Goal: Task Accomplishment & Management: Manage account settings

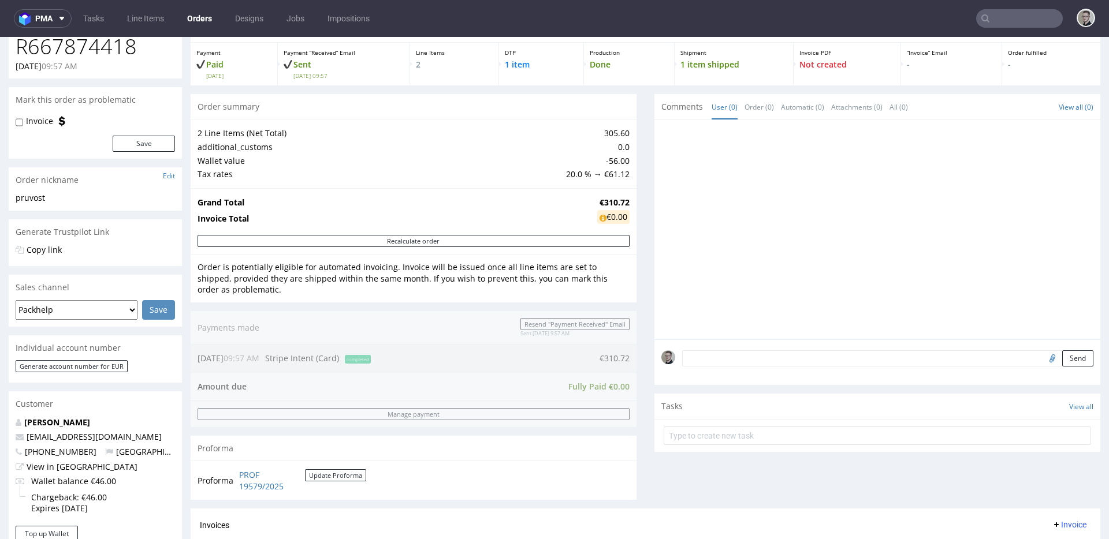
scroll to position [360, 0]
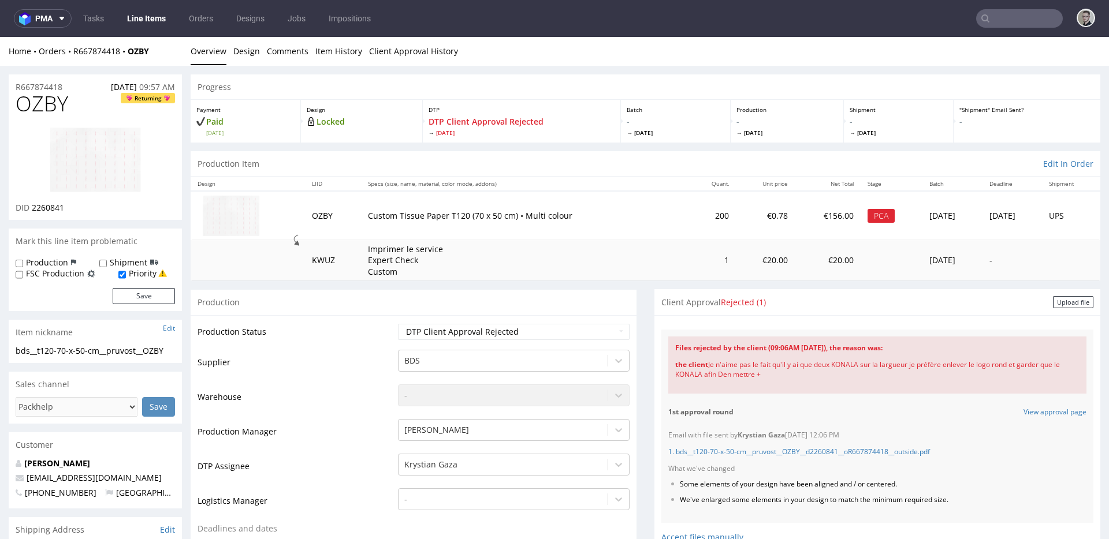
drag, startPoint x: 764, startPoint y: 374, endPoint x: 702, endPoint y: 367, distance: 62.7
click at [702, 367] on div "the client Je n'aime pas le fait qu'il y ai que deux KONALA sur la largueur je …" at bounding box center [877, 369] width 404 height 33
copy div "Je n'aime pas le fait qu'il y ai que deux KONALA sur la largueur je préfère enl…"
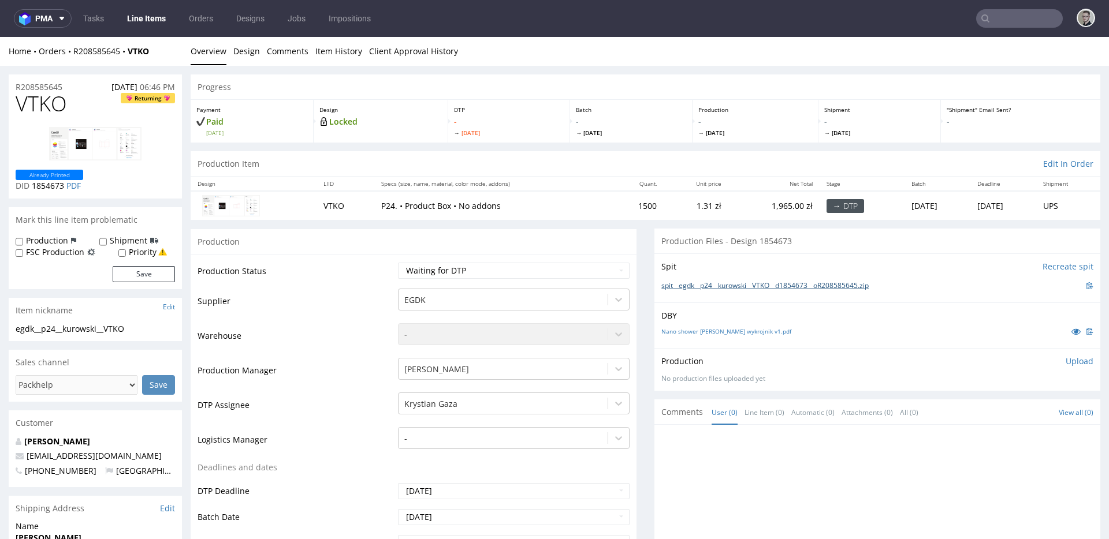
click at [715, 288] on link "spit__egdk__p24__kurowski__VTKO__d1854673__oR208585645.zip" at bounding box center [764, 286] width 207 height 10
click at [441, 275] on select "Waiting for Artwork Waiting for Diecut Waiting for Mockup Waiting for DTP Waiti…" at bounding box center [514, 271] width 232 height 16
select select "dtp_in_process"
click at [398, 263] on select "Waiting for Artwork Waiting for Diecut Waiting for Mockup Waiting for DTP Waiti…" at bounding box center [514, 271] width 232 height 16
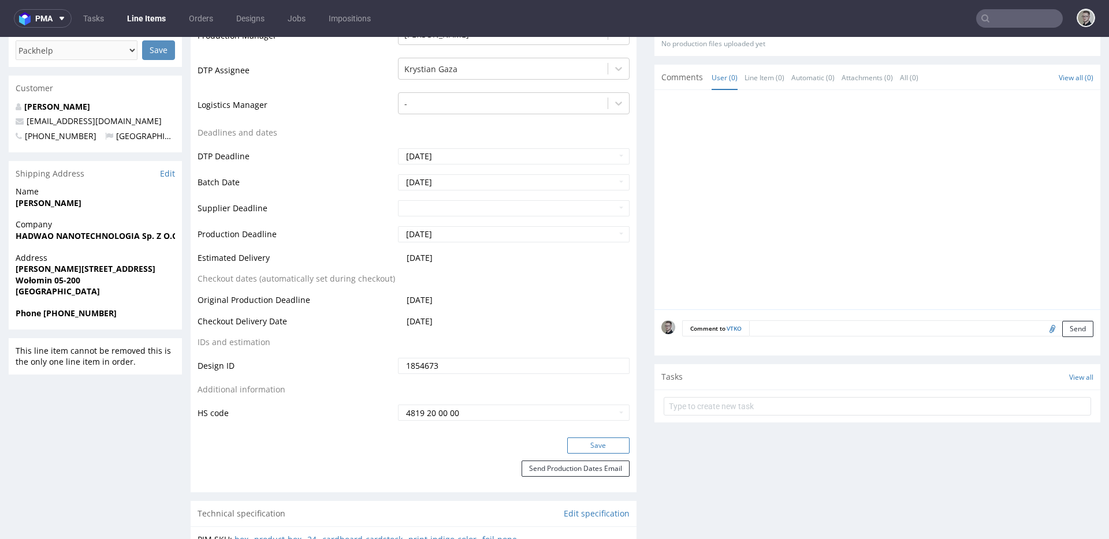
click at [614, 448] on button "Save" at bounding box center [598, 446] width 62 height 16
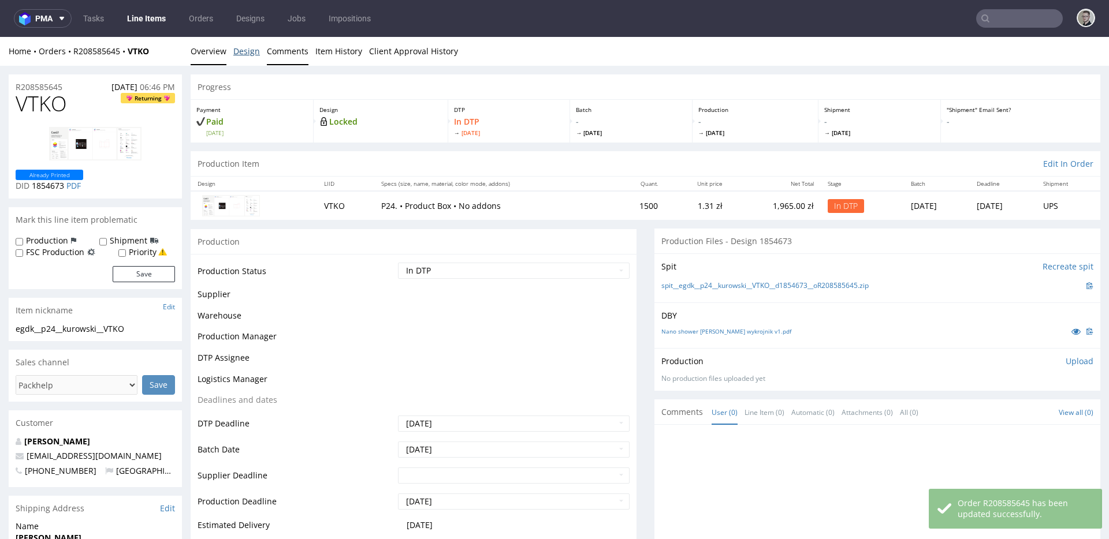
click at [247, 54] on link "Design" at bounding box center [246, 51] width 27 height 28
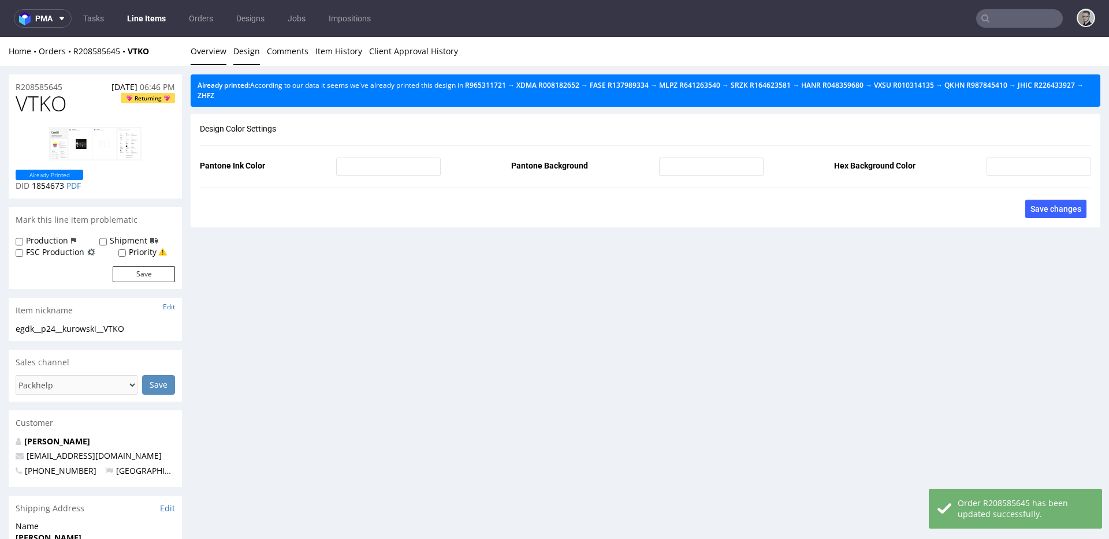
click at [202, 55] on link "Overview" at bounding box center [209, 51] width 36 height 28
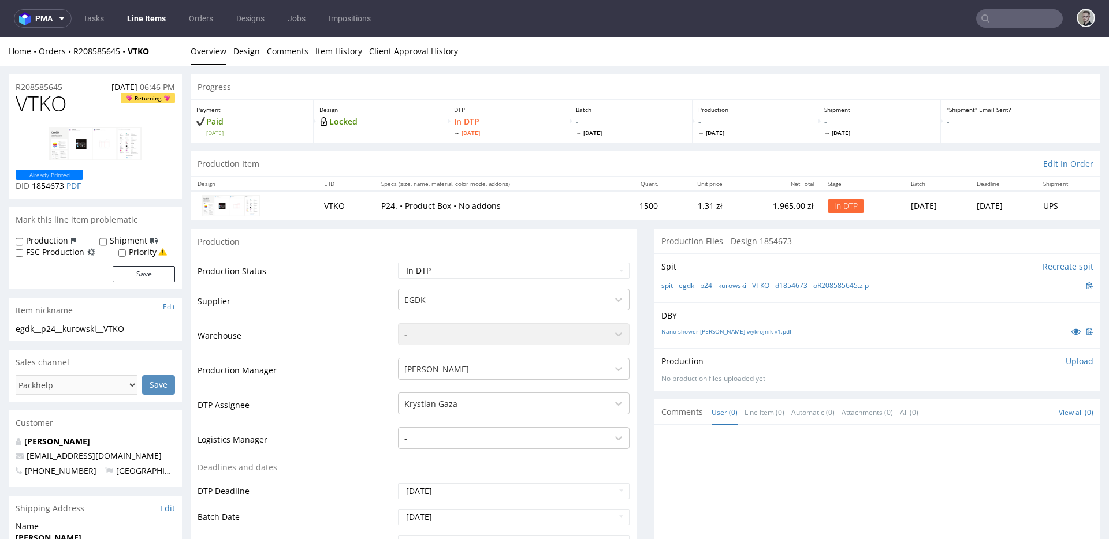
drag, startPoint x: 1070, startPoint y: 361, endPoint x: 970, endPoint y: 416, distance: 114.3
click at [1070, 361] on p "Upload" at bounding box center [1080, 362] width 28 height 12
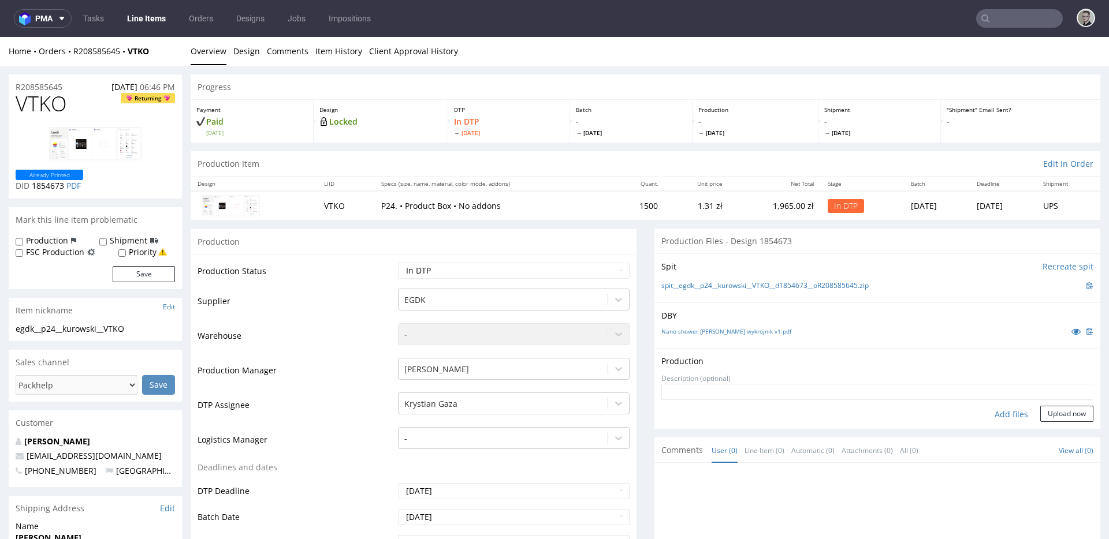
click at [990, 413] on div "Add files" at bounding box center [1011, 414] width 58 height 17
type input "C:\fakepath\egdk__p24__kurowski__VTKO__d1854673__oR208585645__latest__outside.p…"
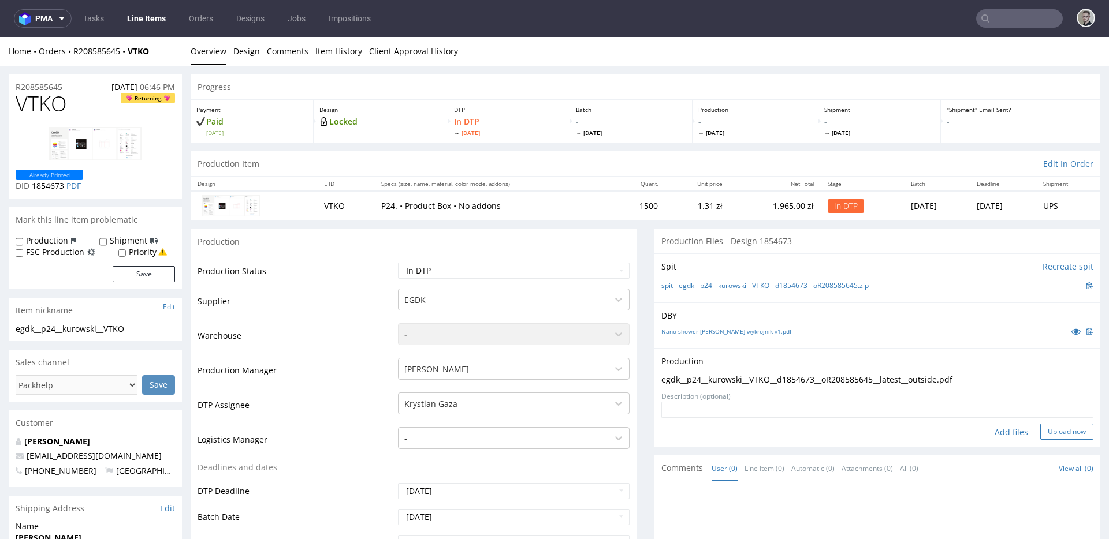
click at [1048, 427] on button "Upload now" at bounding box center [1066, 432] width 53 height 16
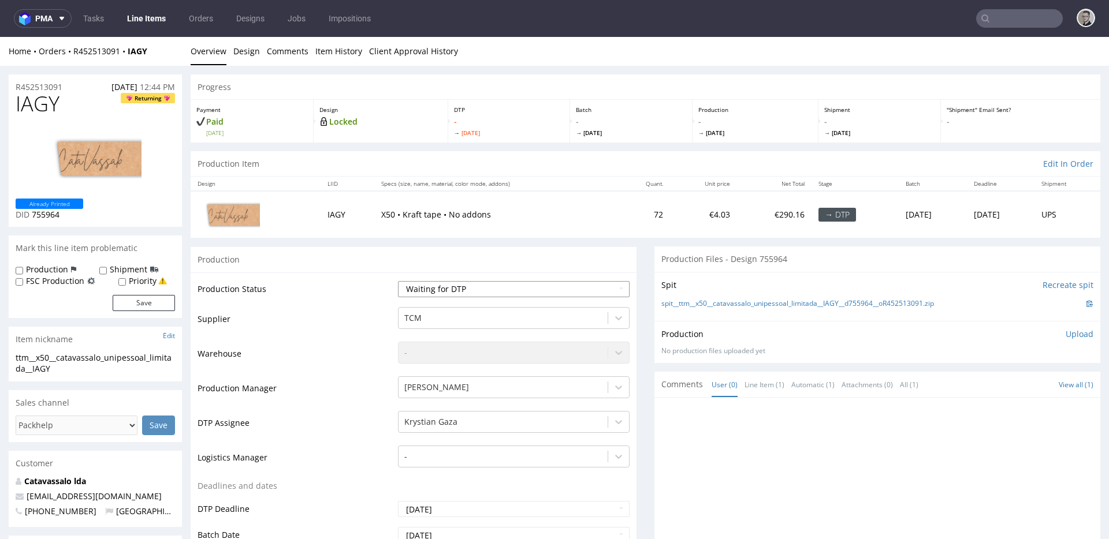
click at [527, 289] on select "Waiting for Artwork Waiting for Diecut Waiting for Mockup Waiting for DTP Waiti…" at bounding box center [514, 289] width 232 height 16
select select "dtp_in_process"
click at [398, 281] on select "Waiting for Artwork Waiting for Diecut Waiting for Mockup Waiting for DTP Waiti…" at bounding box center [514, 289] width 232 height 16
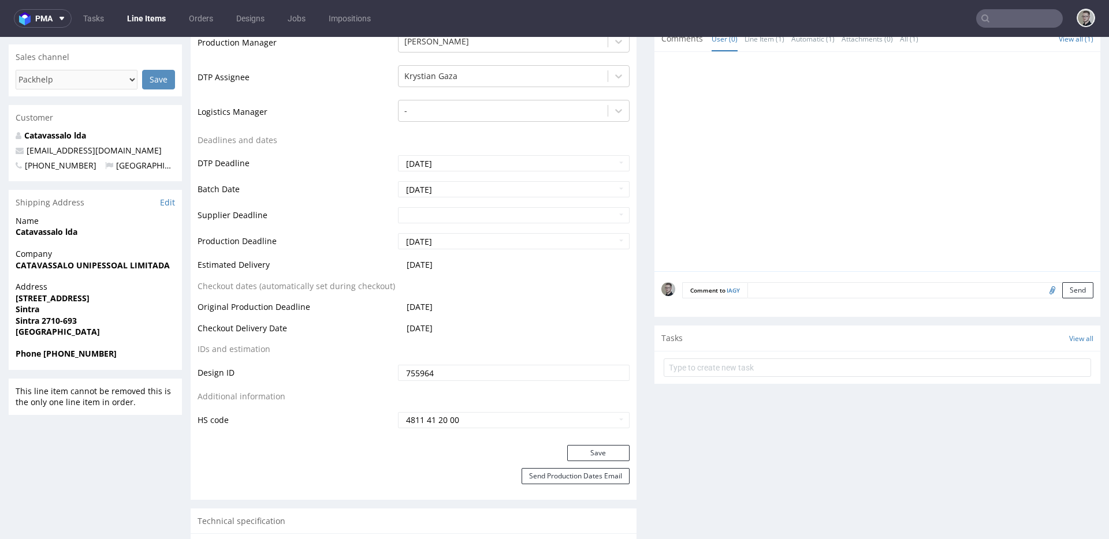
scroll to position [452, 0]
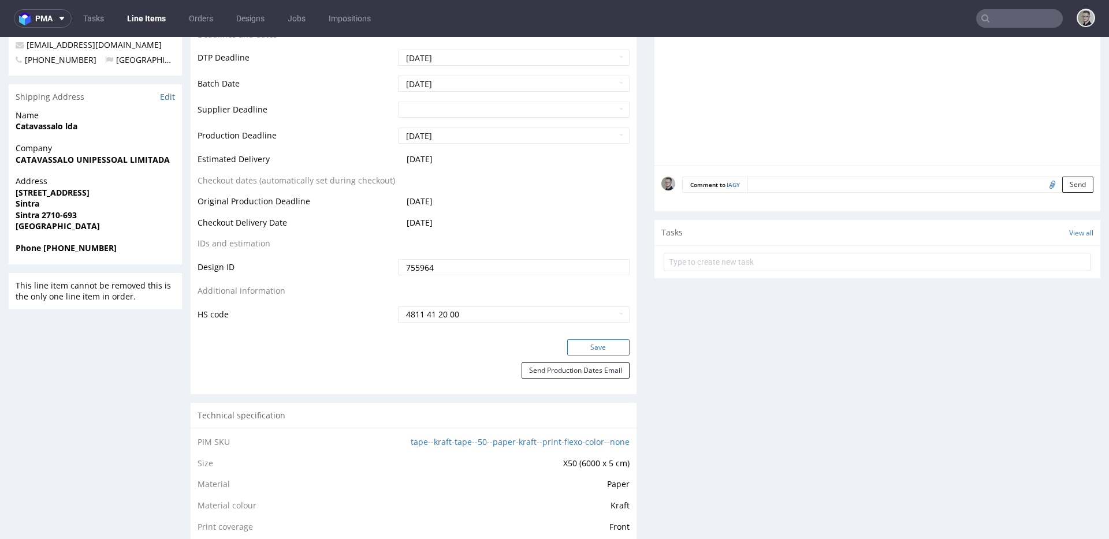
click at [601, 351] on button "Save" at bounding box center [598, 348] width 62 height 16
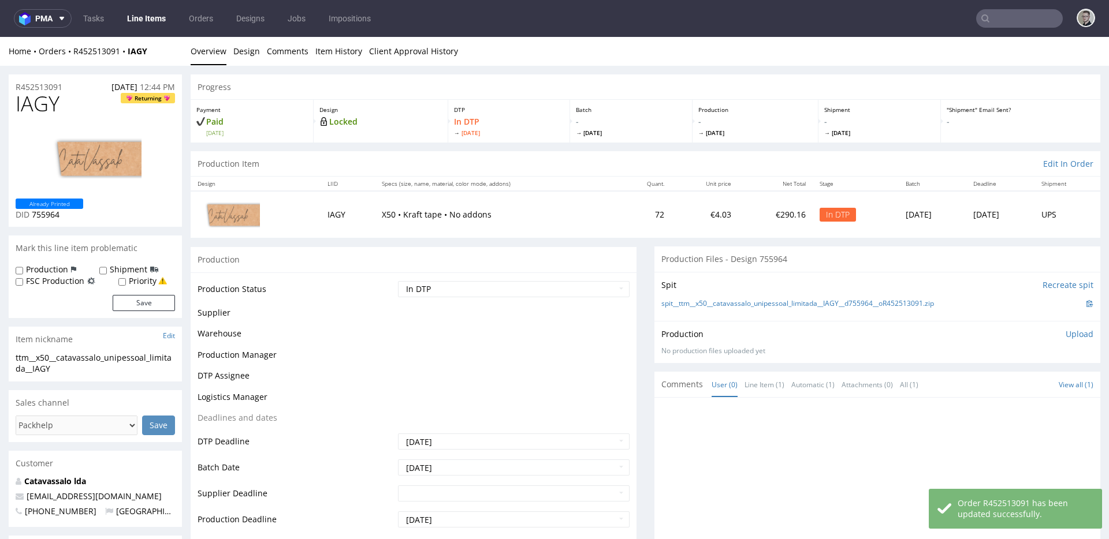
scroll to position [0, 0]
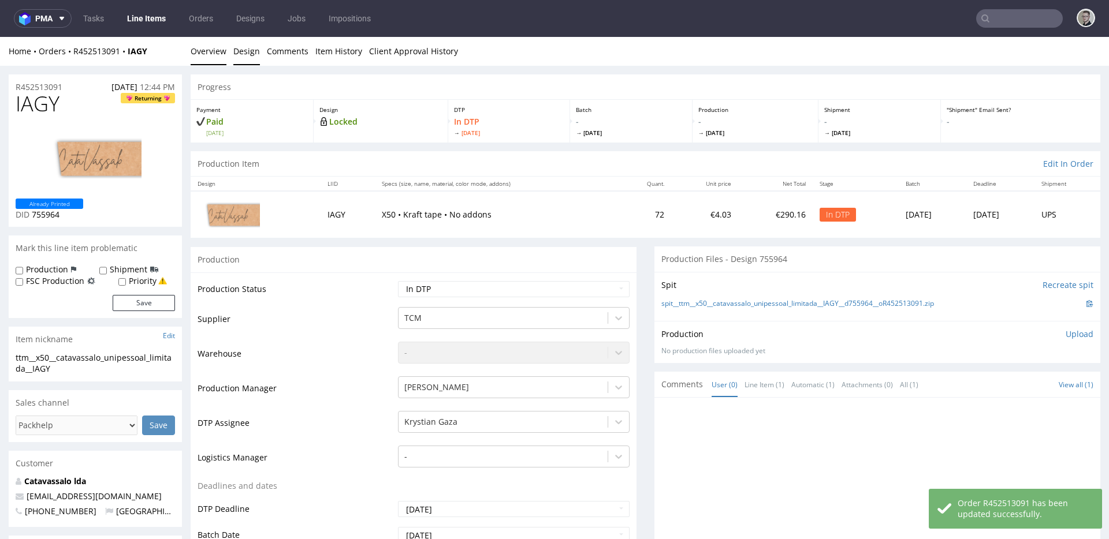
click at [247, 51] on link "Design" at bounding box center [246, 51] width 27 height 28
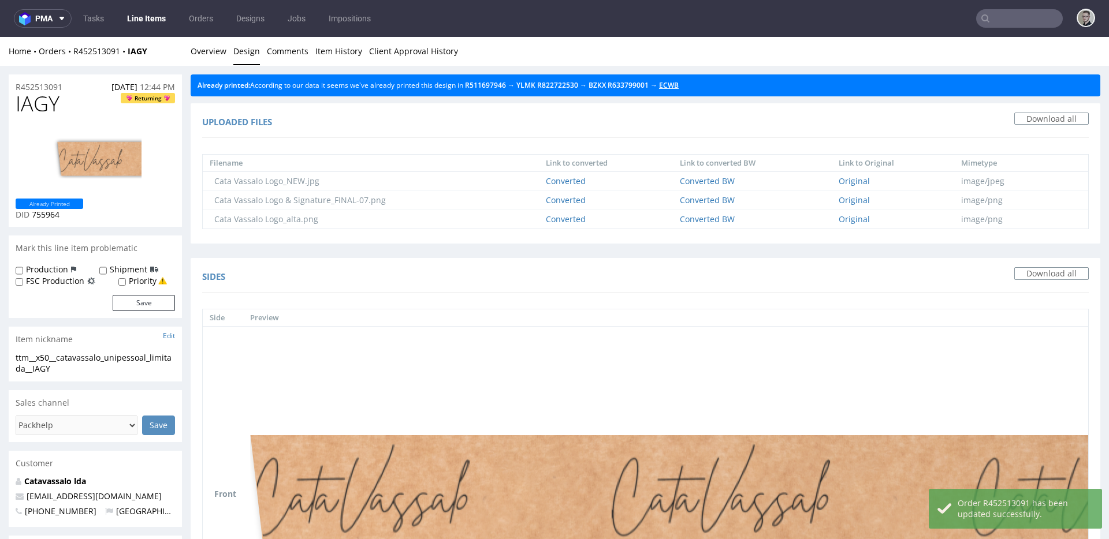
drag, startPoint x: 686, startPoint y: 83, endPoint x: 677, endPoint y: 83, distance: 8.7
click at [210, 55] on link "Overview" at bounding box center [209, 51] width 36 height 28
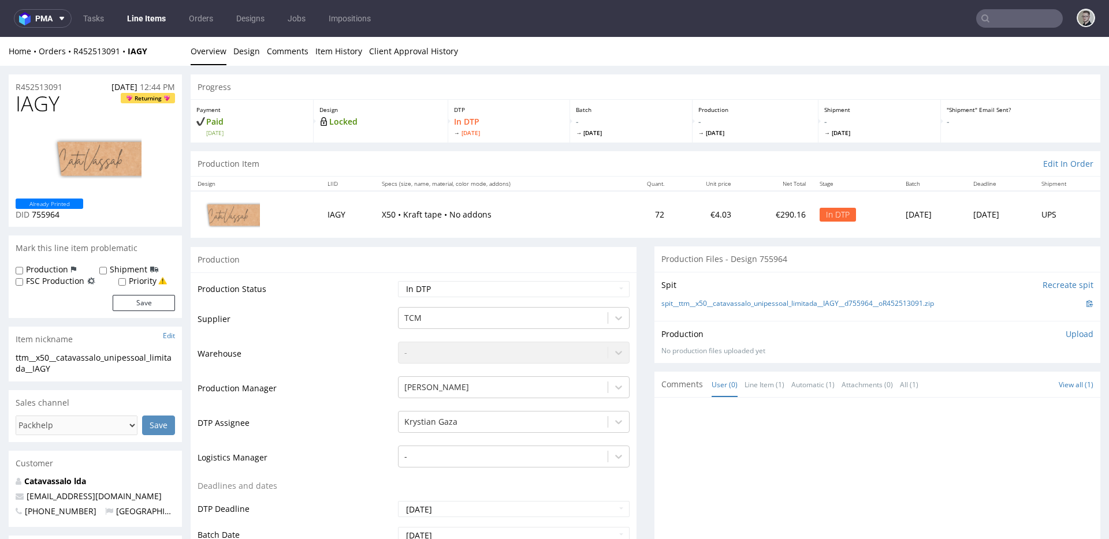
click at [780, 299] on div "spit__ttm__x50__catavassalo_unipessoal_limitada__IAGY__d755964__oR452513091.zip" at bounding box center [877, 303] width 432 height 13
click at [780, 300] on link "spit__ttm__x50__catavassalo_unipessoal_limitada__IAGY__d755964__oR452513091.zip" at bounding box center [797, 304] width 273 height 10
click at [33, 96] on span "IAGY" at bounding box center [38, 103] width 44 height 23
copy span "IAGY"
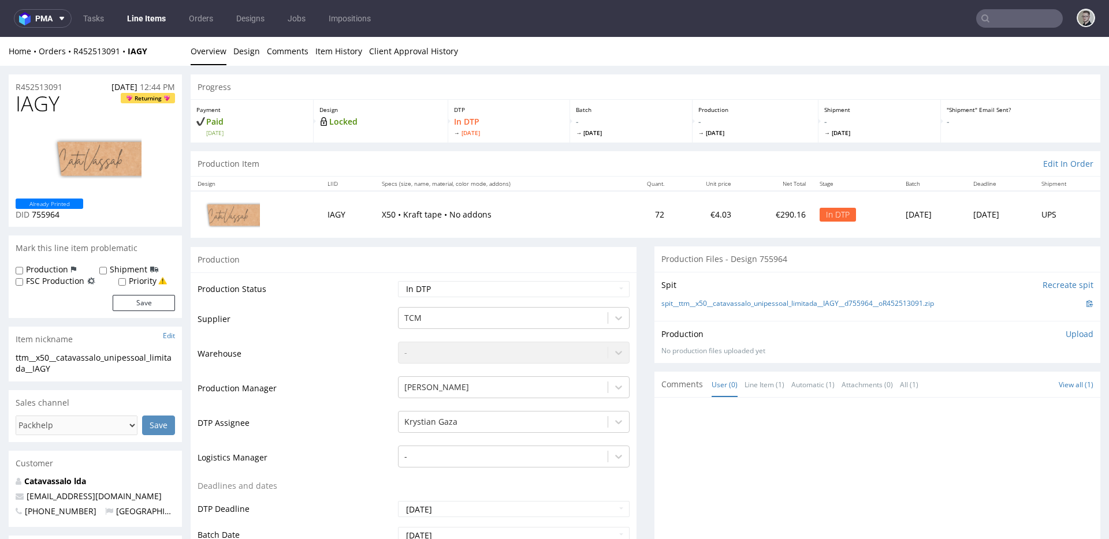
click at [1066, 335] on p "Upload" at bounding box center [1080, 335] width 28 height 12
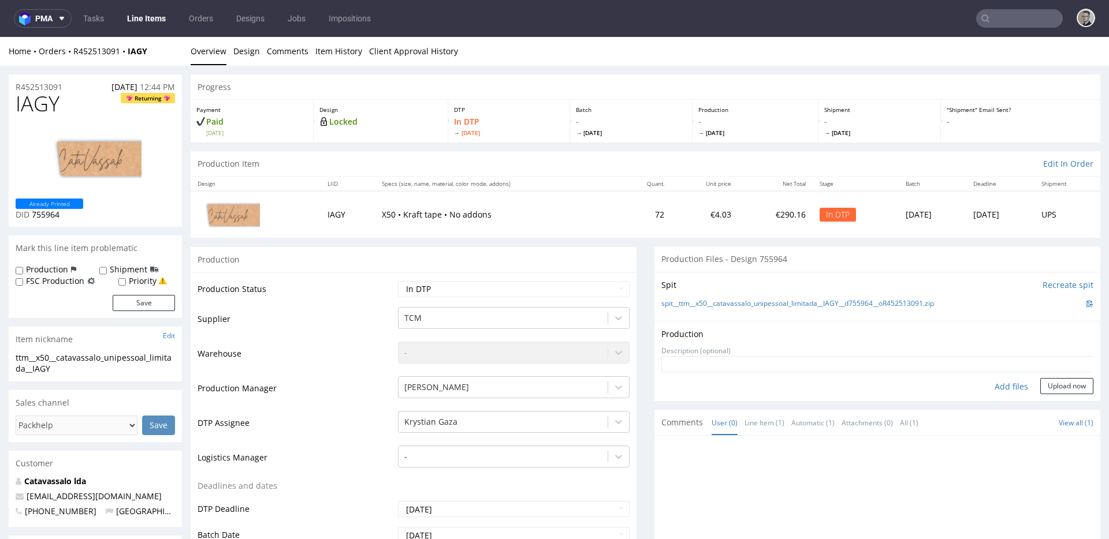
click at [999, 391] on div "Add files" at bounding box center [1011, 386] width 58 height 17
type input "C:\fakepath\ttm__x50__catavassalo_unipessoal_limitada__IAGY__d755964__oR4525130…"
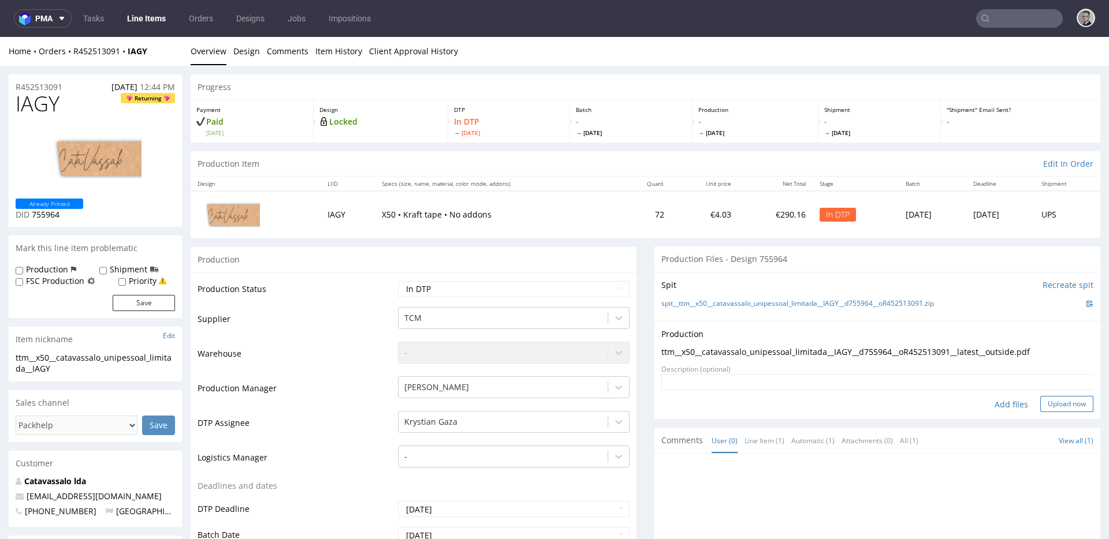
click at [1050, 404] on button "Upload now" at bounding box center [1066, 404] width 53 height 16
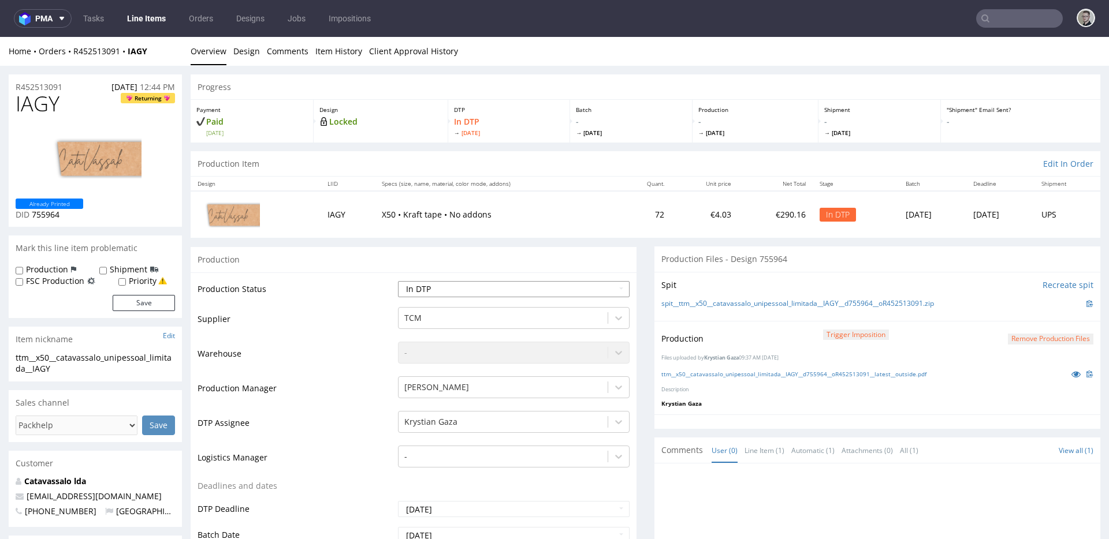
click at [438, 284] on select "Waiting for Artwork Waiting for Diecut Waiting for Mockup Waiting for DTP Waiti…" at bounding box center [514, 289] width 232 height 16
select select "dtp_production_ready"
click at [398, 281] on select "Waiting for Artwork Waiting for Diecut Waiting for Mockup Waiting for DTP Waiti…" at bounding box center [514, 289] width 232 height 16
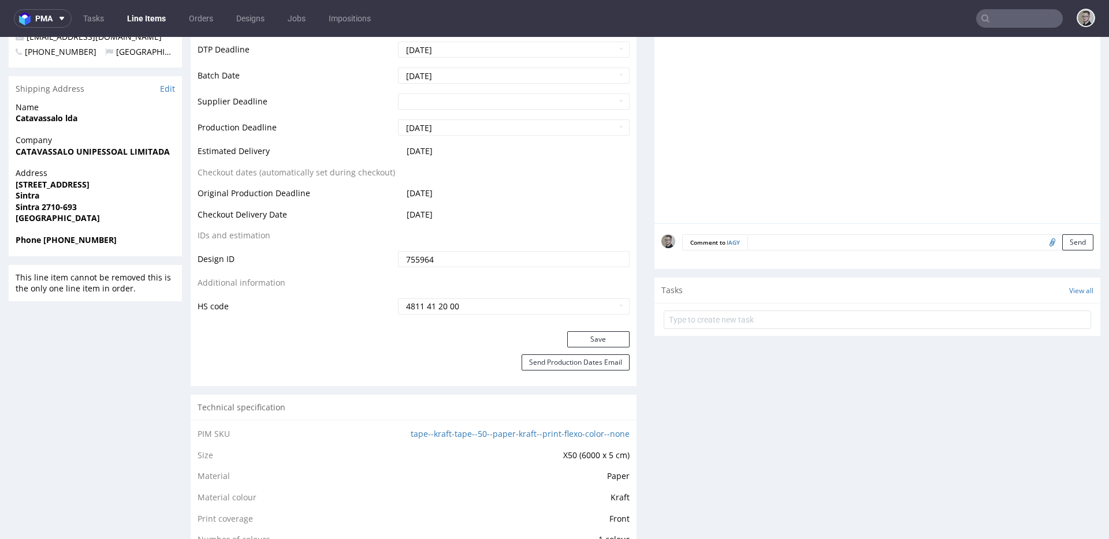
scroll to position [474, 0]
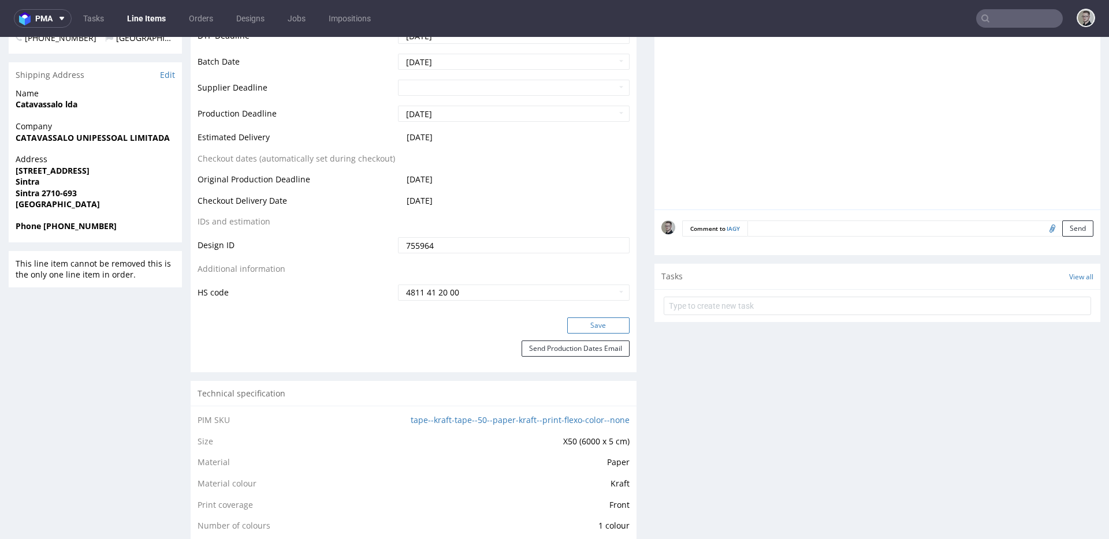
click at [613, 318] on button "Save" at bounding box center [598, 326] width 62 height 16
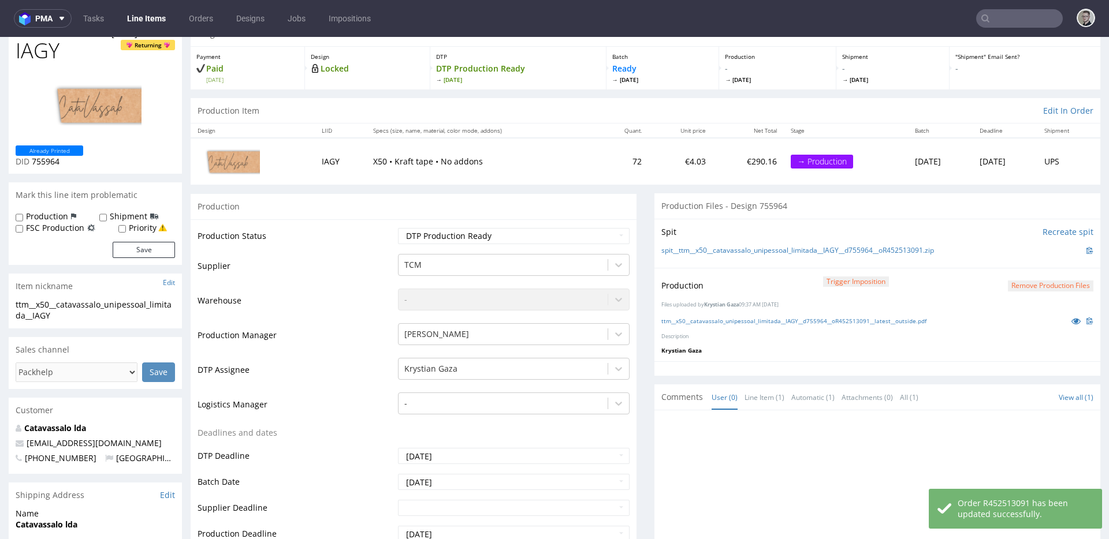
scroll to position [0, 0]
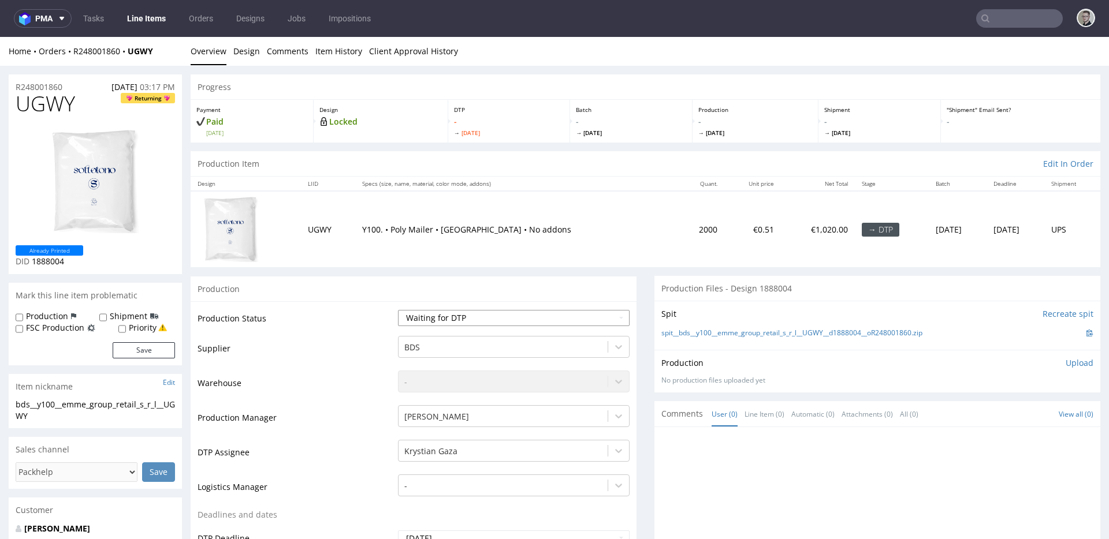
click at [465, 318] on select "Waiting for Artwork Waiting for Diecut Waiting for Mockup Waiting for DTP Waiti…" at bounding box center [514, 318] width 232 height 16
select select "dtp_in_process"
click at [398, 310] on select "Waiting for Artwork Waiting for Diecut Waiting for Mockup Waiting for DTP Waiti…" at bounding box center [514, 318] width 232 height 16
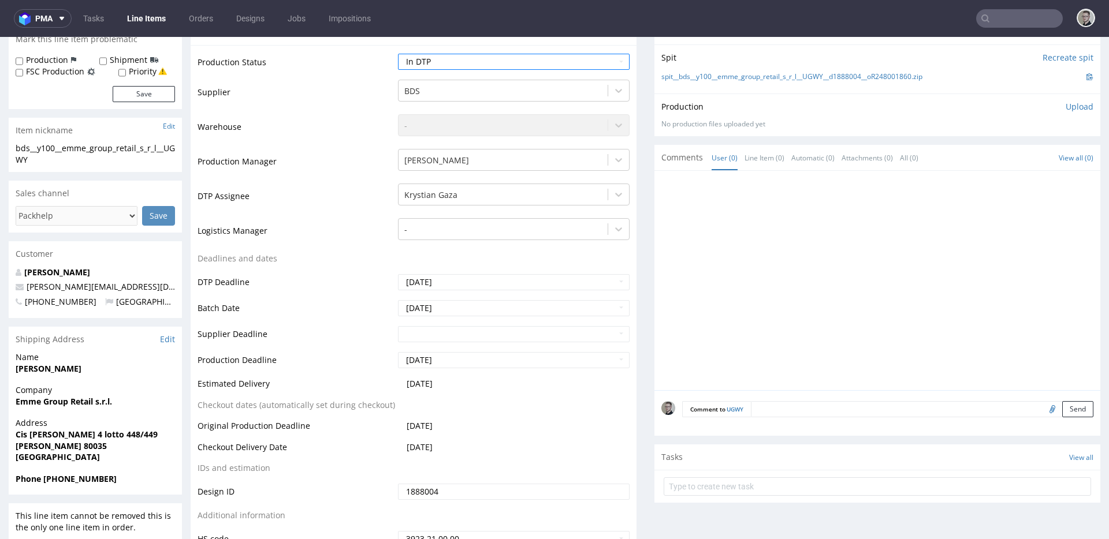
scroll to position [368, 0]
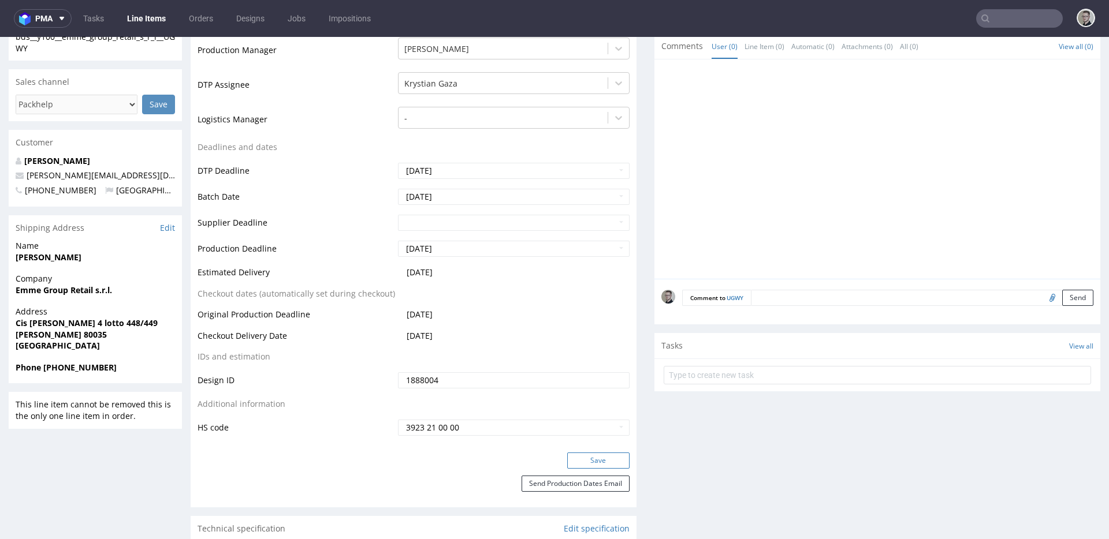
click at [584, 459] on button "Save" at bounding box center [598, 461] width 62 height 16
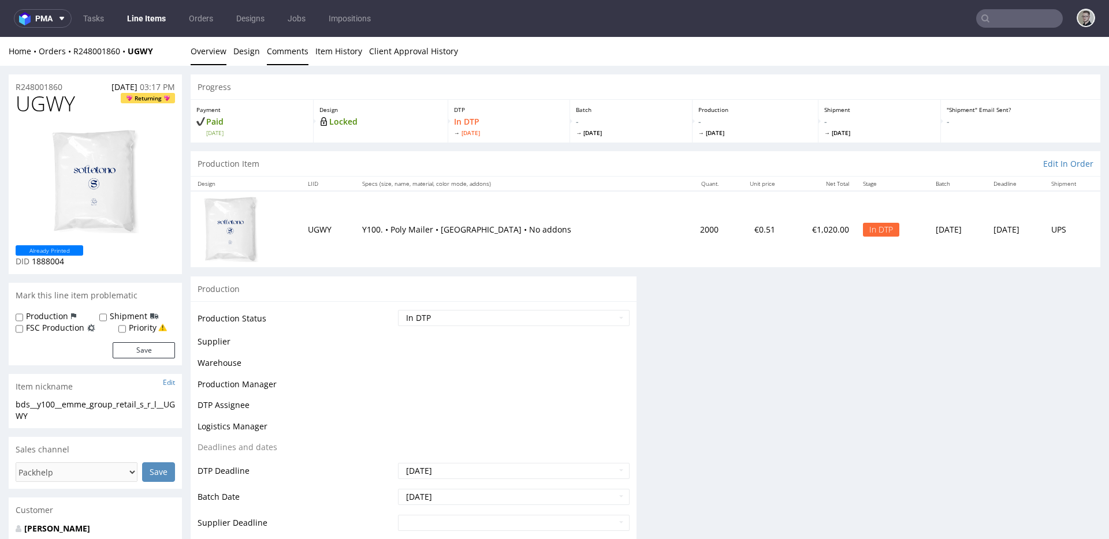
scroll to position [0, 0]
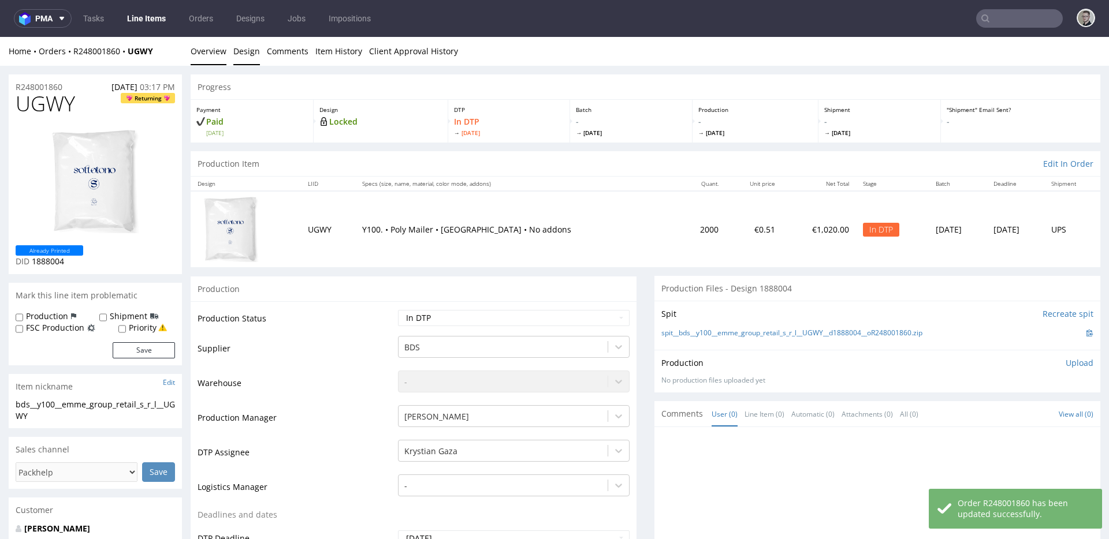
click at [254, 49] on link "Design" at bounding box center [246, 51] width 27 height 28
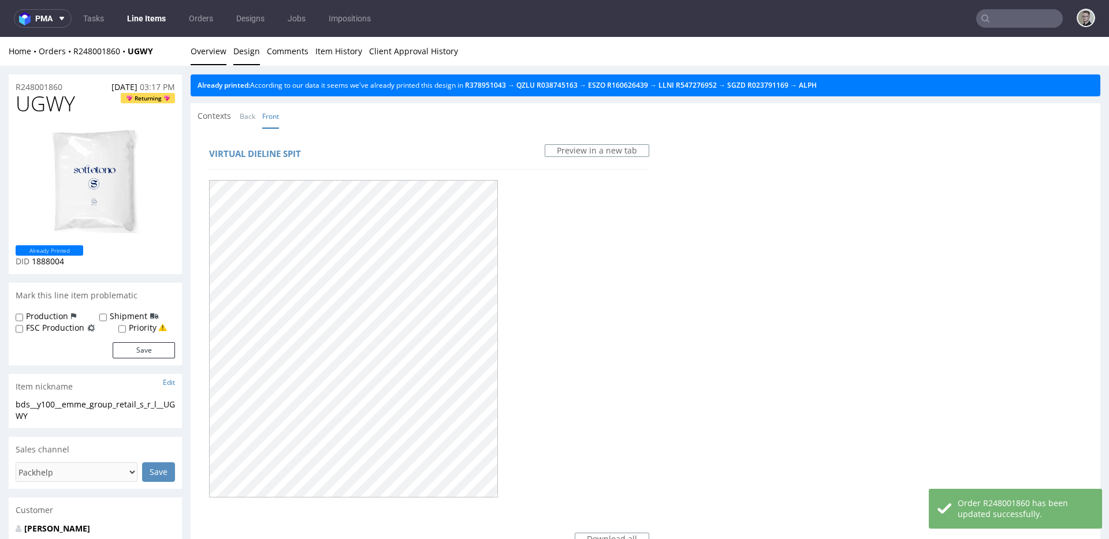
click at [196, 54] on link "Overview" at bounding box center [209, 51] width 36 height 28
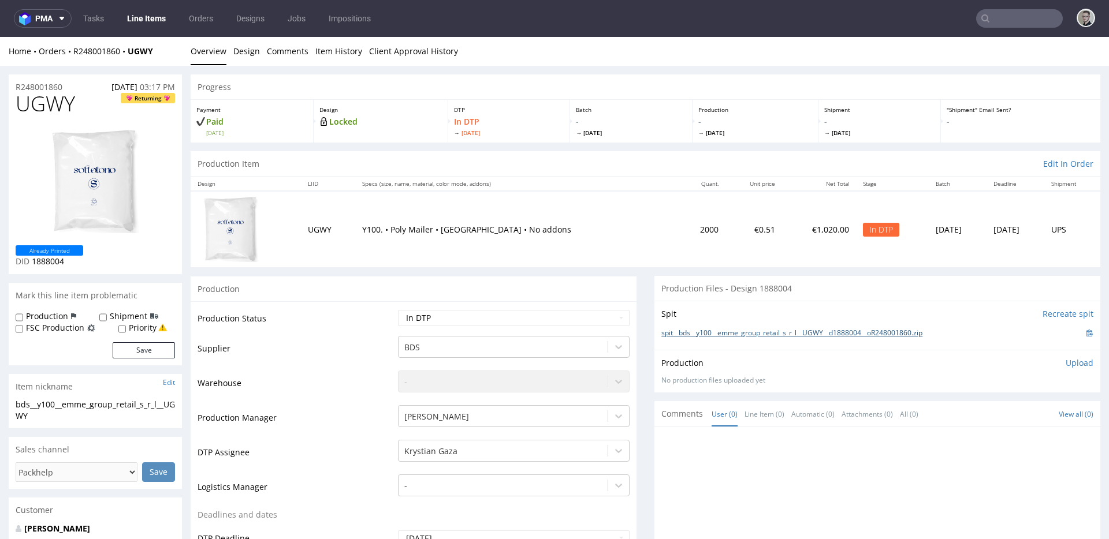
click at [742, 333] on link "spit__bds__y100__emme_group_retail_s_r_l__UGWY__d1888004__oR248001860.zip" at bounding box center [791, 334] width 261 height 10
click at [47, 103] on span "UGWY" at bounding box center [45, 103] width 59 height 23
click at [1068, 360] on p "Upload" at bounding box center [1080, 363] width 28 height 12
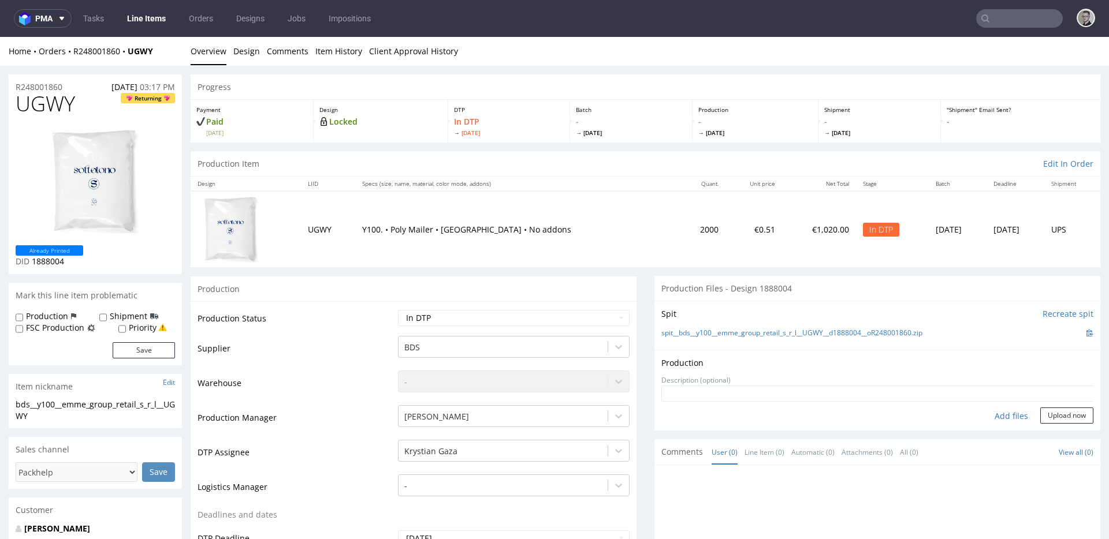
click at [994, 419] on div "Add files" at bounding box center [1011, 416] width 58 height 17
type input "C:\fakepath\bds__y100__emme_group_retail_s_r_l__UGWY__d1888004__oR248001860__la…"
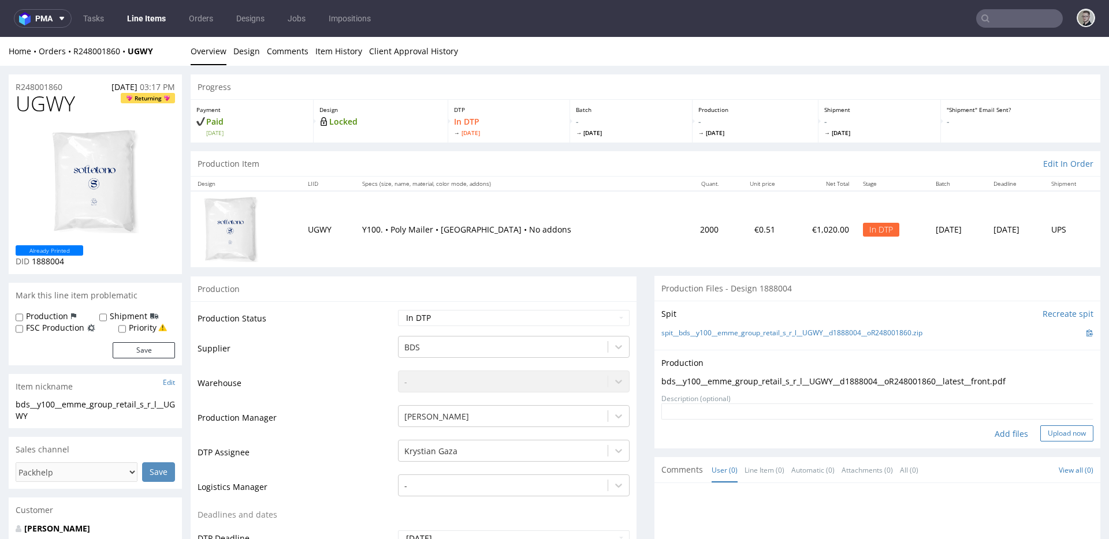
click at [1041, 431] on button "Upload now" at bounding box center [1066, 434] width 53 height 16
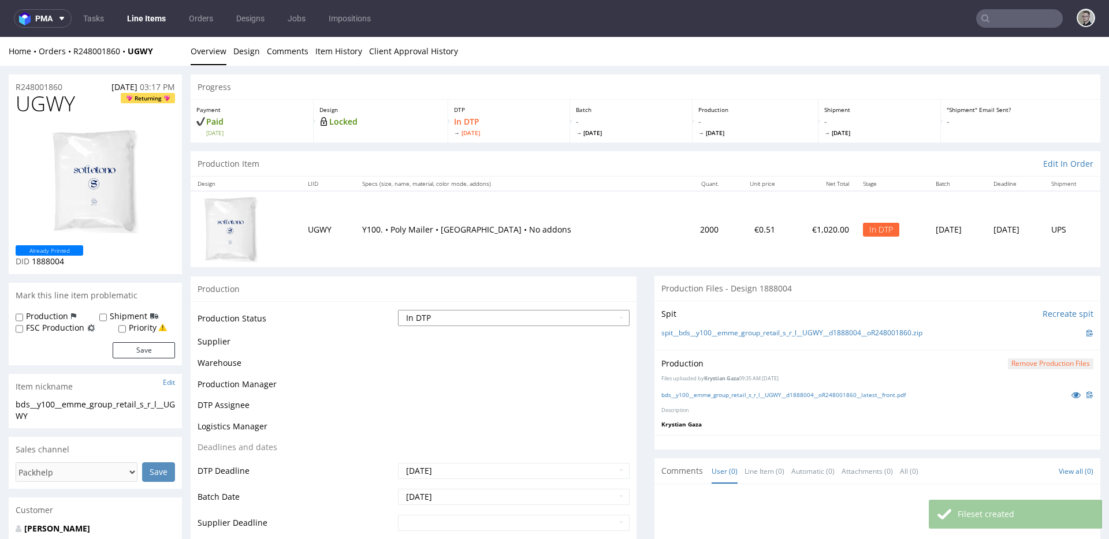
click at [493, 319] on select "Waiting for Artwork Waiting for Diecut Waiting for Mockup Waiting for DTP Waiti…" at bounding box center [514, 318] width 232 height 16
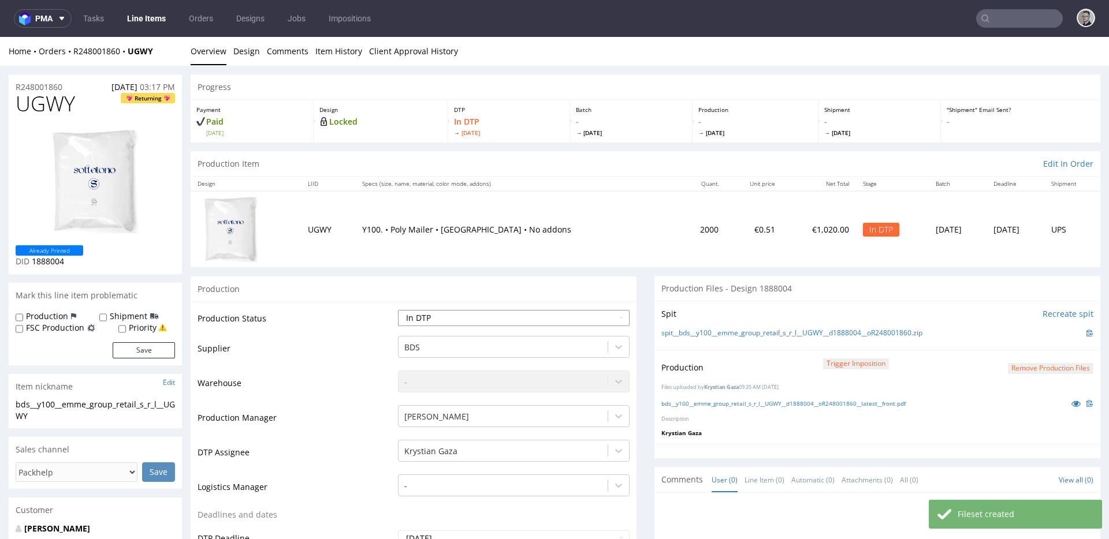
select select "dtp_production_ready"
click at [398, 310] on select "Waiting for Artwork Waiting for Diecut Waiting for Mockup Waiting for DTP Waiti…" at bounding box center [514, 318] width 232 height 16
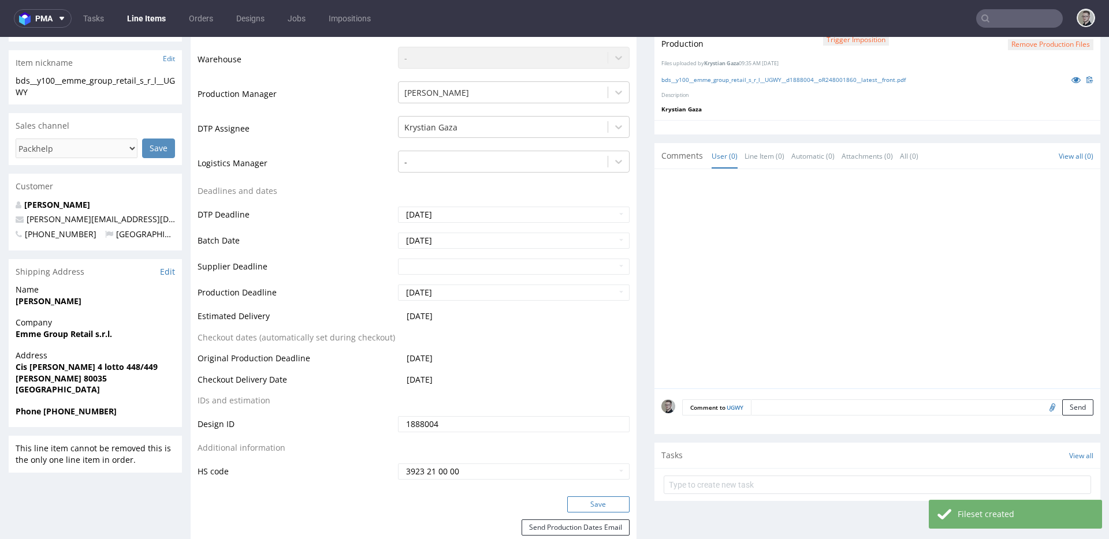
click at [601, 504] on button "Save" at bounding box center [598, 505] width 62 height 16
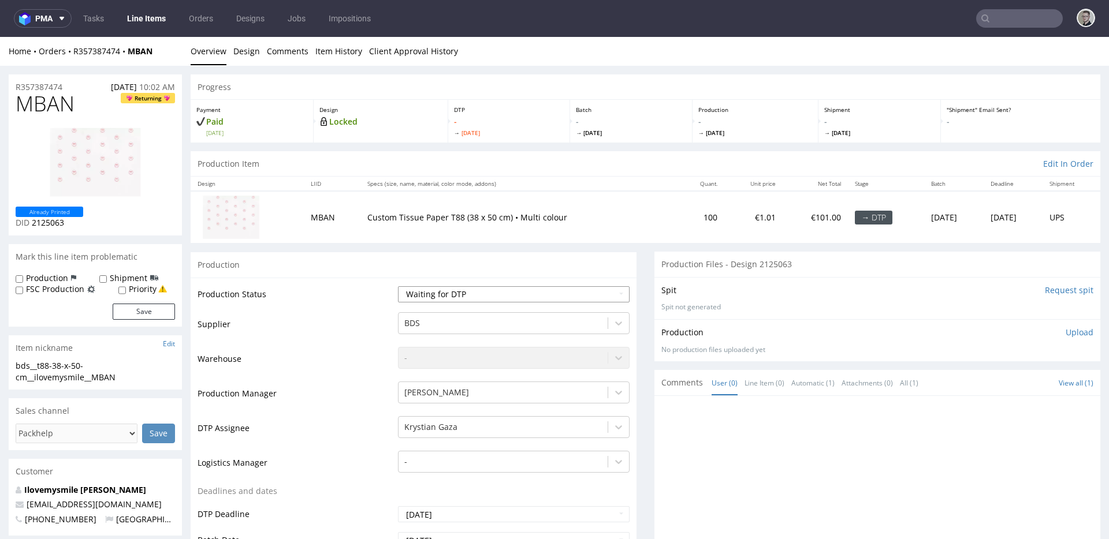
click at [494, 296] on select "Waiting for Artwork Waiting for Diecut Waiting for Mockup Waiting for DTP Waiti…" at bounding box center [514, 294] width 232 height 16
select select "dtp_in_process"
click at [398, 286] on select "Waiting for Artwork Waiting for Diecut Waiting for Mockup Waiting for DTP Waiti…" at bounding box center [514, 294] width 232 height 16
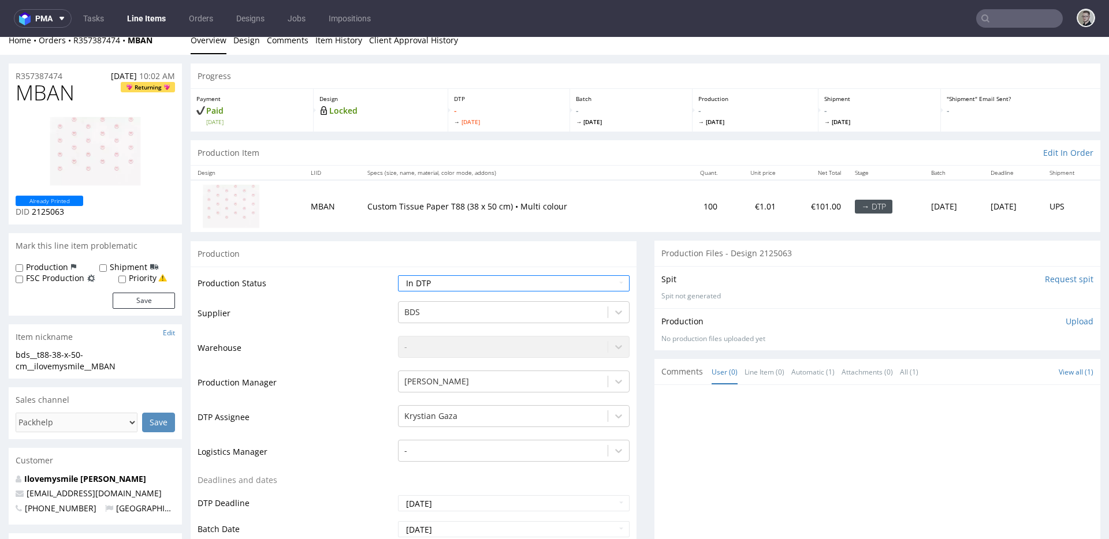
scroll to position [385, 0]
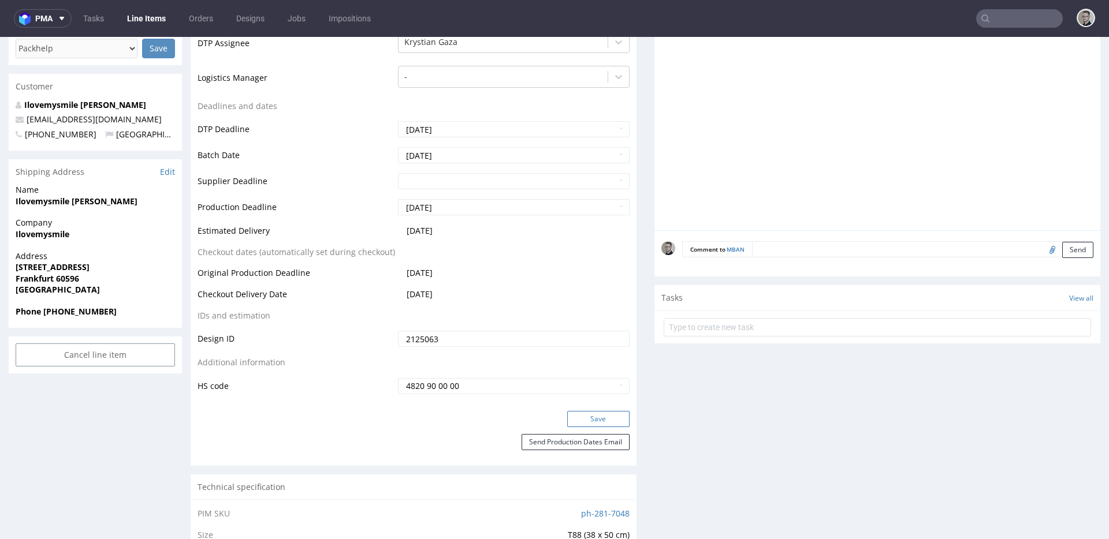
click at [598, 418] on button "Save" at bounding box center [598, 419] width 62 height 16
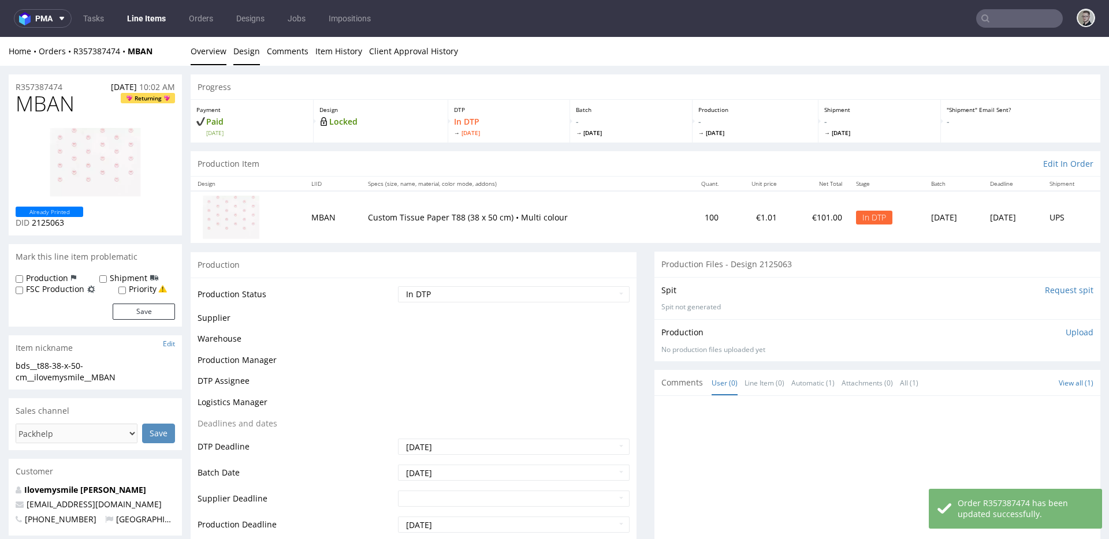
scroll to position [0, 0]
click at [244, 55] on link "Design" at bounding box center [246, 51] width 27 height 28
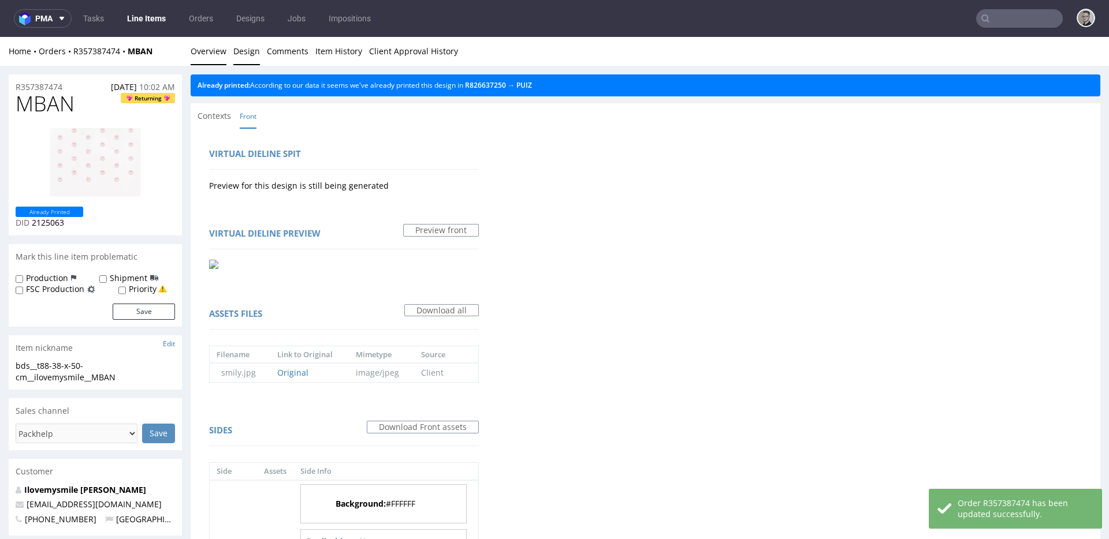
click at [206, 50] on link "Overview" at bounding box center [209, 51] width 36 height 28
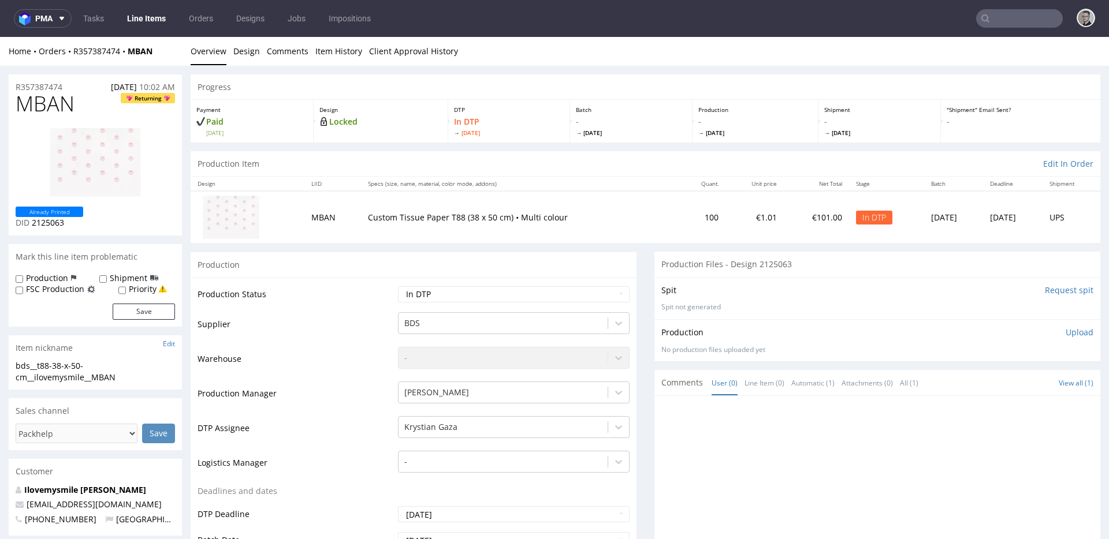
click at [42, 368] on div "bds__t88-38-x-50-cm__ilovemysmile__MBAN" at bounding box center [95, 371] width 159 height 23
click at [42, 367] on div "bds__t88-38-x-50-cm__ilovemysmile__MBAN" at bounding box center [95, 371] width 159 height 23
copy div "bds__t88-38-x-50-cm__ilovemysmile__MBAN Update"
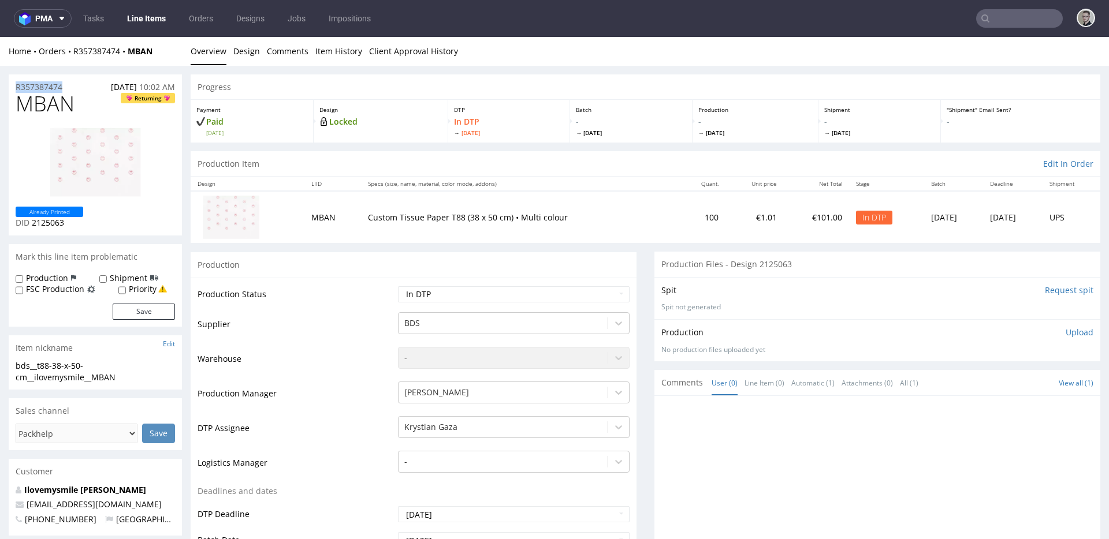
copy p "R357387474"
click at [43, 106] on span "MBAN" at bounding box center [45, 103] width 59 height 23
click at [42, 106] on span "MBAN" at bounding box center [45, 103] width 59 height 23
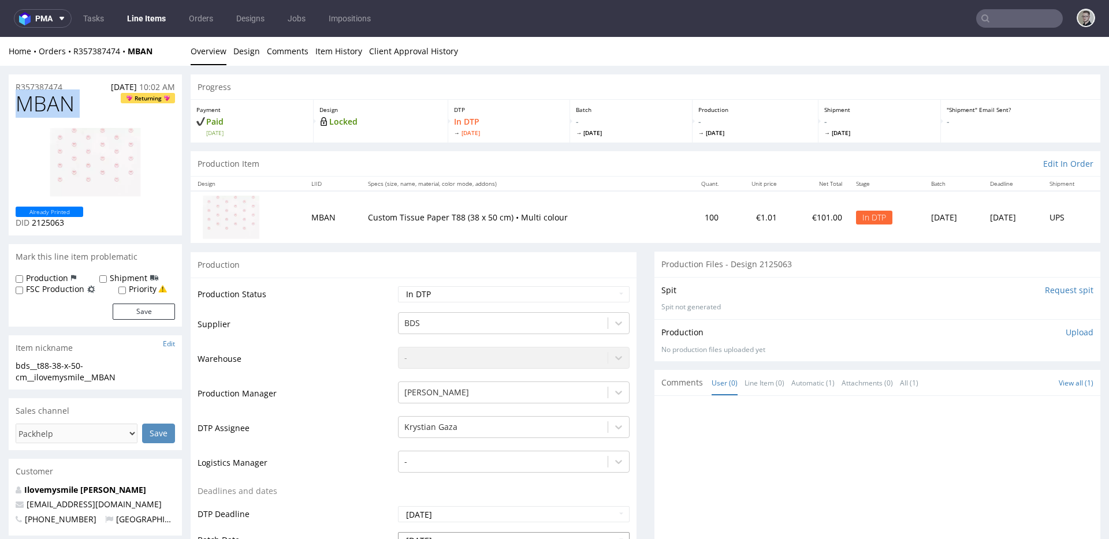
copy span "MBAN"
click at [1066, 330] on p "Upload" at bounding box center [1080, 333] width 28 height 12
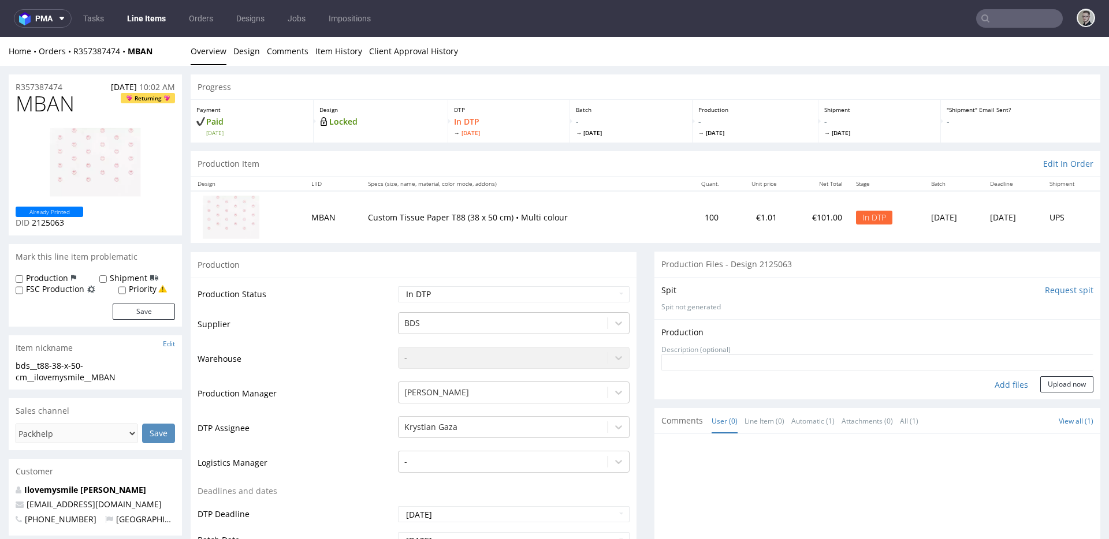
click at [1004, 381] on div "Add files" at bounding box center [1011, 385] width 58 height 17
type input "C:\fakepath\bds__t88-38-x-50-cm__ilovemysmile__MBAN__d2125063__oR357387474__out…"
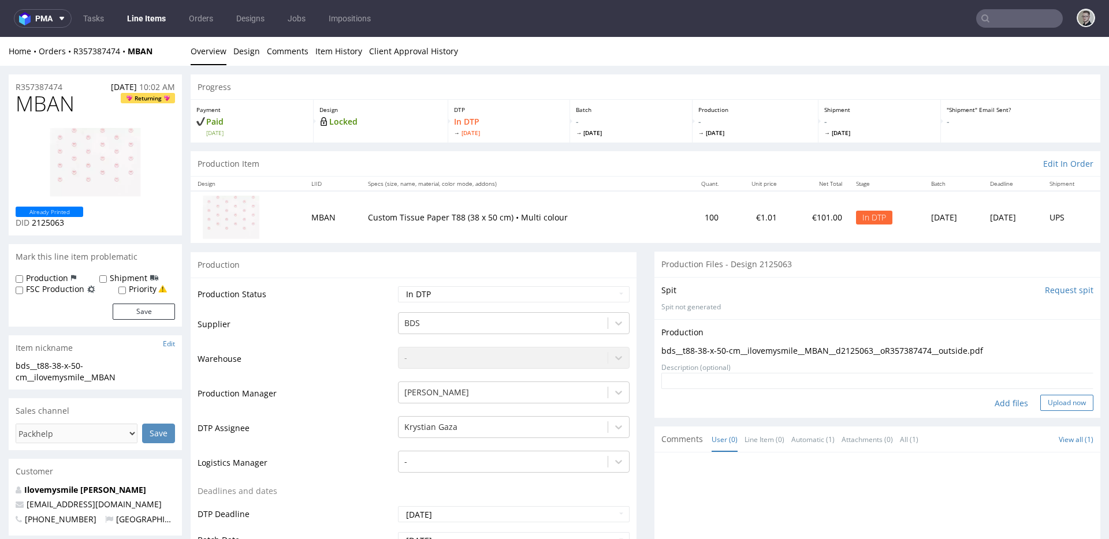
click at [1042, 403] on button "Upload now" at bounding box center [1066, 403] width 53 height 16
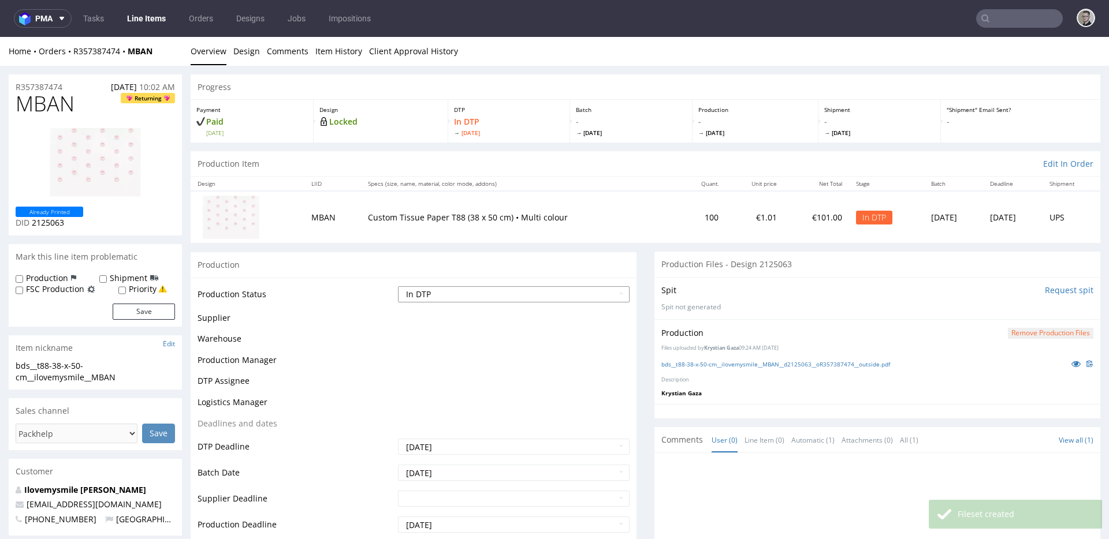
click at [494, 297] on select "Waiting for Artwork Waiting for Diecut Waiting for Mockup Waiting for DTP Waiti…" at bounding box center [514, 294] width 232 height 16
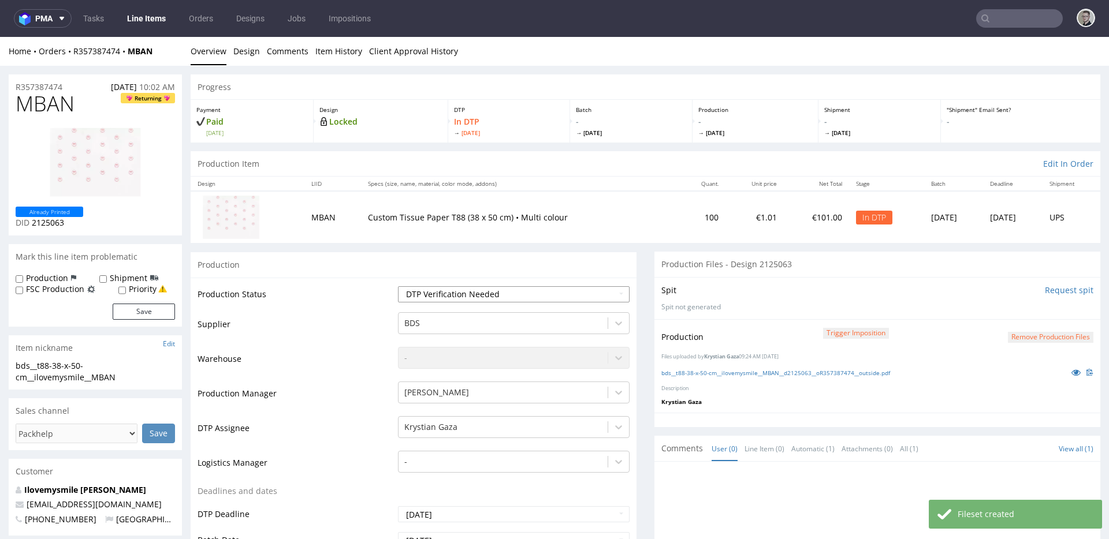
click at [398, 286] on select "Waiting for Artwork Waiting for Diecut Waiting for Mockup Waiting for DTP Waiti…" at bounding box center [514, 294] width 232 height 16
click at [488, 291] on select "Waiting for Artwork Waiting for Diecut Waiting for Mockup Waiting for DTP Waiti…" at bounding box center [514, 294] width 232 height 16
select select "dtp_production_ready"
click at [398, 286] on select "Waiting for Artwork Waiting for Diecut Waiting for Mockup Waiting for DTP Waiti…" at bounding box center [514, 294] width 232 height 16
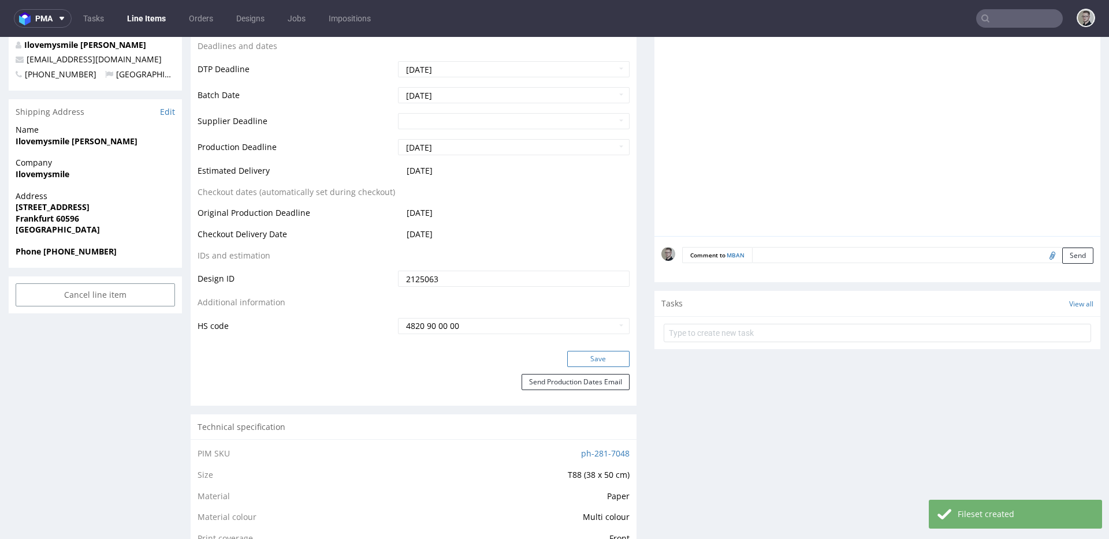
click at [608, 359] on button "Save" at bounding box center [598, 359] width 62 height 16
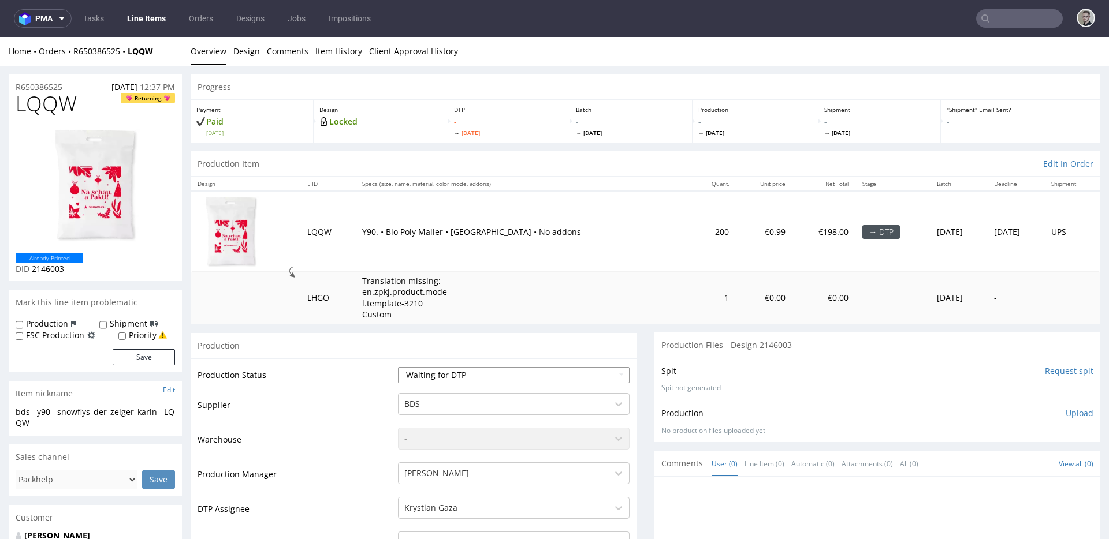
click at [512, 379] on select "Waiting for Artwork Waiting for Diecut Waiting for Mockup Waiting for DTP Waiti…" at bounding box center [514, 375] width 232 height 16
select select "dtp_in_process"
click at [398, 367] on select "Waiting for Artwork Waiting for Diecut Waiting for Mockup Waiting for DTP Waiti…" at bounding box center [514, 375] width 232 height 16
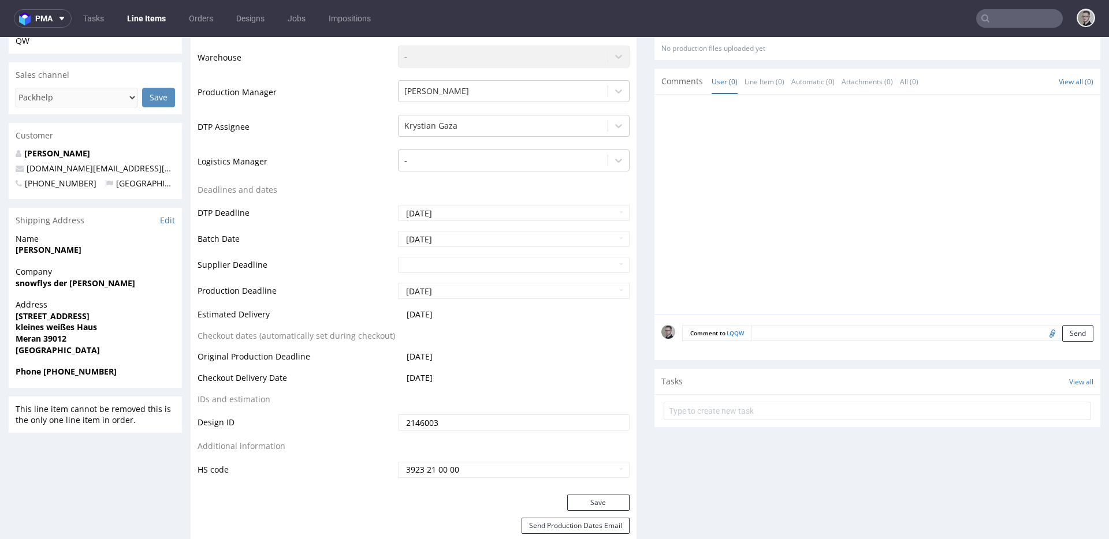
scroll to position [511, 0]
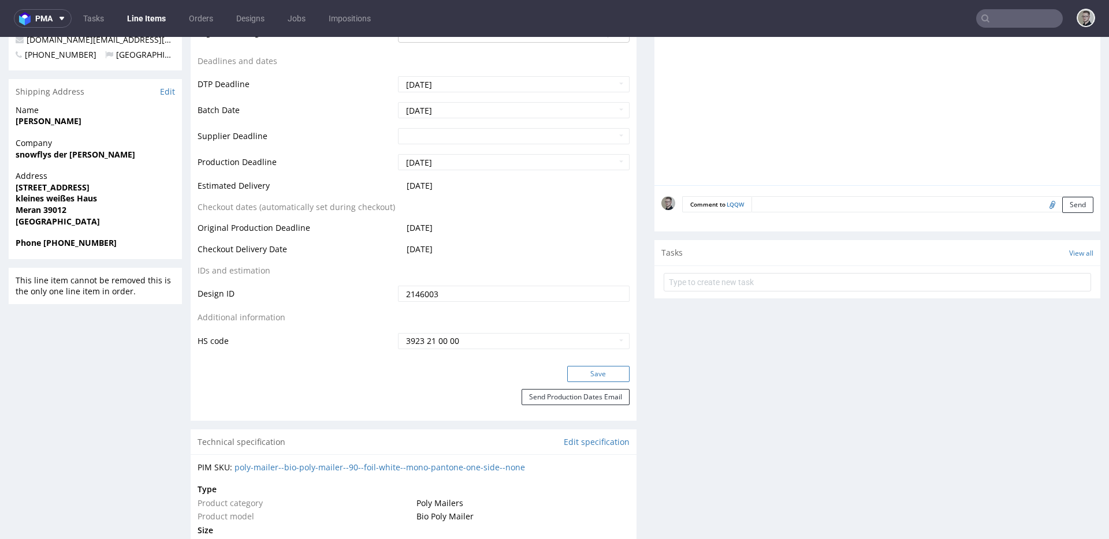
click at [601, 376] on button "Save" at bounding box center [598, 374] width 62 height 16
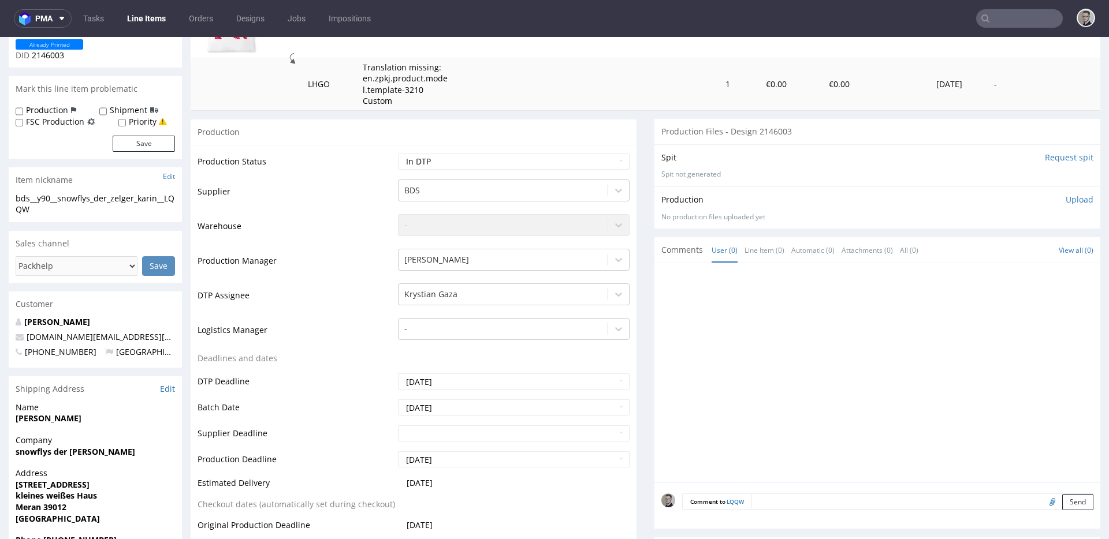
scroll to position [0, 0]
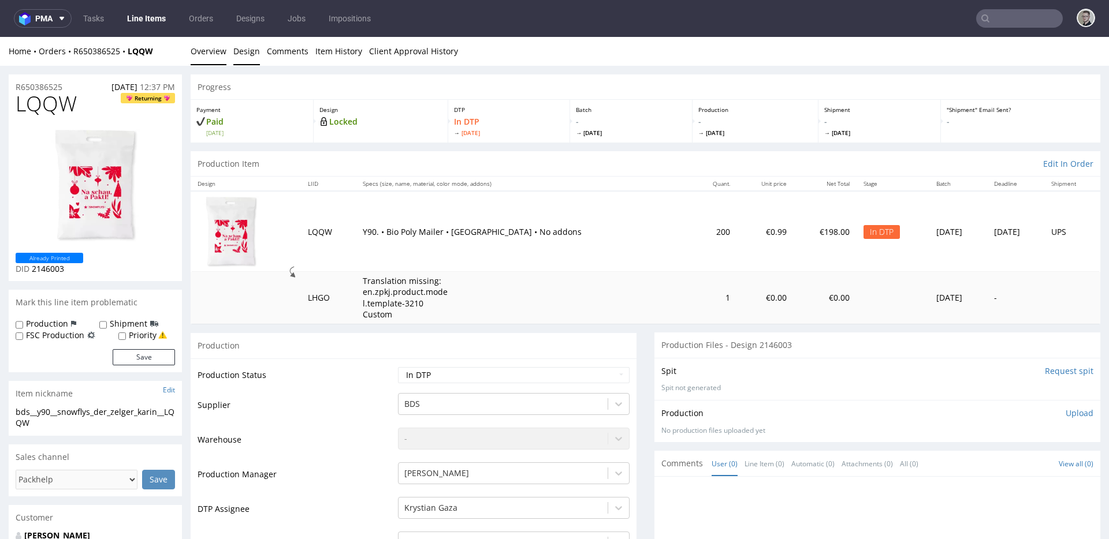
click at [240, 49] on link "Design" at bounding box center [246, 51] width 27 height 28
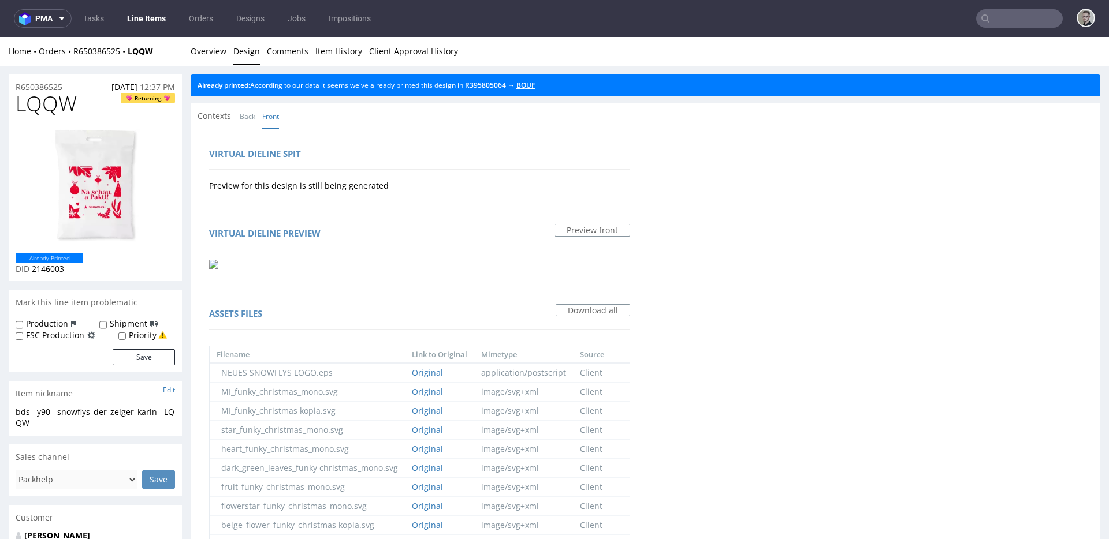
drag, startPoint x: 539, startPoint y: 85, endPoint x: 356, endPoint y: 72, distance: 183.5
click at [219, 56] on link "Overview" at bounding box center [209, 51] width 36 height 28
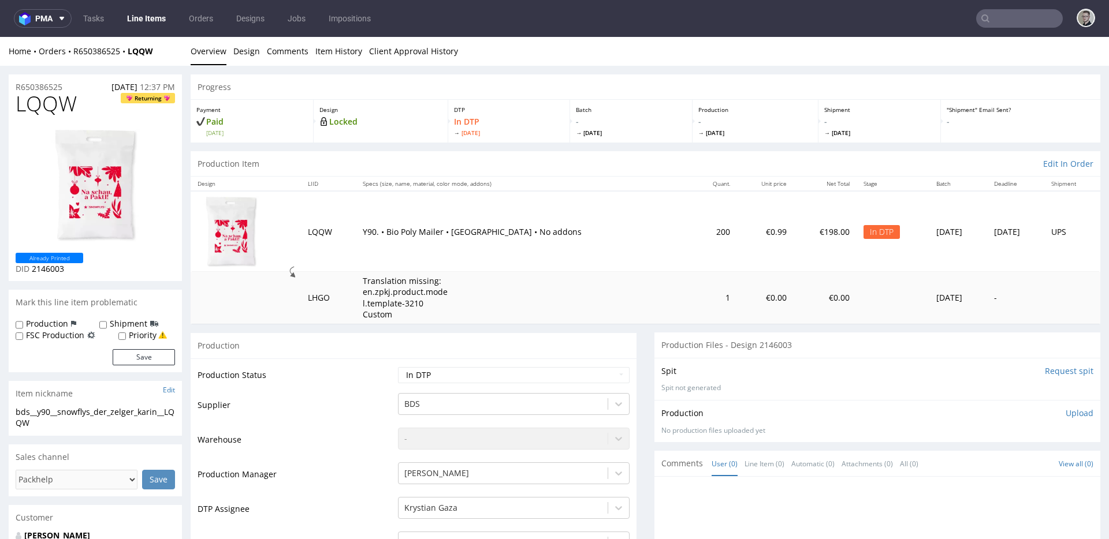
click at [92, 415] on div "bds__y90__snowflys_der_zelger_karin__LQQW" at bounding box center [95, 418] width 159 height 23
copy div "bds__y90__snowflys_der_zelger_karin__LQQW"
drag, startPoint x: 36, startPoint y: 85, endPoint x: 0, endPoint y: 85, distance: 35.8
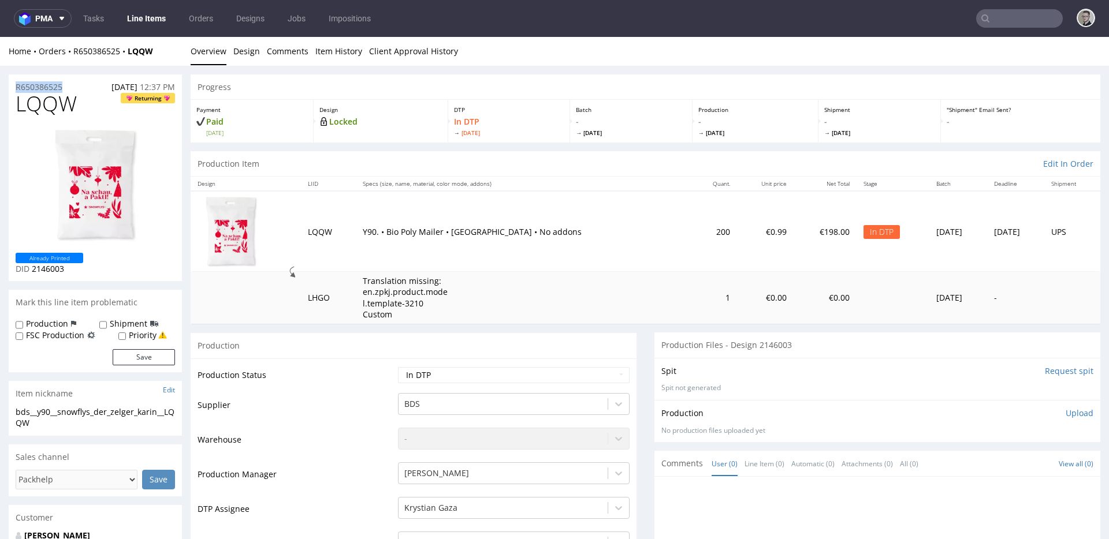
copy p "R650386525"
click at [38, 103] on span "LQQW" at bounding box center [46, 103] width 61 height 23
copy span "LQQW"
click at [1066, 411] on p "Upload" at bounding box center [1080, 414] width 28 height 12
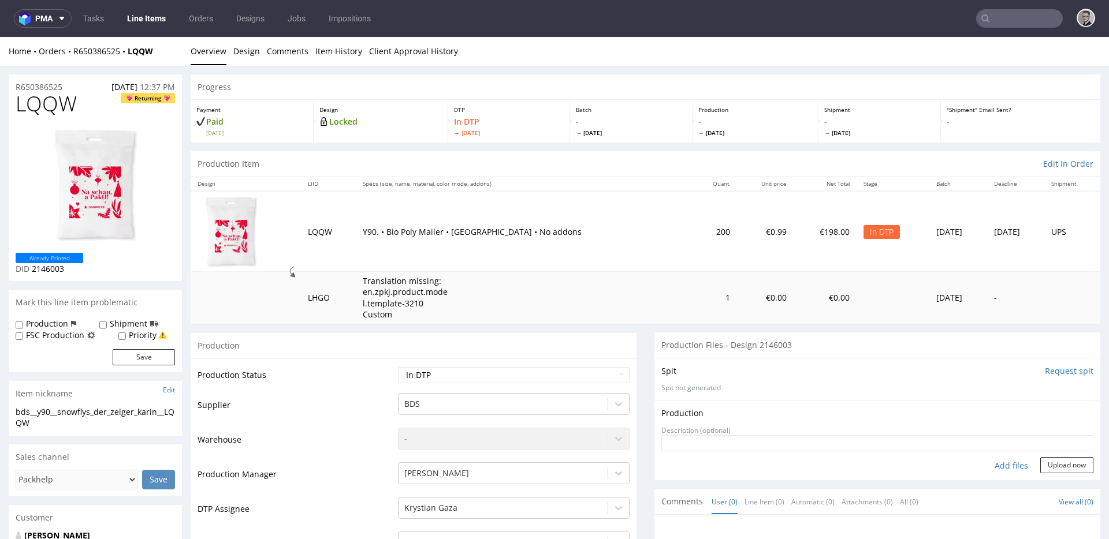
click at [999, 468] on div "Add files" at bounding box center [1011, 465] width 58 height 17
type input "C:\fakepath\bds__y90__snowflys_der_zelger_karin__LQQW__d2146003__oR650386525__o…"
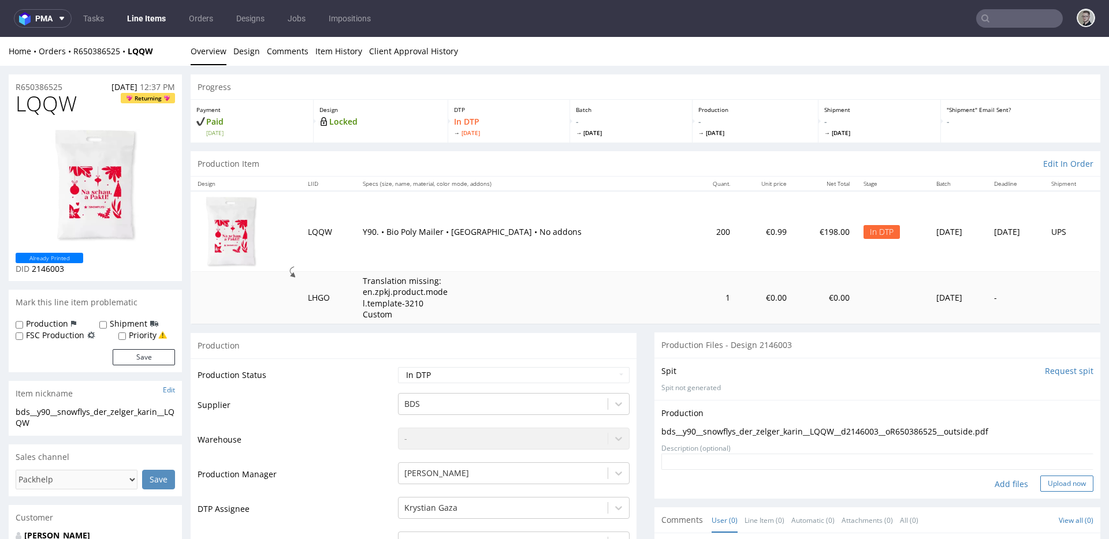
click at [1041, 486] on button "Upload now" at bounding box center [1066, 484] width 53 height 16
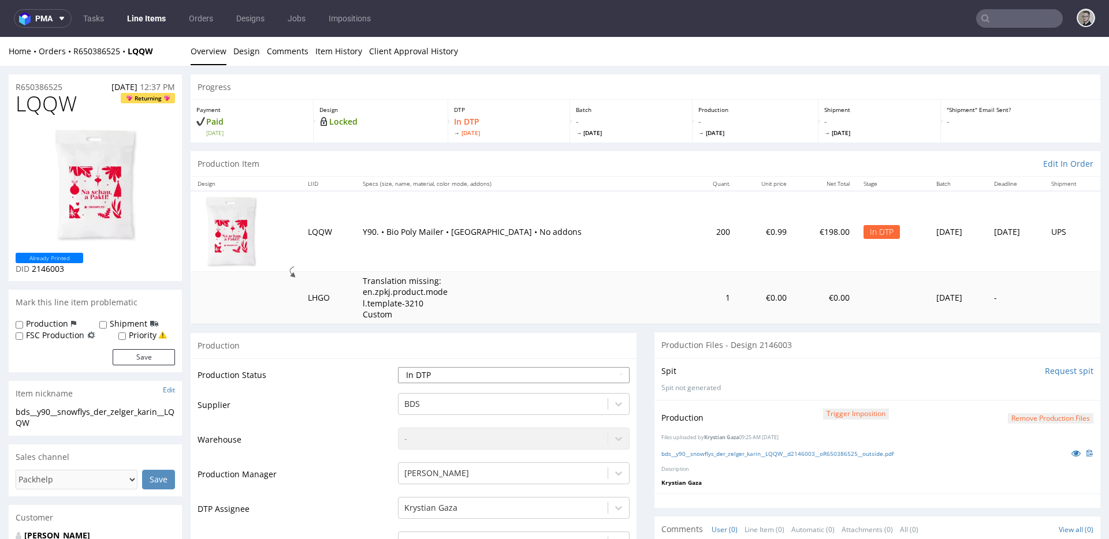
click at [450, 375] on select "Waiting for Artwork Waiting for Diecut Waiting for Mockup Waiting for DTP Waiti…" at bounding box center [514, 375] width 232 height 16
select select "dtp_production_ready"
click at [398, 367] on select "Waiting for Artwork Waiting for Diecut Waiting for Mockup Waiting for DTP Waiti…" at bounding box center [514, 375] width 232 height 16
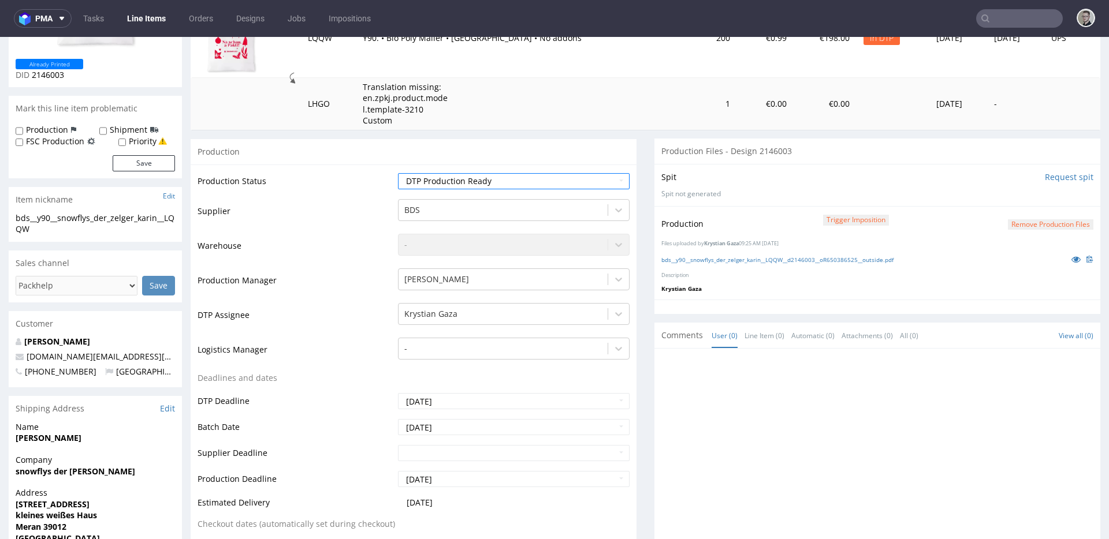
scroll to position [364, 0]
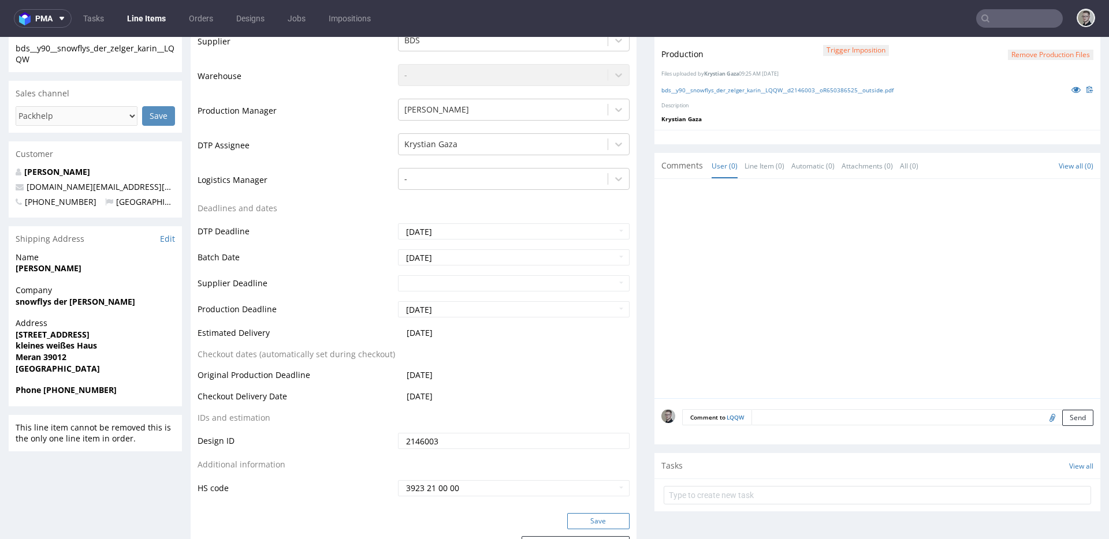
click at [598, 526] on button "Save" at bounding box center [598, 521] width 62 height 16
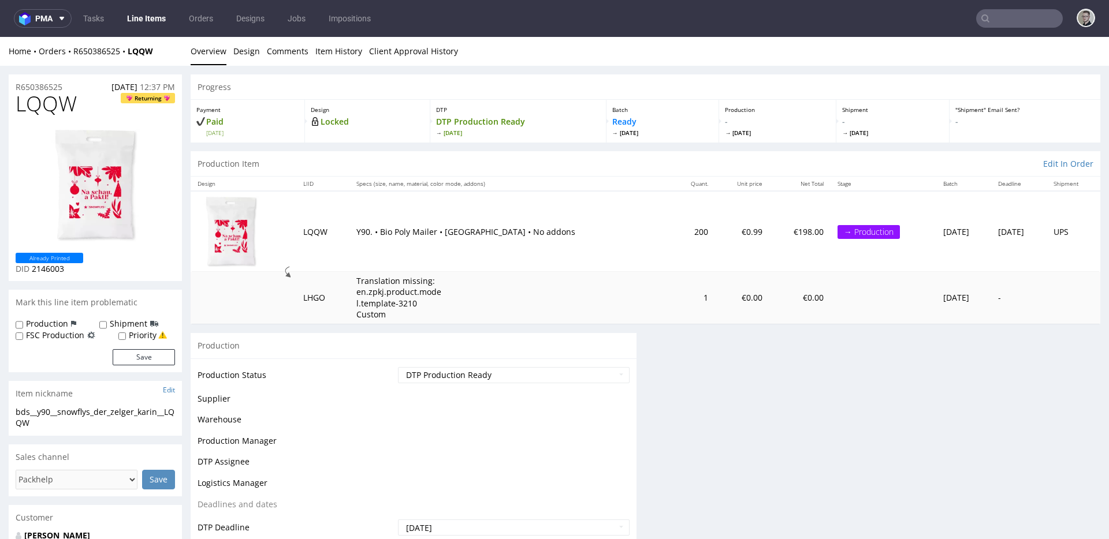
scroll to position [0, 0]
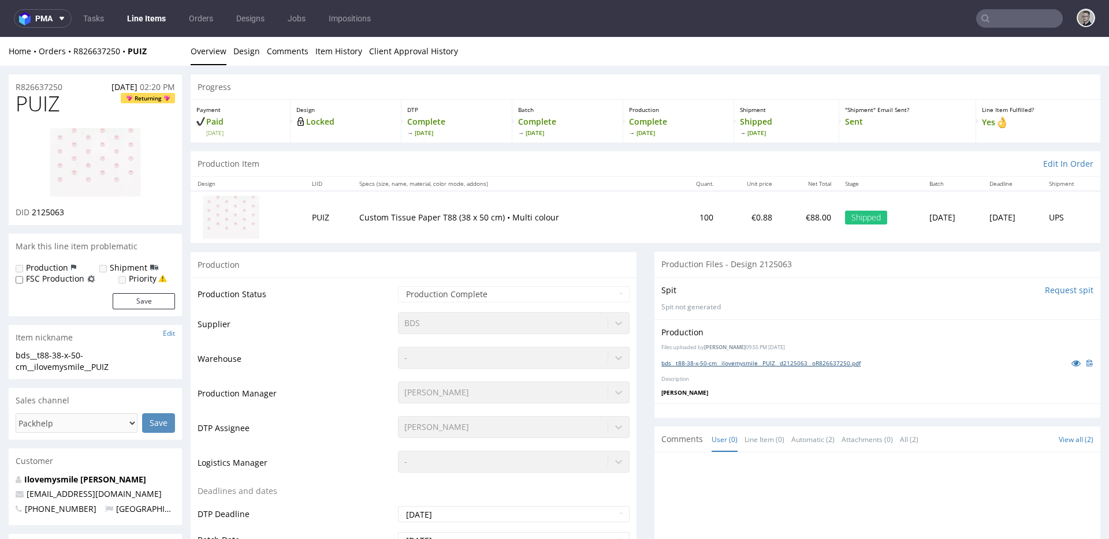
click at [713, 360] on link "bds__t88-38-x-50-cm__ilovemysmile__PUIZ__d2125063__oR826637250.pdf" at bounding box center [760, 363] width 199 height 8
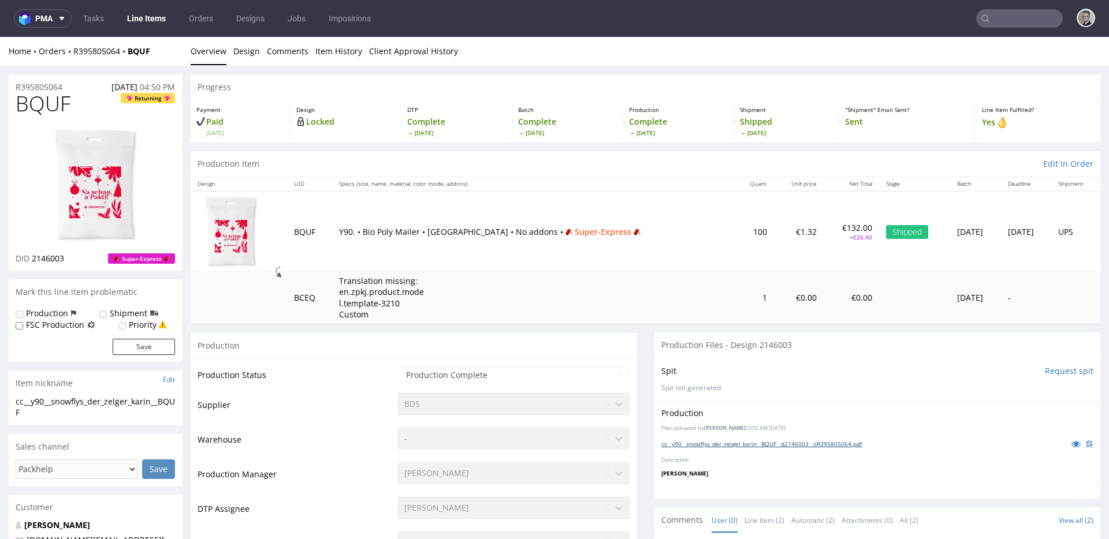
click at [798, 444] on link "cc__y90__snowflys_der_zelger_karin__BQUF__d2146003__oR395805064.pdf" at bounding box center [761, 444] width 200 height 8
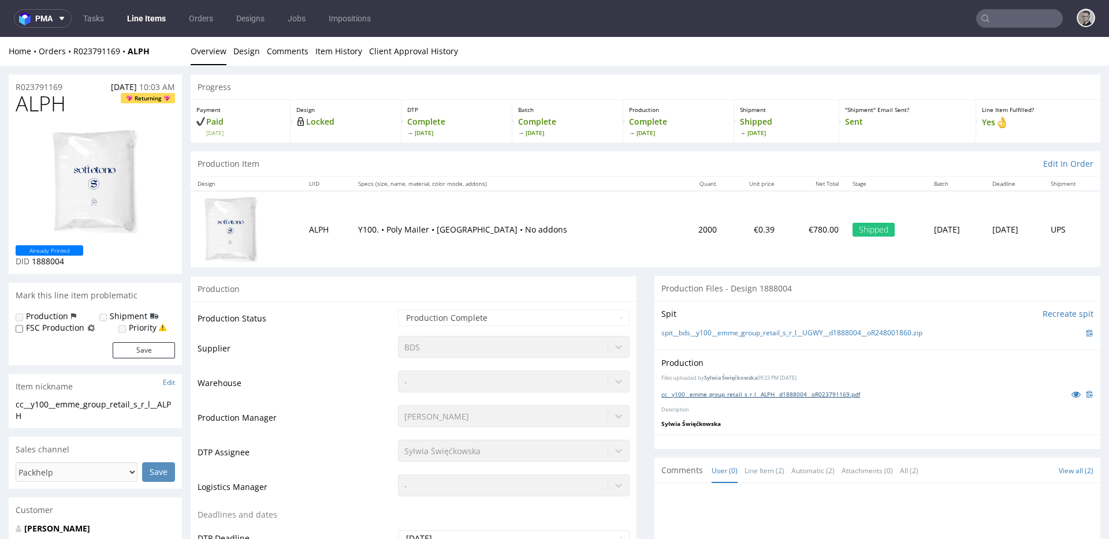
click at [750, 397] on link "cc__y100__emme_group_retail_s_r_l__ALPH__d1888004__oR023791169.pdf" at bounding box center [760, 394] width 199 height 8
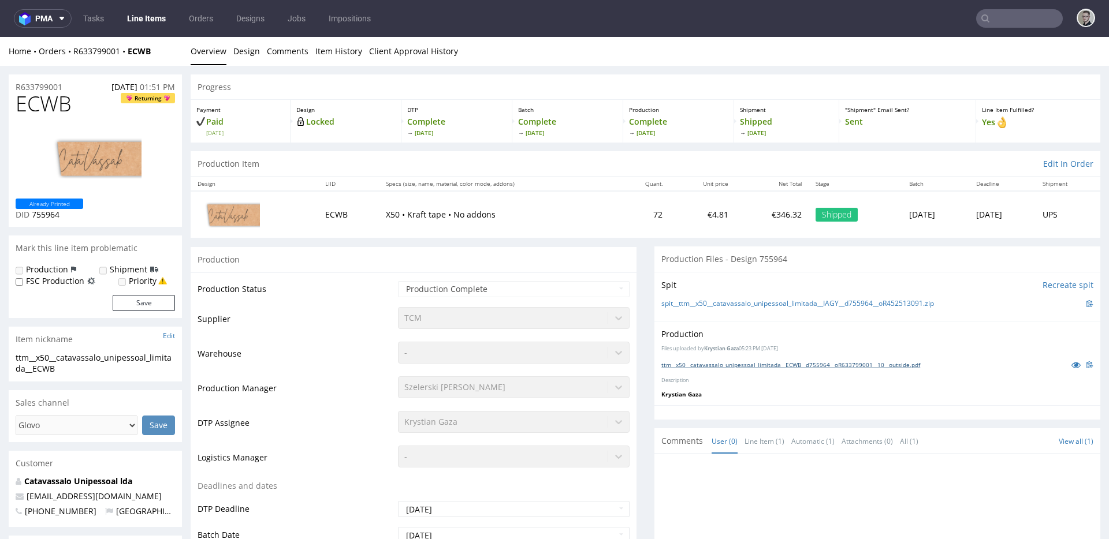
click at [785, 368] on link "ttm__x50__catavassalo_unipessoal_limitada__ECWB__d755964__oR633799001__10__outs…" at bounding box center [790, 365] width 259 height 8
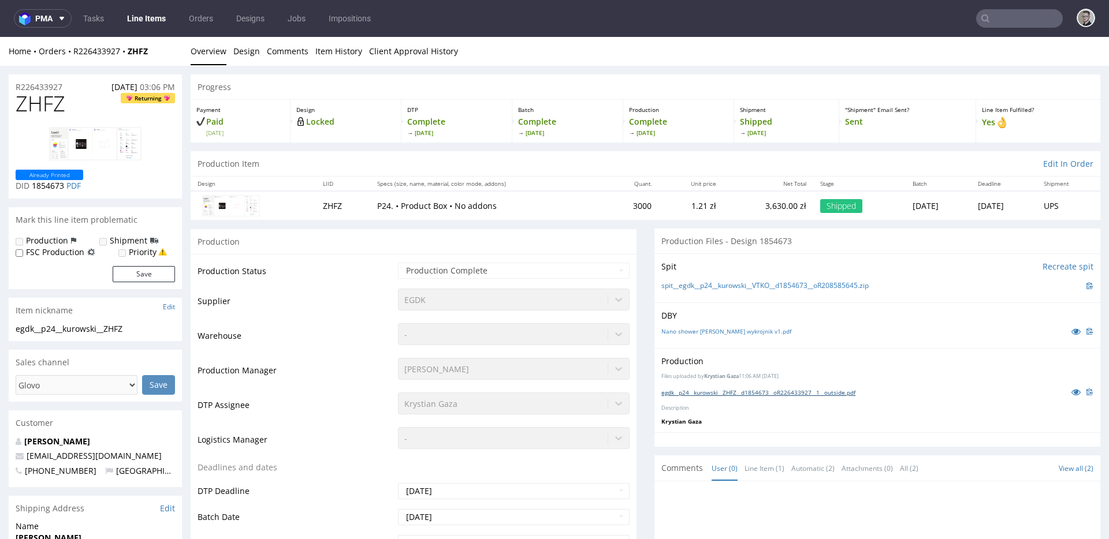
click at [761, 396] on link "egdk__p24__kurowski__ZHFZ__d1854673__oR226433927__1__outside.pdf" at bounding box center [758, 393] width 194 height 8
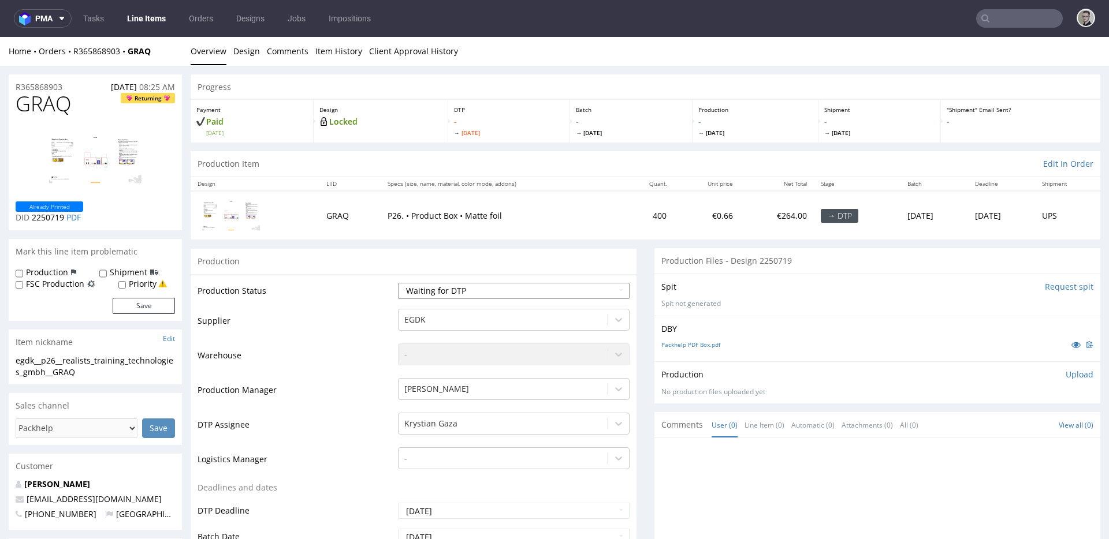
click at [512, 286] on select "Waiting for Artwork Waiting for Diecut Waiting for Mockup Waiting for DTP Waiti…" at bounding box center [514, 291] width 232 height 16
select select "dtp_in_process"
click at [398, 283] on select "Waiting for Artwork Waiting for Diecut Waiting for Mockup Waiting for DTP Waiti…" at bounding box center [514, 291] width 232 height 16
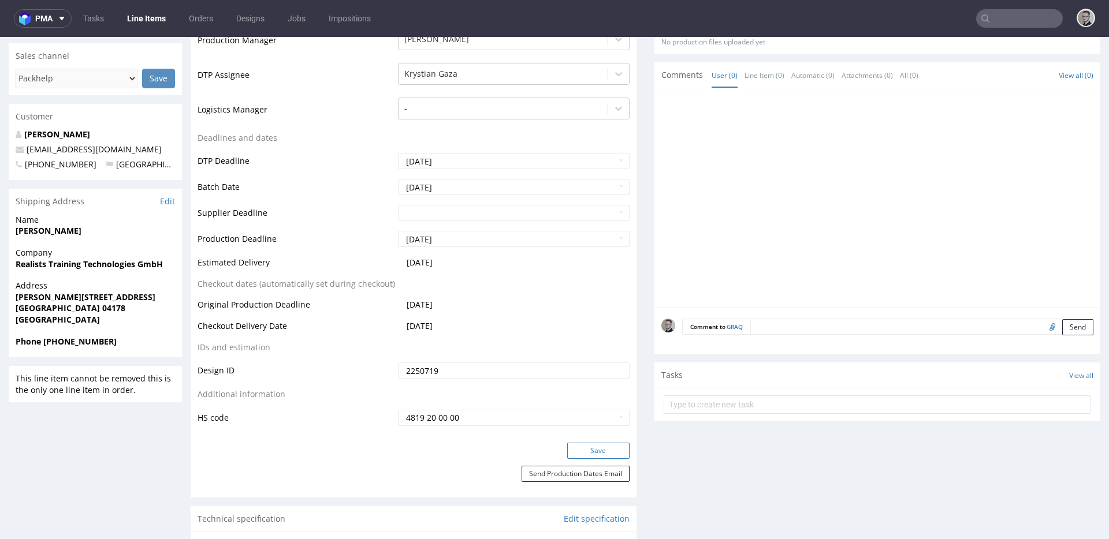
click at [595, 449] on button "Save" at bounding box center [598, 451] width 62 height 16
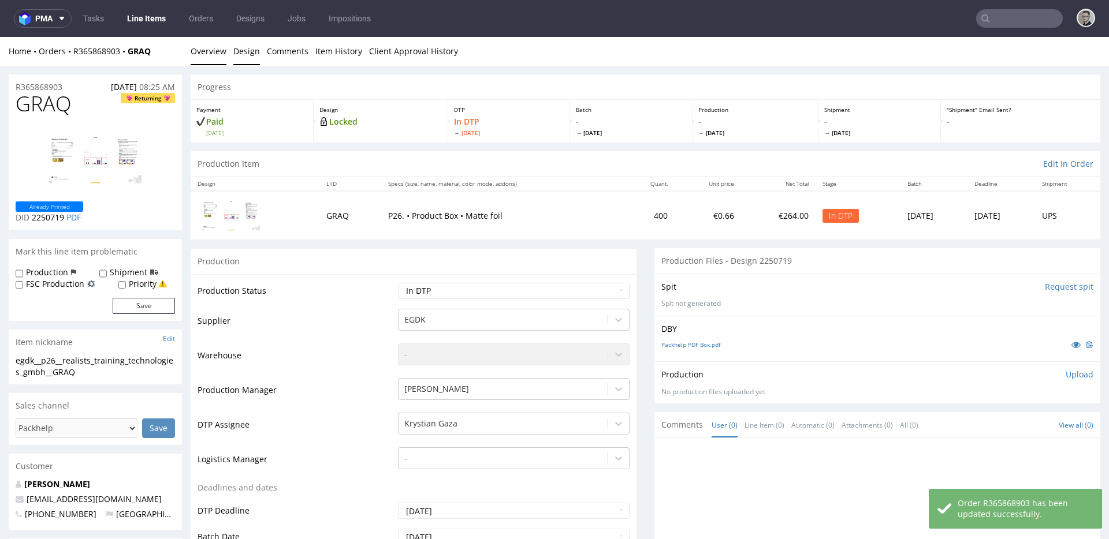
click at [252, 54] on link "Design" at bounding box center [246, 51] width 27 height 28
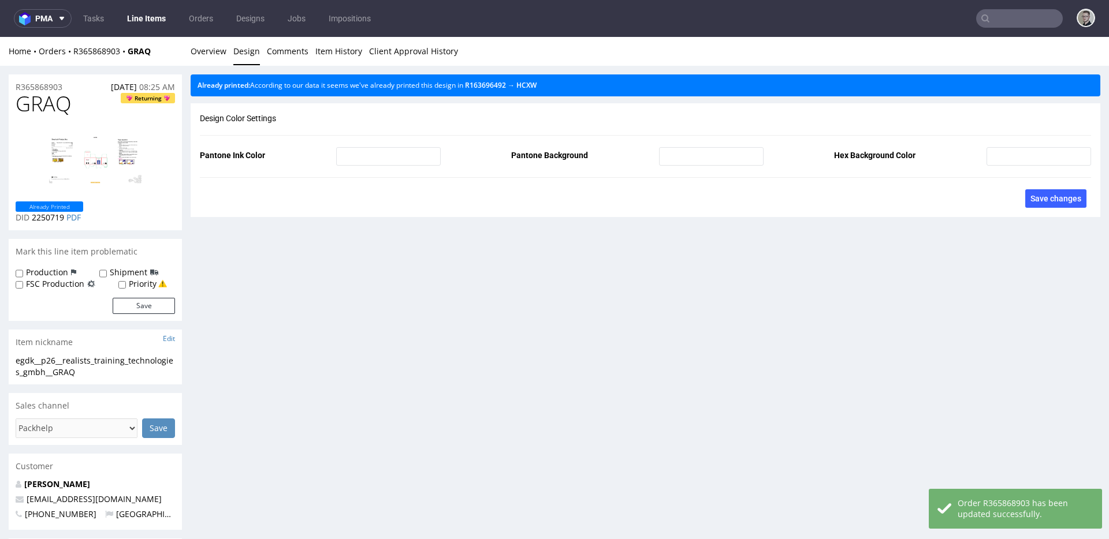
click at [225, 55] on li "Overview" at bounding box center [212, 52] width 43 height 12
click at [218, 50] on link "Overview" at bounding box center [209, 51] width 36 height 28
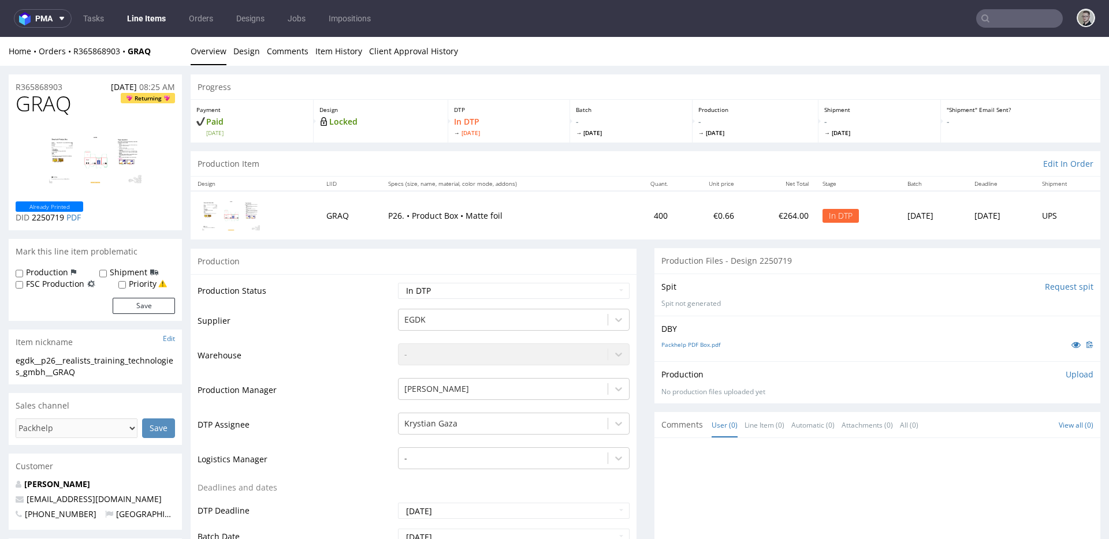
click at [61, 364] on div "egdk__p26__realists_training_technologies_gmbh__GRAQ" at bounding box center [95, 366] width 159 height 23
copy div "egdk__p26__realists_training_technologies_gmbh__GRAQ"
drag, startPoint x: 81, startPoint y: 89, endPoint x: 0, endPoint y: 90, distance: 81.4
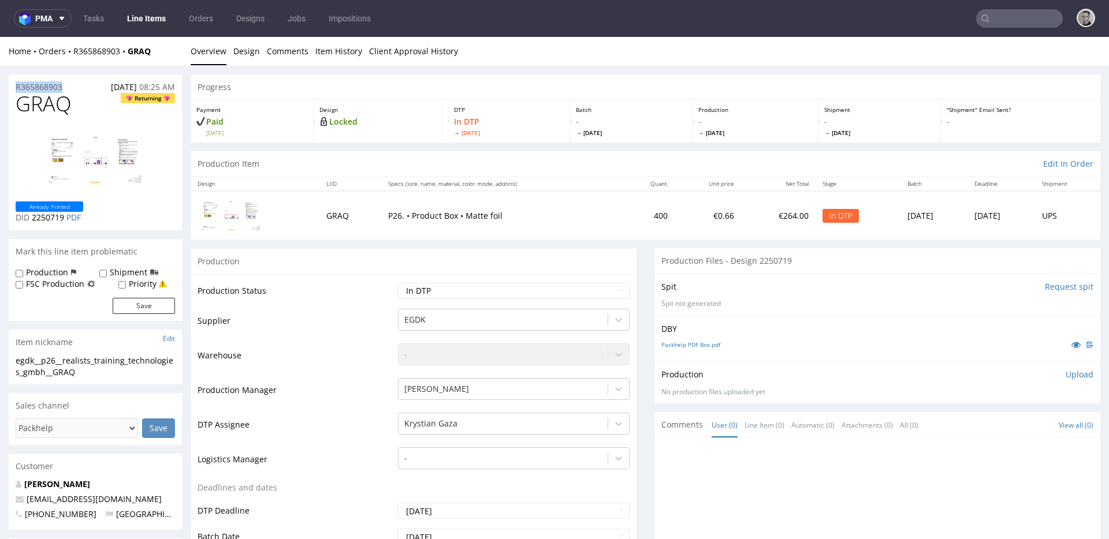
copy p "R365868903"
click at [1070, 374] on p "Upload" at bounding box center [1080, 375] width 28 height 12
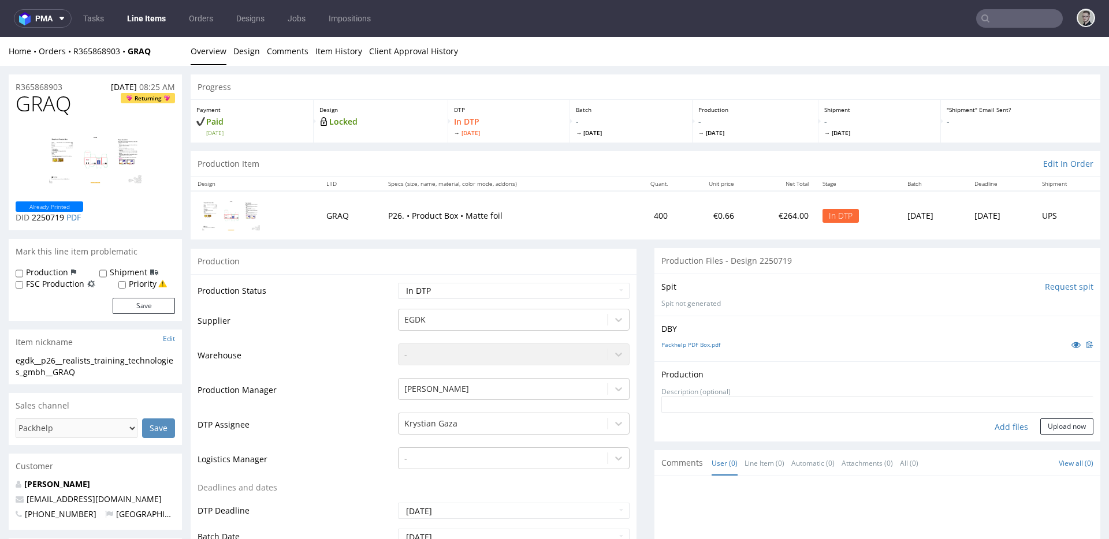
click at [1000, 426] on div "Add files" at bounding box center [1011, 427] width 58 height 17
type input "C:\fakepath\egdk__p26__realists_training_technologies_gmbh__GRAQ__d2250719__oR3…"
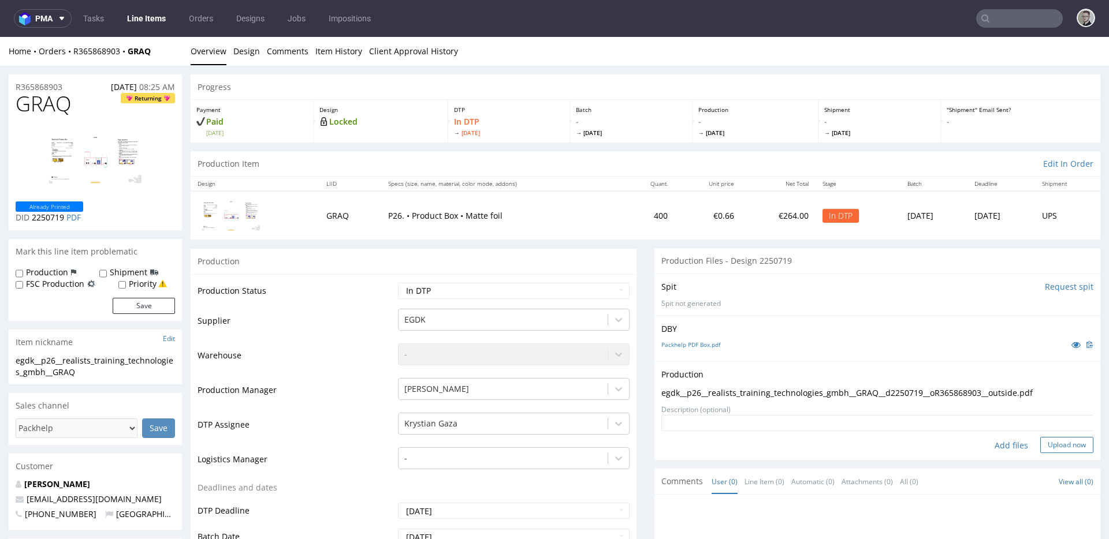
click at [1055, 445] on button "Upload now" at bounding box center [1066, 445] width 53 height 16
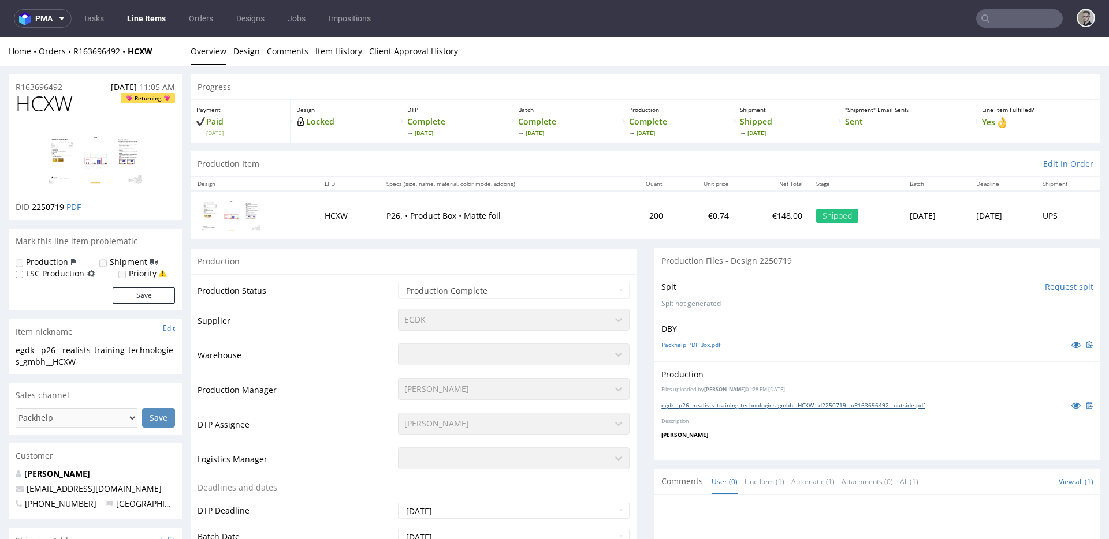
click at [863, 408] on link "egdk__p26__realists_training_technologies_gmbh__HCXW__d2250719__oR163696492__ou…" at bounding box center [792, 405] width 263 height 8
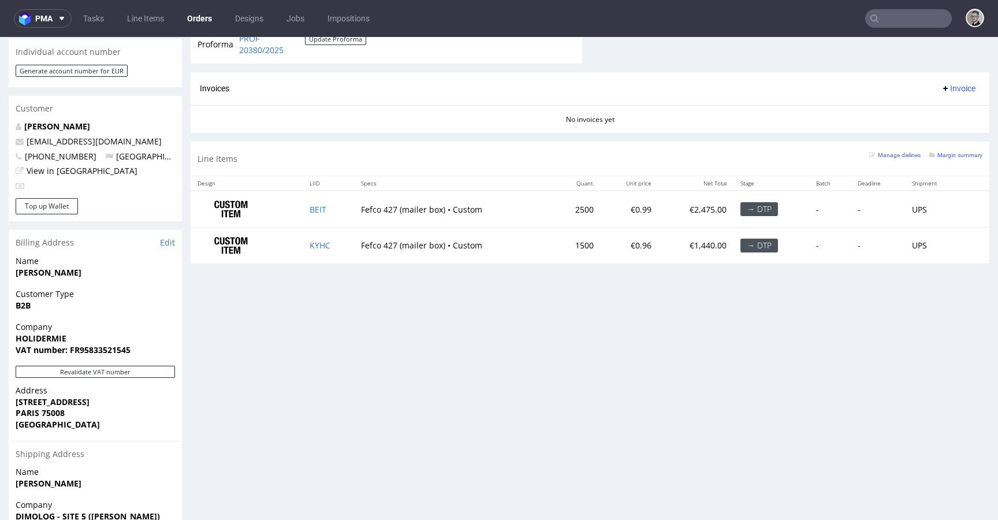
scroll to position [545, 0]
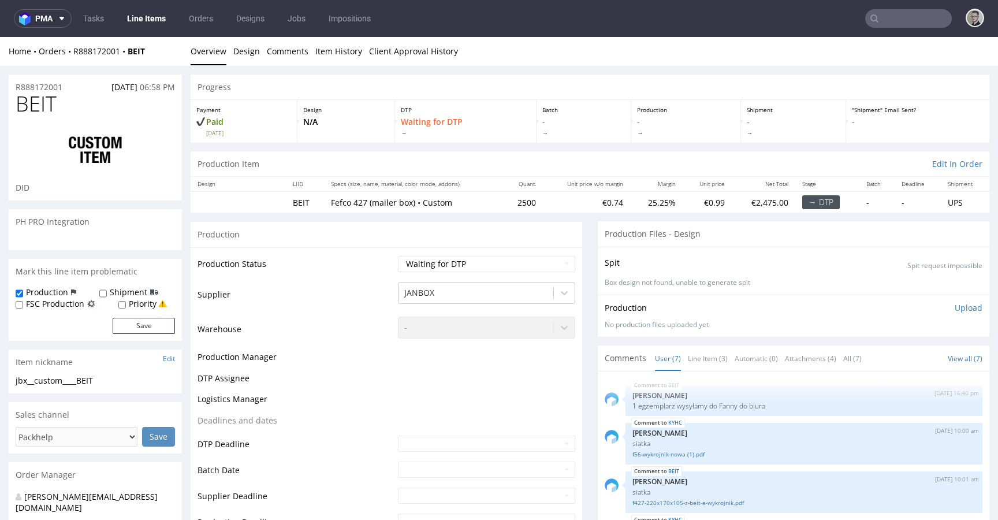
scroll to position [216, 0]
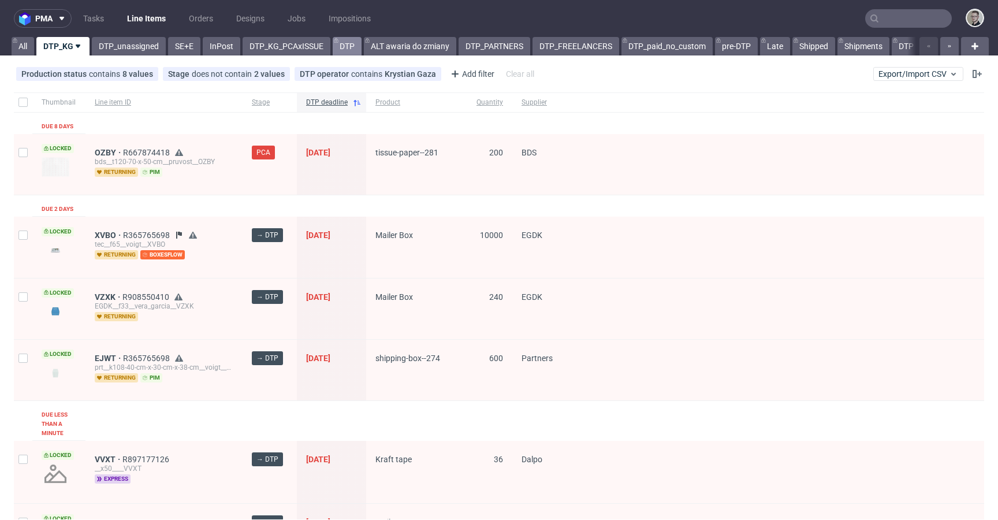
click at [355, 44] on link "DTP" at bounding box center [347, 46] width 29 height 18
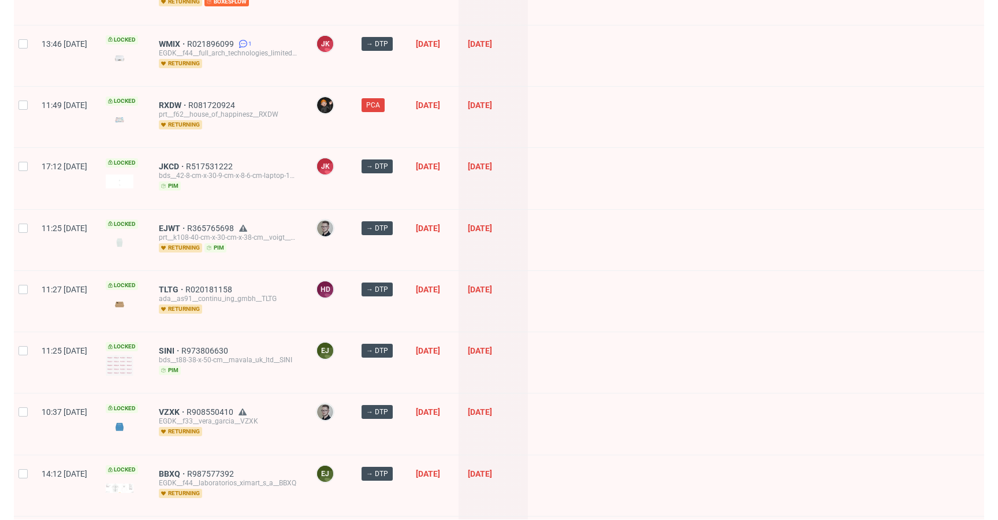
scroll to position [1545, 0]
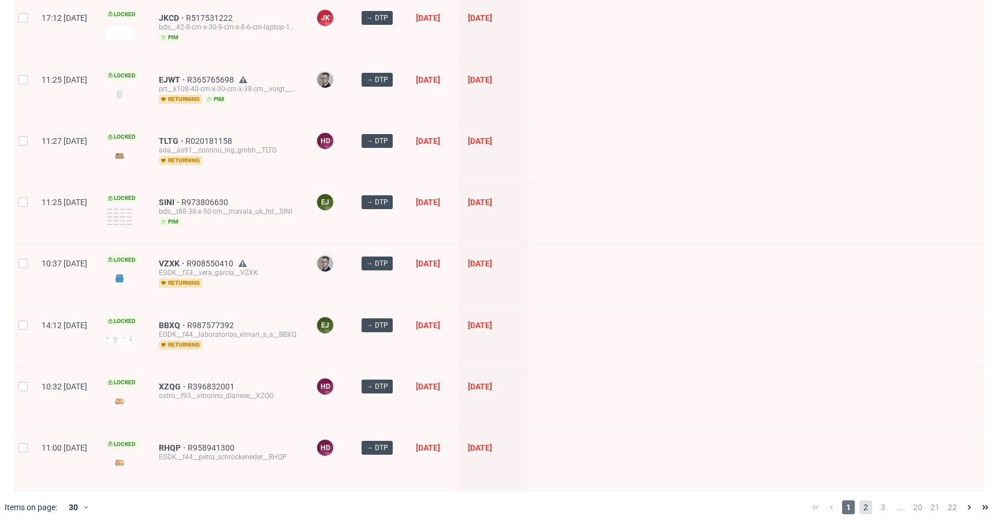
click at [859, 500] on span "2" at bounding box center [865, 507] width 13 height 14
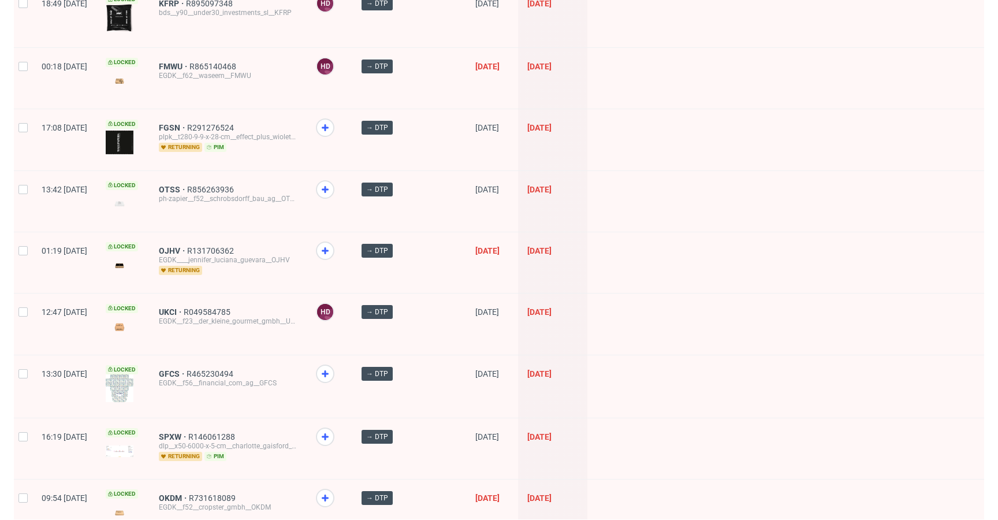
scroll to position [1514, 0]
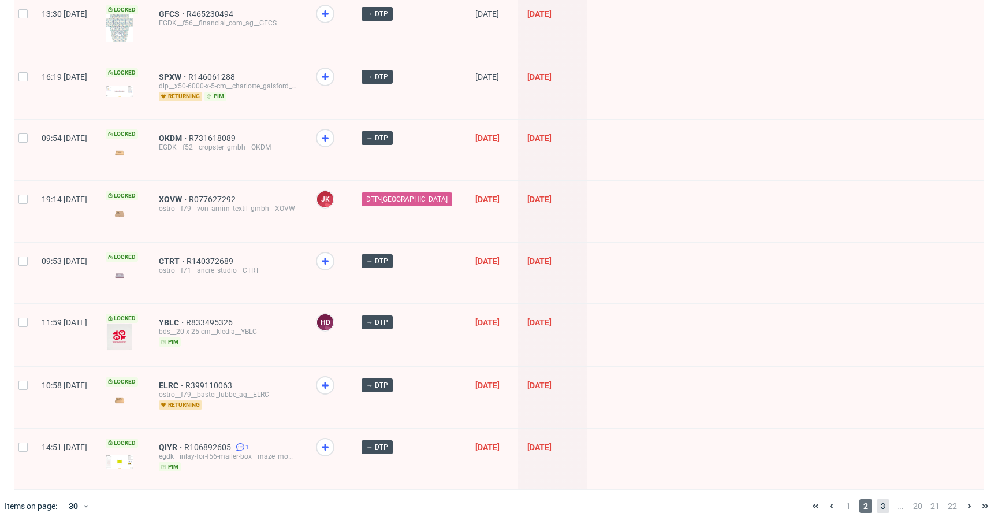
click at [877, 499] on span "3" at bounding box center [883, 506] width 13 height 14
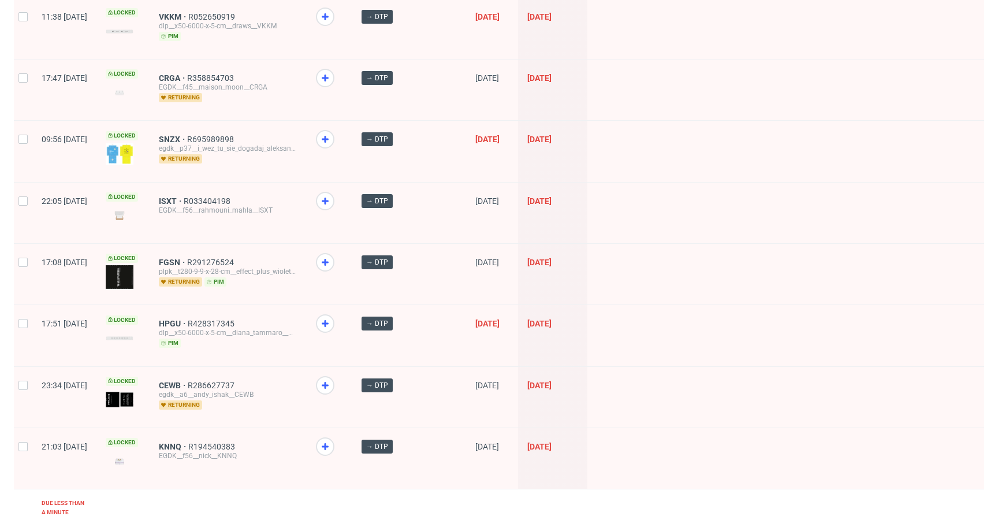
scroll to position [921, 0]
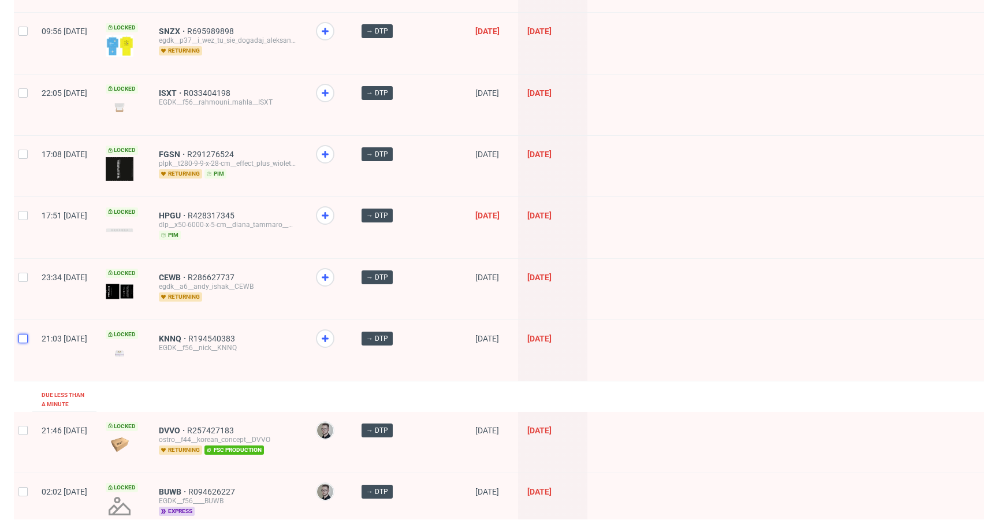
drag, startPoint x: 21, startPoint y: 329, endPoint x: 23, endPoint y: 285, distance: 44.5
click at [21, 334] on input "checkbox" at bounding box center [22, 338] width 9 height 9
checkbox input "true"
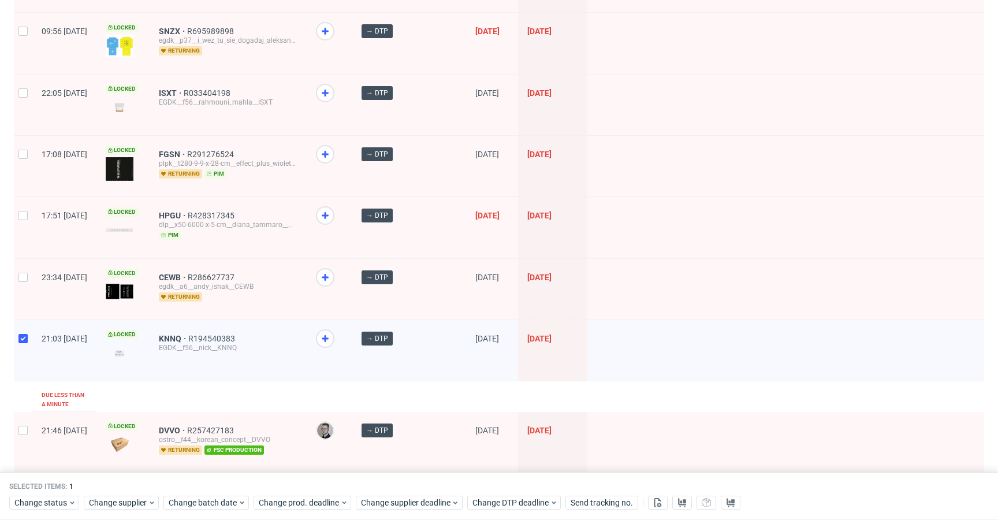
click at [23, 259] on div at bounding box center [23, 289] width 18 height 61
checkbox input "true"
click at [30, 215] on div at bounding box center [23, 227] width 18 height 61
checkbox input "true"
click at [16, 155] on div at bounding box center [23, 166] width 18 height 61
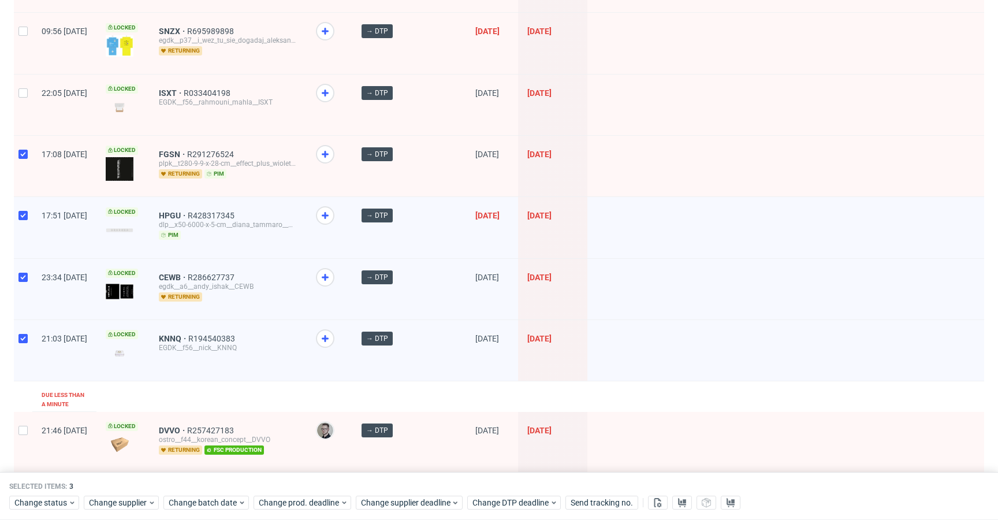
checkbox input "true"
click at [31, 100] on div at bounding box center [23, 105] width 18 height 61
checkbox input "true"
click at [26, 36] on div at bounding box center [23, 43] width 18 height 61
checkbox input "true"
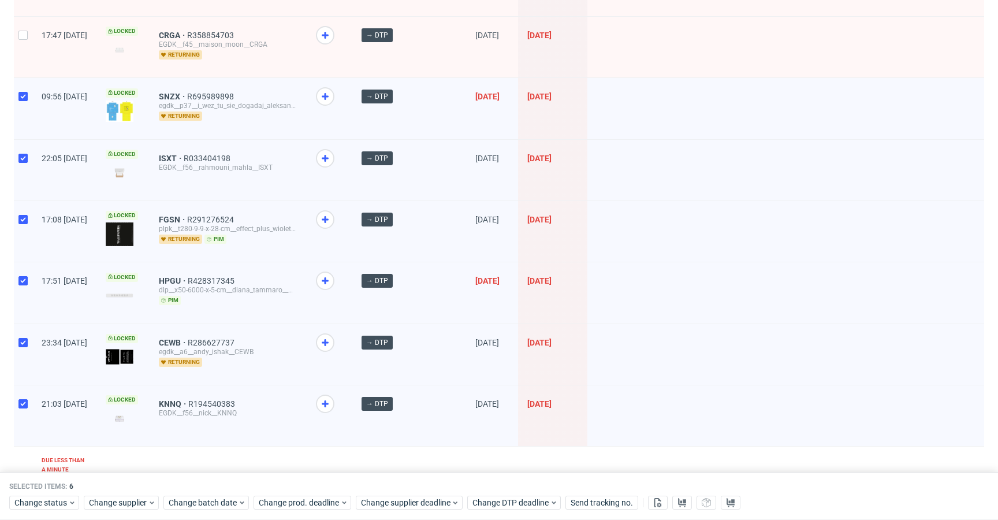
scroll to position [678, 0]
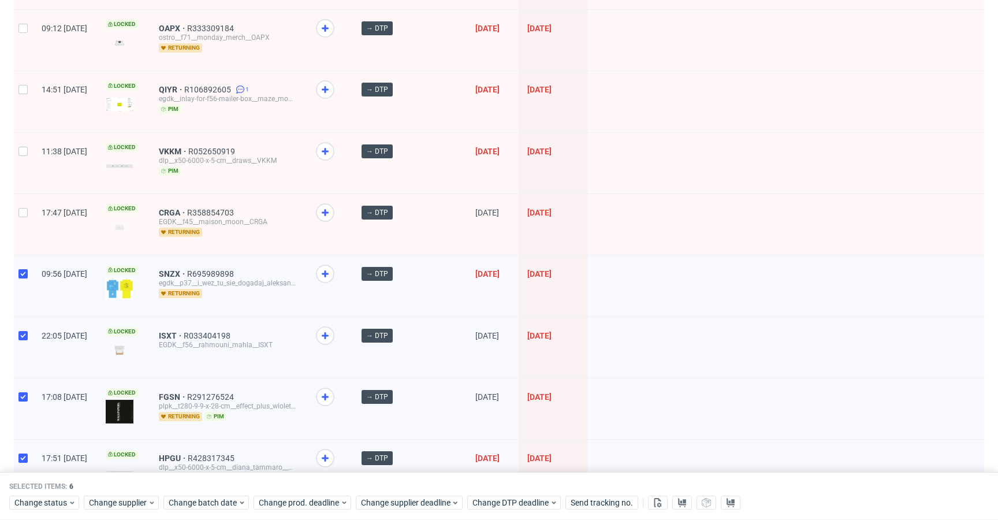
drag, startPoint x: 20, startPoint y: 204, endPoint x: 23, endPoint y: 186, distance: 18.1
click at [20, 204] on div at bounding box center [23, 224] width 18 height 61
checkbox input "true"
click at [27, 158] on div at bounding box center [23, 163] width 18 height 61
checkbox input "true"
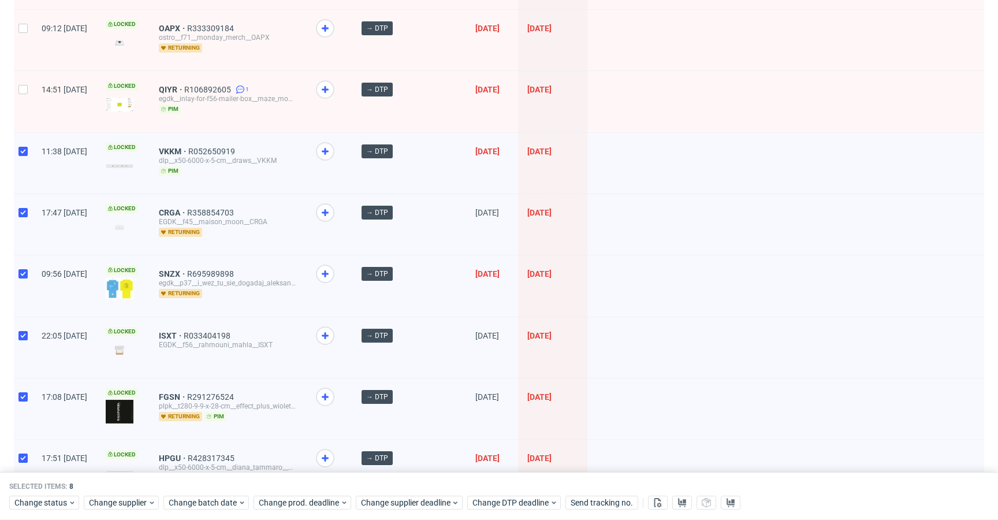
drag, startPoint x: 13, startPoint y: 83, endPoint x: 17, endPoint y: 77, distance: 7.5
click at [13, 83] on div "Created at Thumbnail Line item ID Operator Stage Batch date DTP deadline Due 1 …" at bounding box center [499, 377] width 998 height 1926
click at [28, 36] on div at bounding box center [23, 40] width 18 height 61
checkbox input "true"
click at [24, 98] on div at bounding box center [23, 101] width 18 height 61
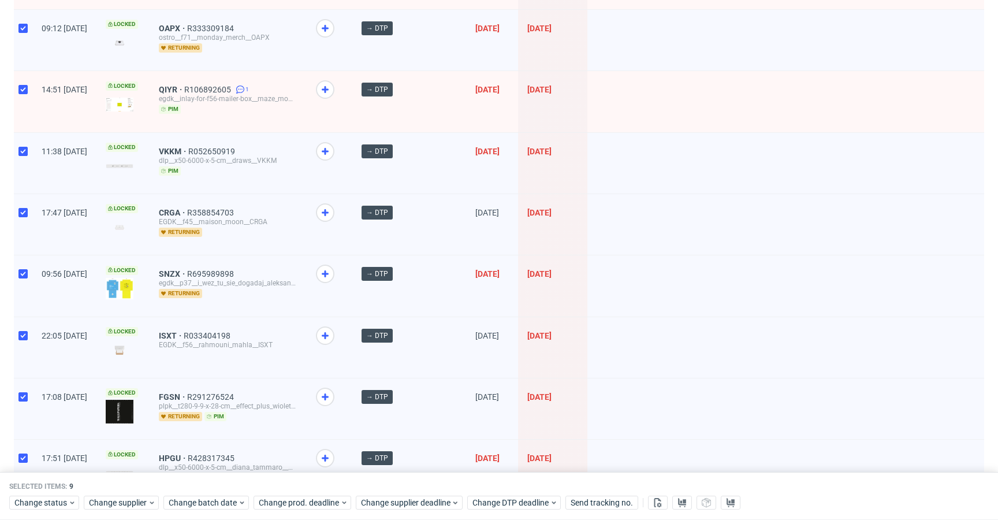
checkbox input "true"
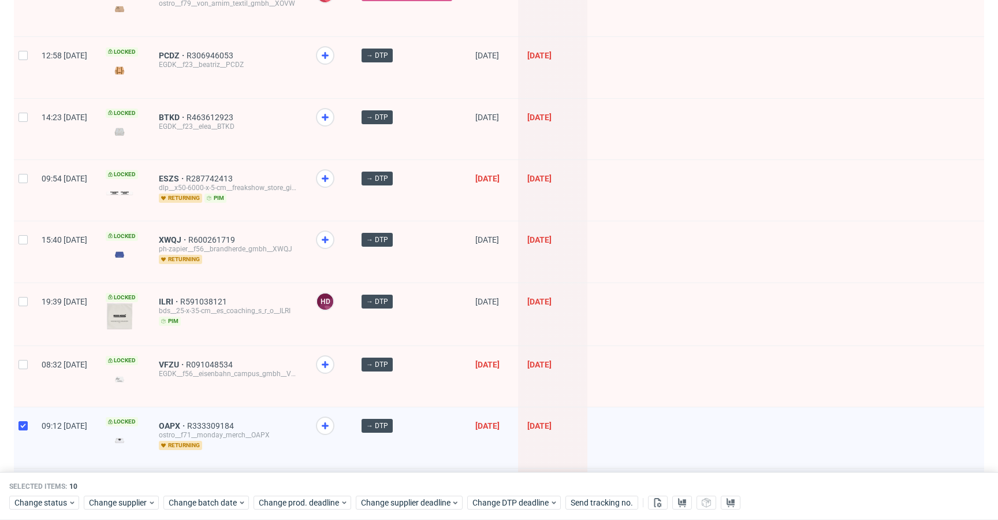
click at [33, 366] on div "08:32 [DATE]" at bounding box center [64, 376] width 64 height 61
click at [24, 350] on div at bounding box center [23, 376] width 18 height 61
checkbox input "true"
drag, startPoint x: 25, startPoint y: 304, endPoint x: 23, endPoint y: 280, distance: 24.4
click at [25, 304] on div at bounding box center [23, 314] width 18 height 62
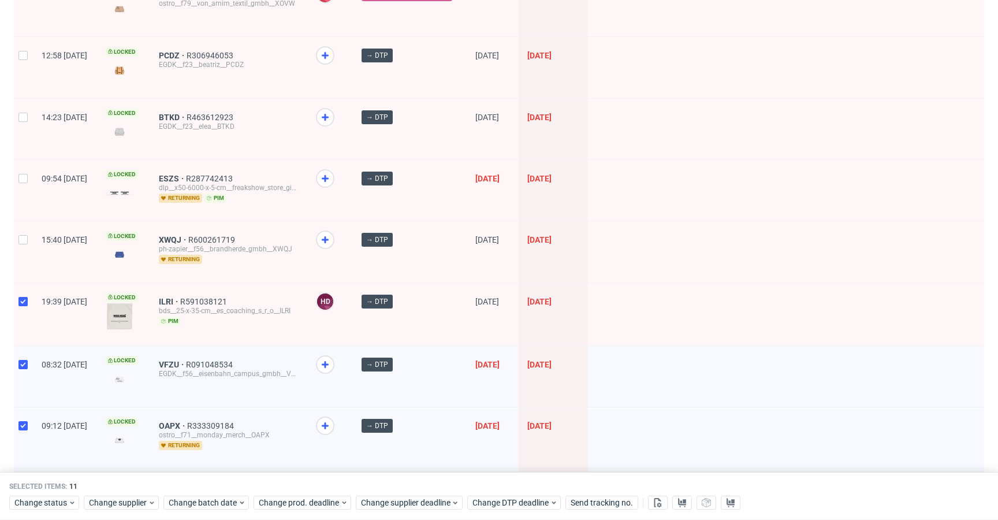
checkbox input "true"
click at [20, 235] on input "checkbox" at bounding box center [22, 239] width 9 height 9
checkbox input "true"
click at [26, 186] on div at bounding box center [23, 190] width 18 height 61
checkbox input "true"
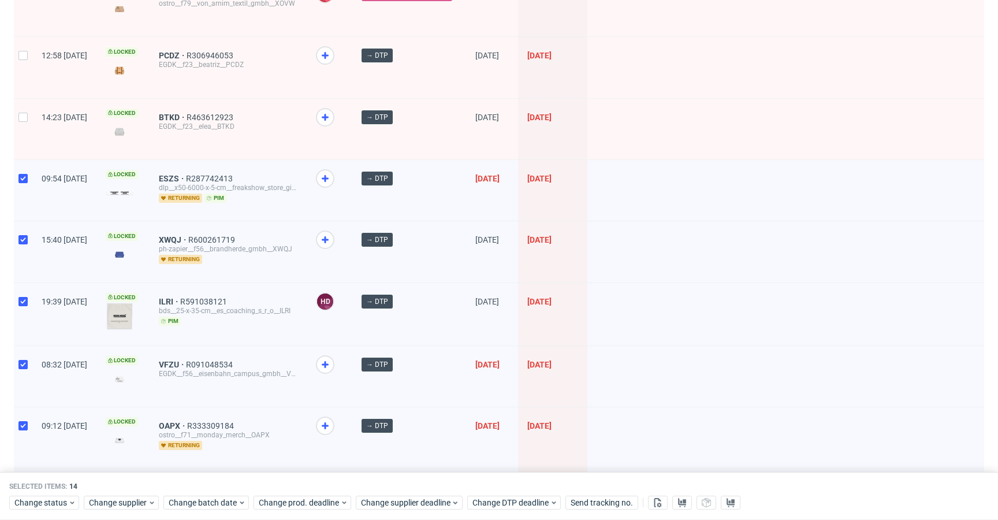
click at [34, 128] on div "14:23 [DATE]" at bounding box center [64, 129] width 64 height 61
click at [33, 85] on div "12:58 [DATE]" at bounding box center [64, 67] width 64 height 61
click at [27, 129] on div at bounding box center [23, 129] width 18 height 61
checkbox input "true"
click at [21, 67] on div at bounding box center [23, 67] width 18 height 61
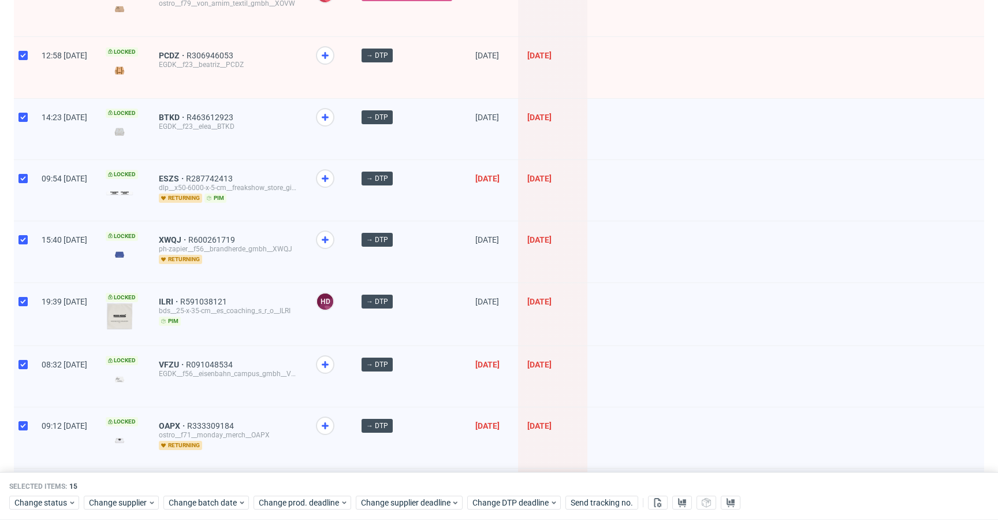
checkbox input "true"
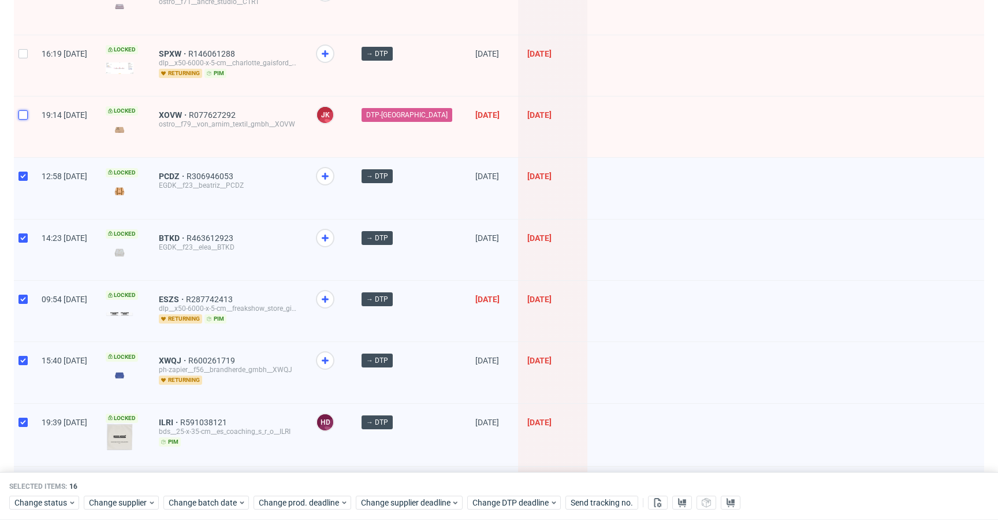
drag, startPoint x: 26, startPoint y: 117, endPoint x: 27, endPoint y: 80, distance: 37.0
click at [26, 118] on input "checkbox" at bounding box center [22, 114] width 9 height 9
checkbox input "true"
click at [27, 76] on div at bounding box center [23, 65] width 18 height 61
checkbox input "true"
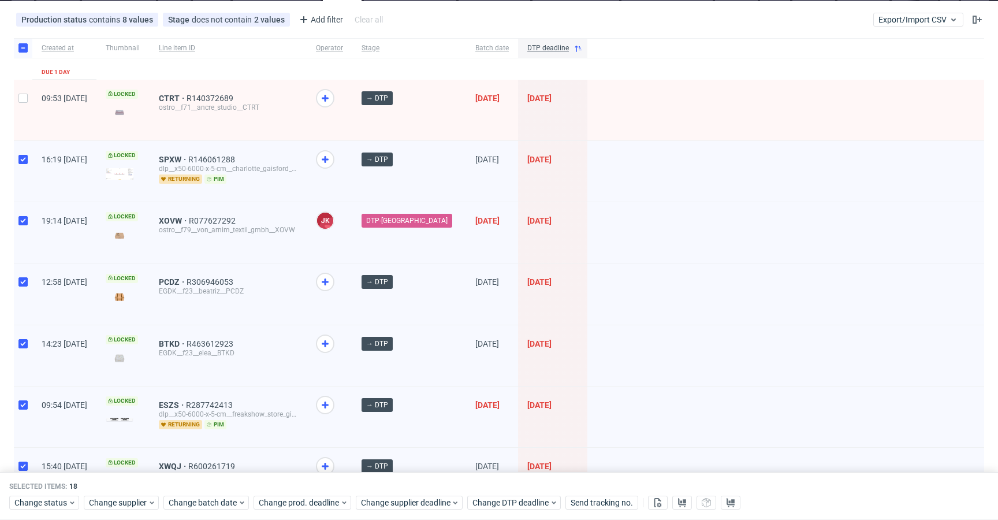
scroll to position [0, 0]
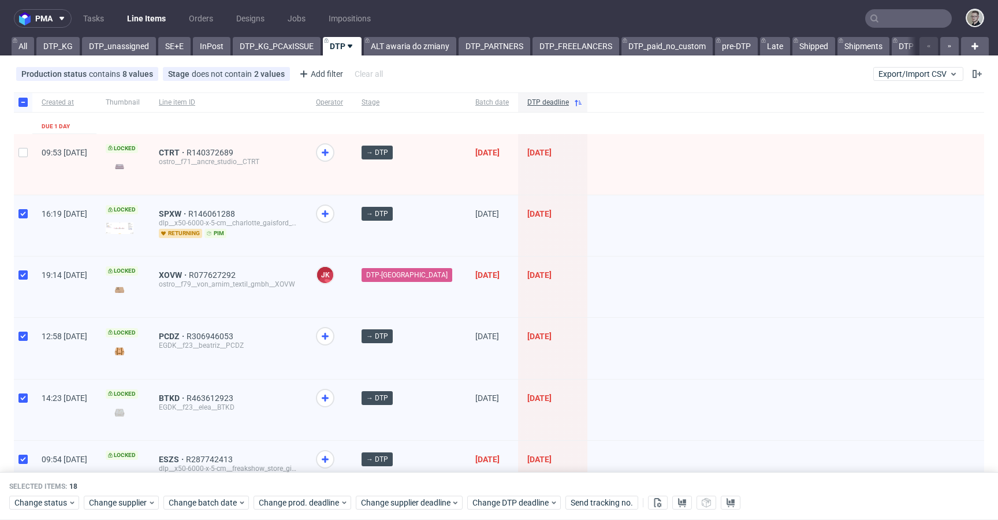
click at [29, 150] on div at bounding box center [23, 164] width 18 height 61
checkbox input "true"
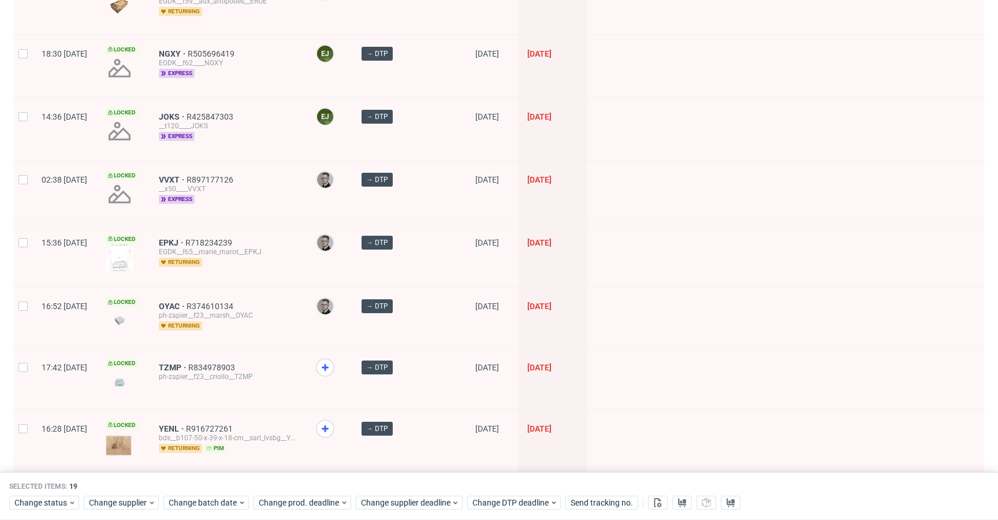
scroll to position [1568, 0]
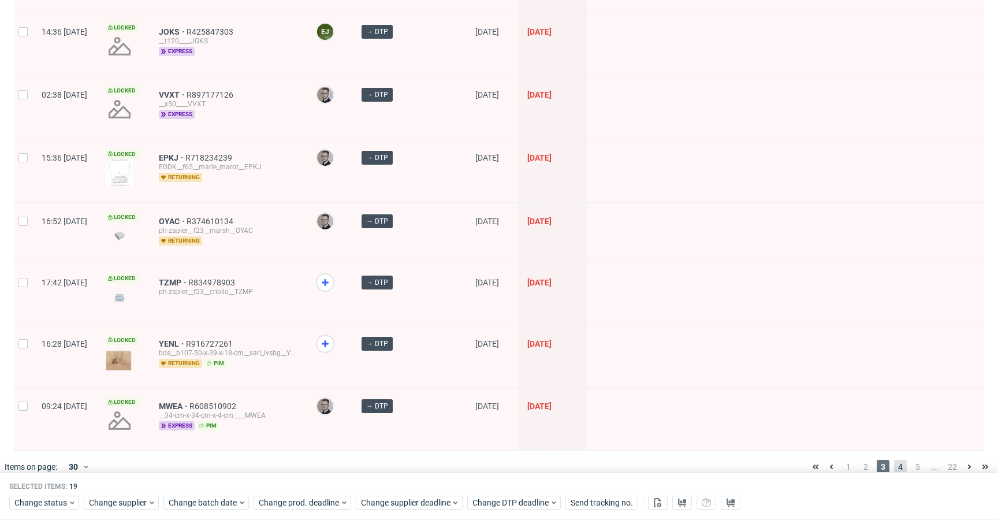
click at [896, 460] on span "4" at bounding box center [900, 467] width 13 height 14
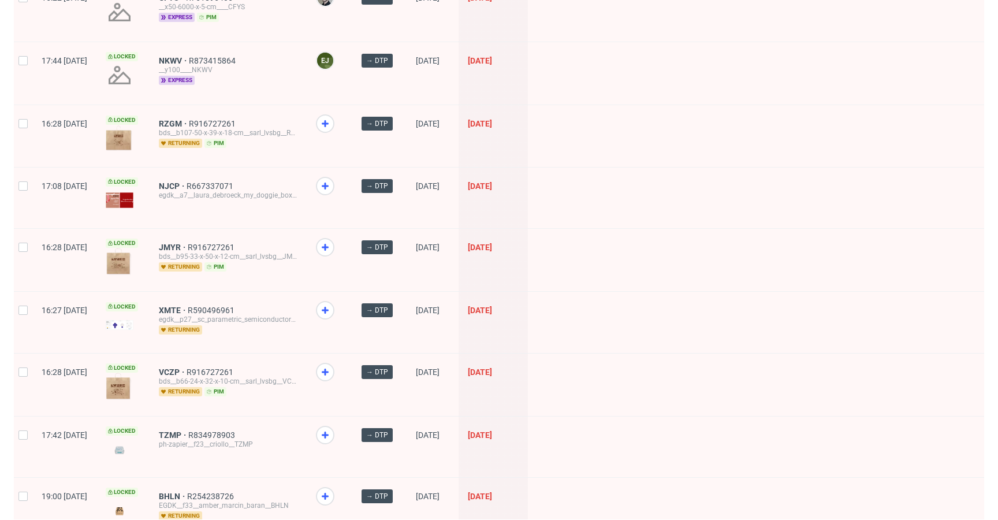
scroll to position [1488, 0]
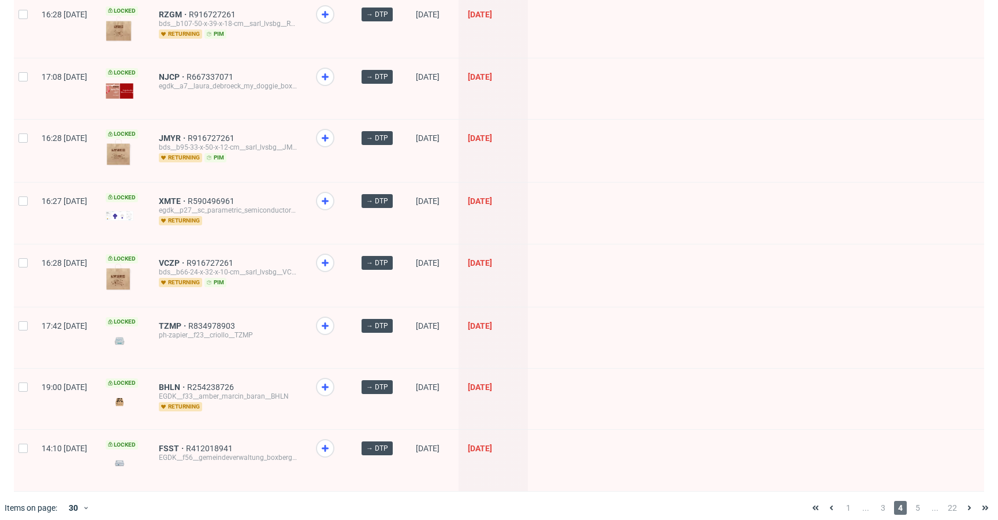
click at [911, 501] on span "5" at bounding box center [917, 508] width 13 height 14
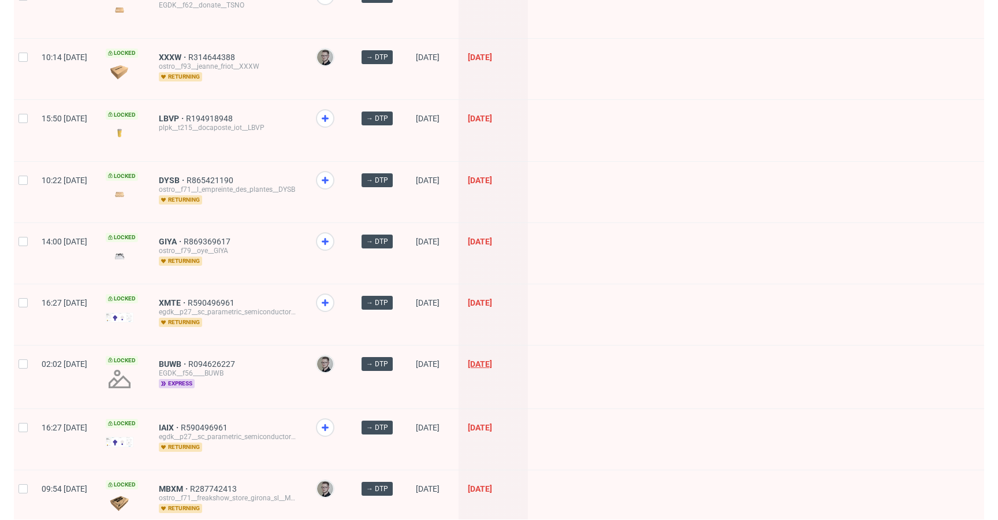
scroll to position [1483, 0]
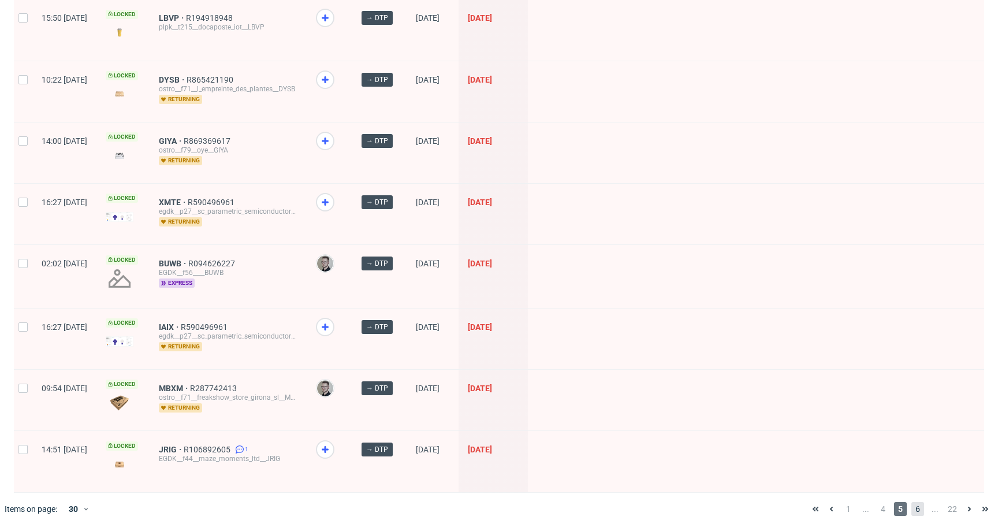
click at [913, 502] on span "6" at bounding box center [917, 509] width 13 height 14
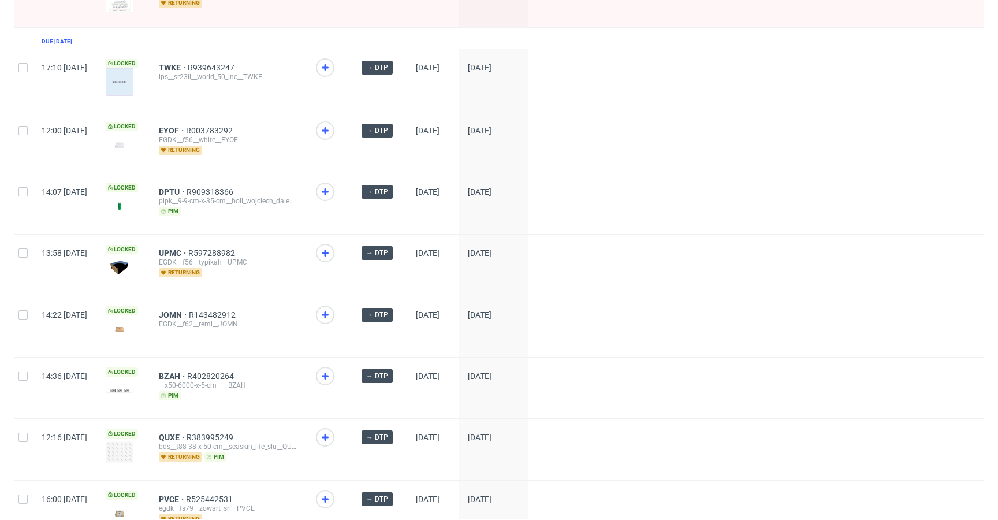
scroll to position [275, 0]
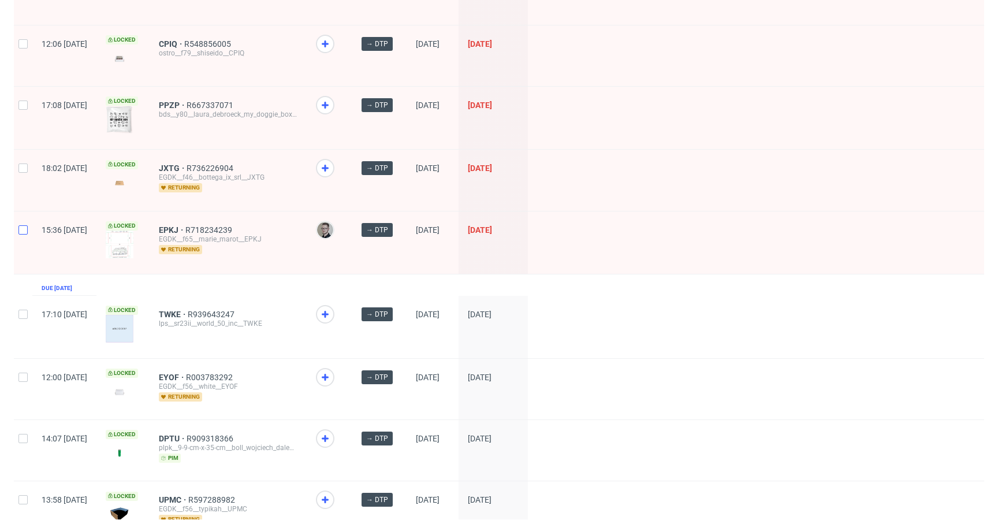
click at [18, 228] on div at bounding box center [23, 242] width 18 height 62
checkbox input "true"
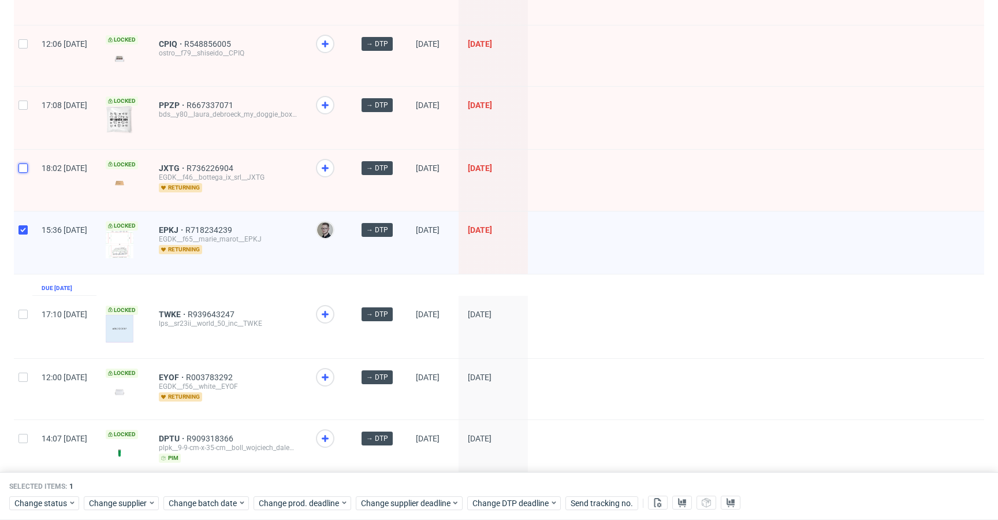
click at [24, 165] on input "checkbox" at bounding box center [22, 167] width 9 height 9
checkbox input "true"
click at [19, 105] on input "checkbox" at bounding box center [22, 104] width 9 height 9
checkbox input "true"
click at [21, 61] on div at bounding box center [23, 55] width 18 height 61
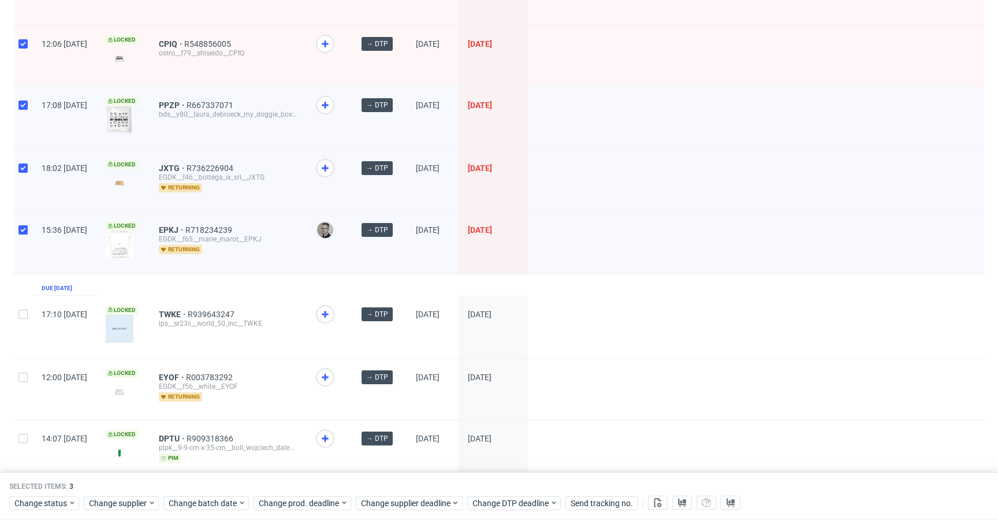
checkbox input "true"
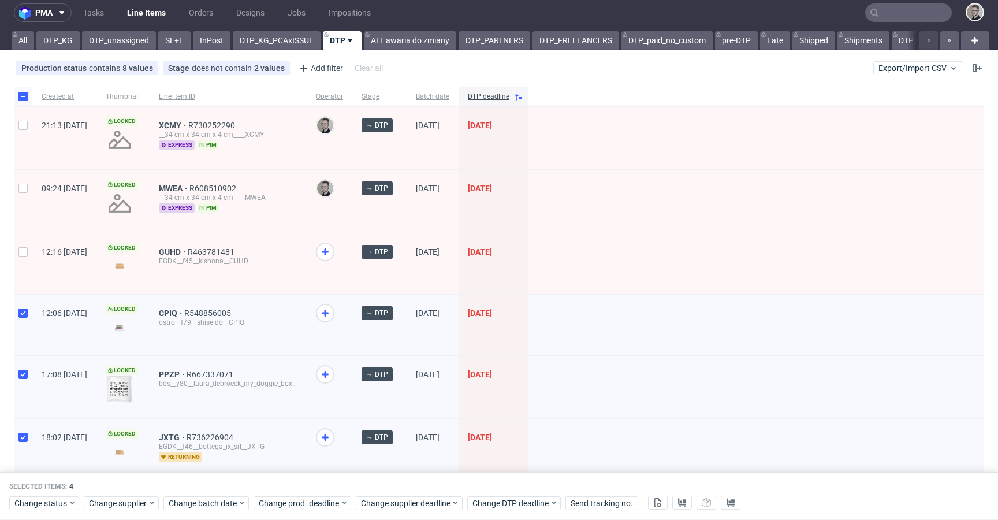
scroll to position [0, 0]
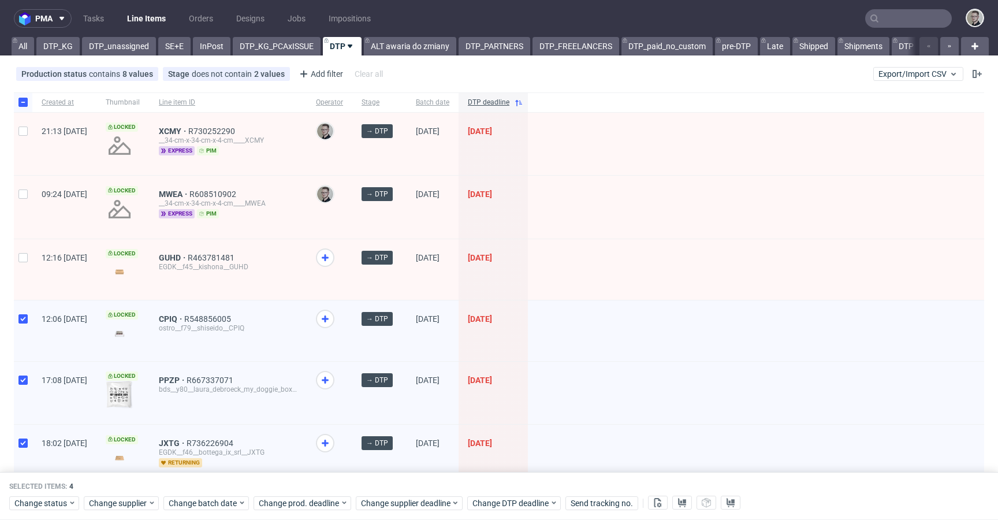
click at [23, 245] on div at bounding box center [23, 269] width 18 height 61
checkbox input "true"
drag, startPoint x: 28, startPoint y: 195, endPoint x: 30, endPoint y: 178, distance: 16.9
click at [28, 195] on div at bounding box center [23, 207] width 18 height 62
checkbox input "true"
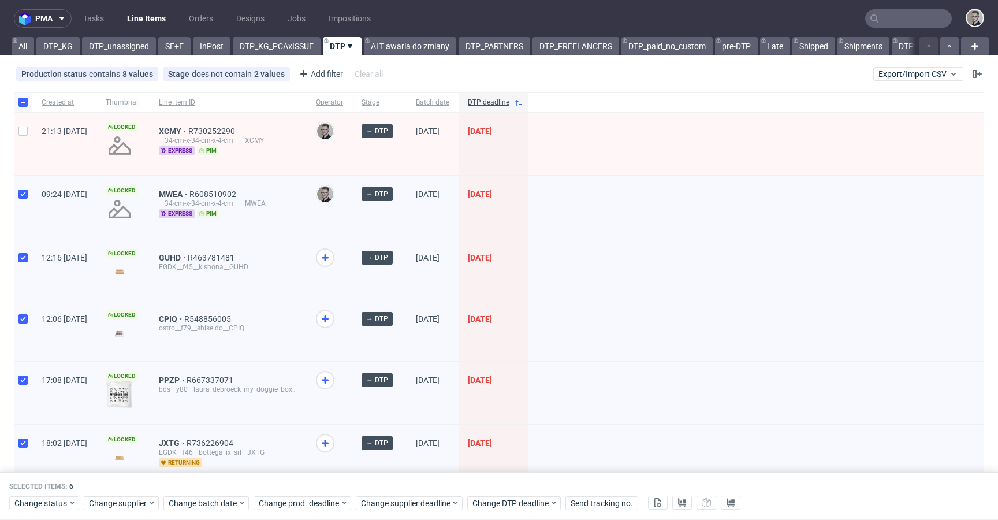
click at [33, 154] on div "21:13 [DATE]" at bounding box center [64, 144] width 64 height 62
click at [20, 145] on div at bounding box center [23, 144] width 18 height 62
checkbox input "true"
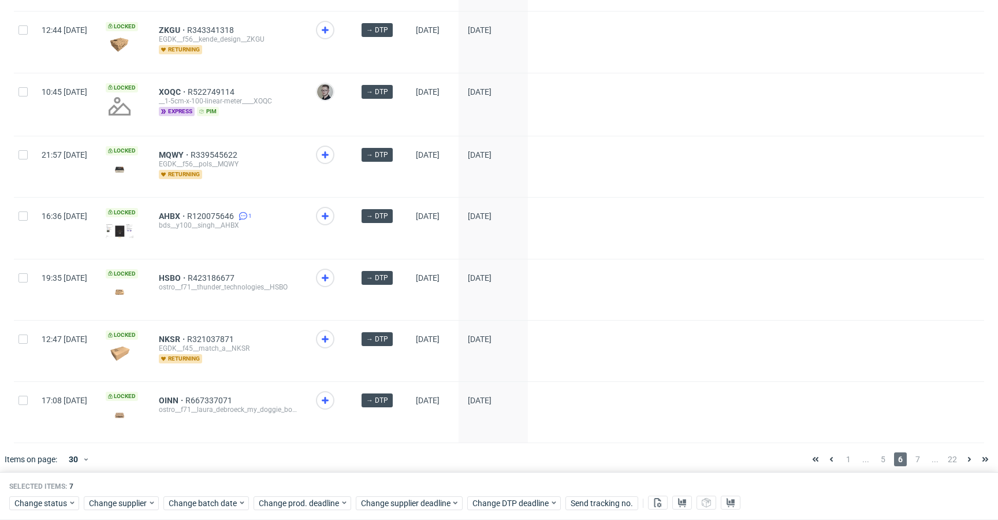
scroll to position [1550, 0]
